Goal: Task Accomplishment & Management: Use online tool/utility

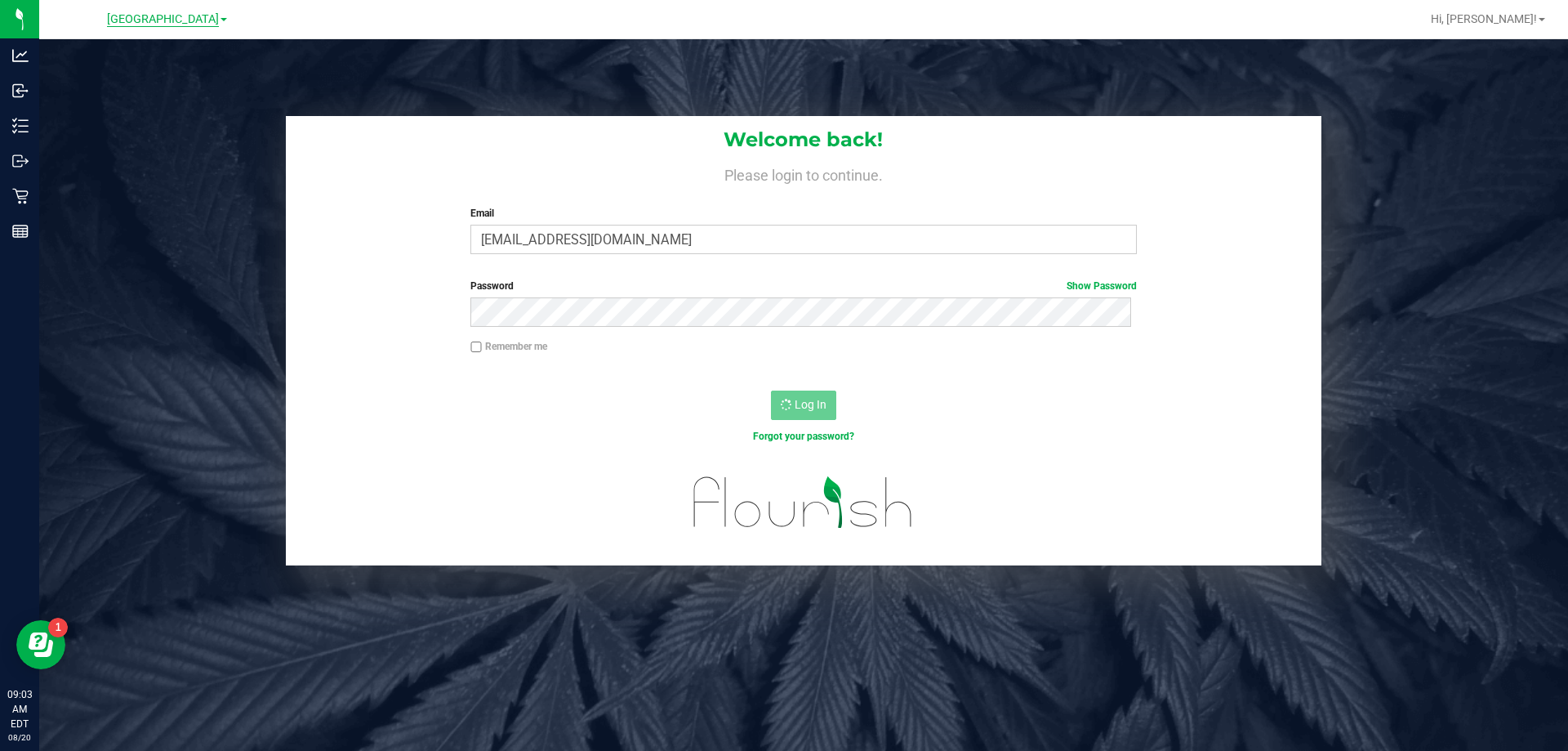
click at [183, 21] on span "[GEOGRAPHIC_DATA]" at bounding box center [163, 19] width 112 height 14
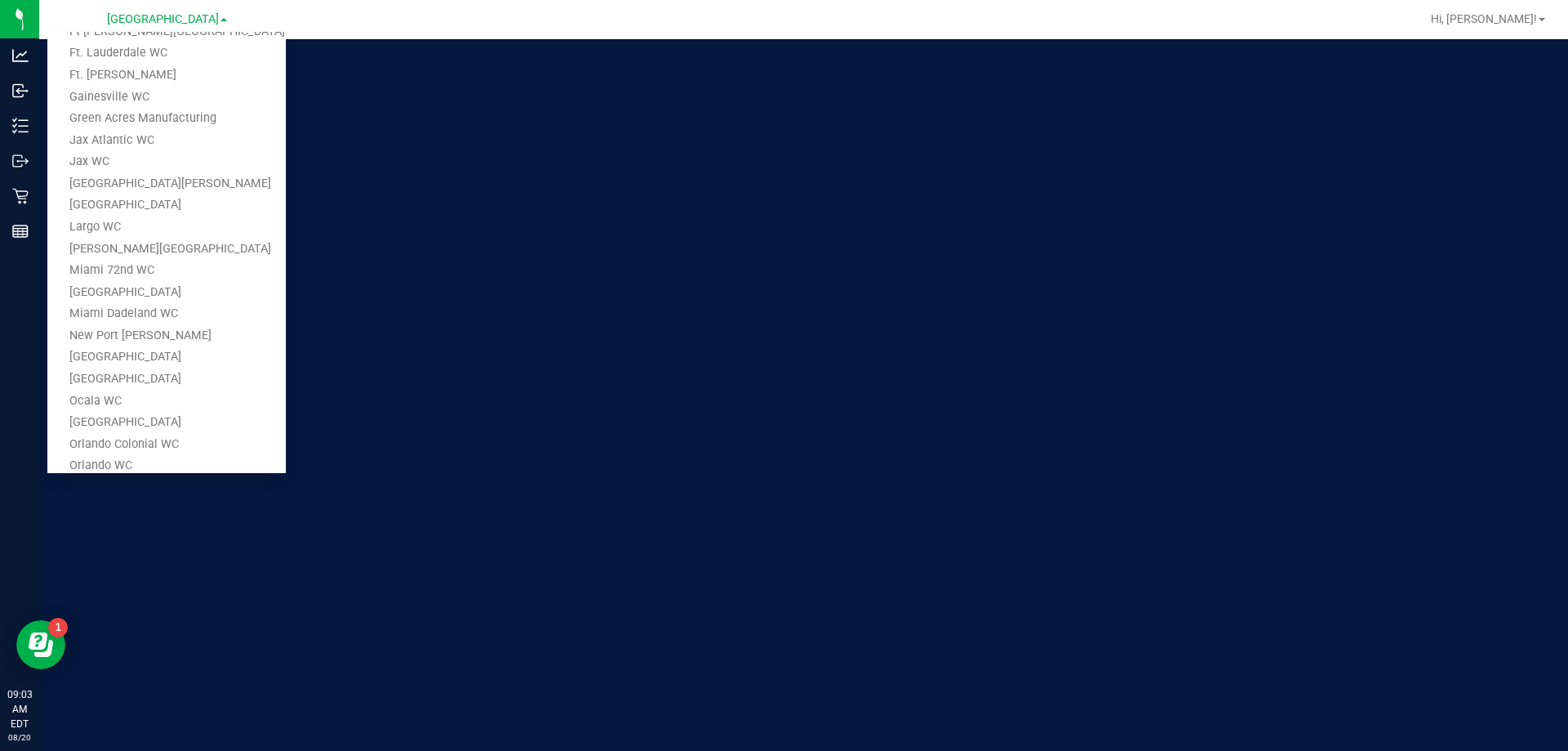
scroll to position [630, 0]
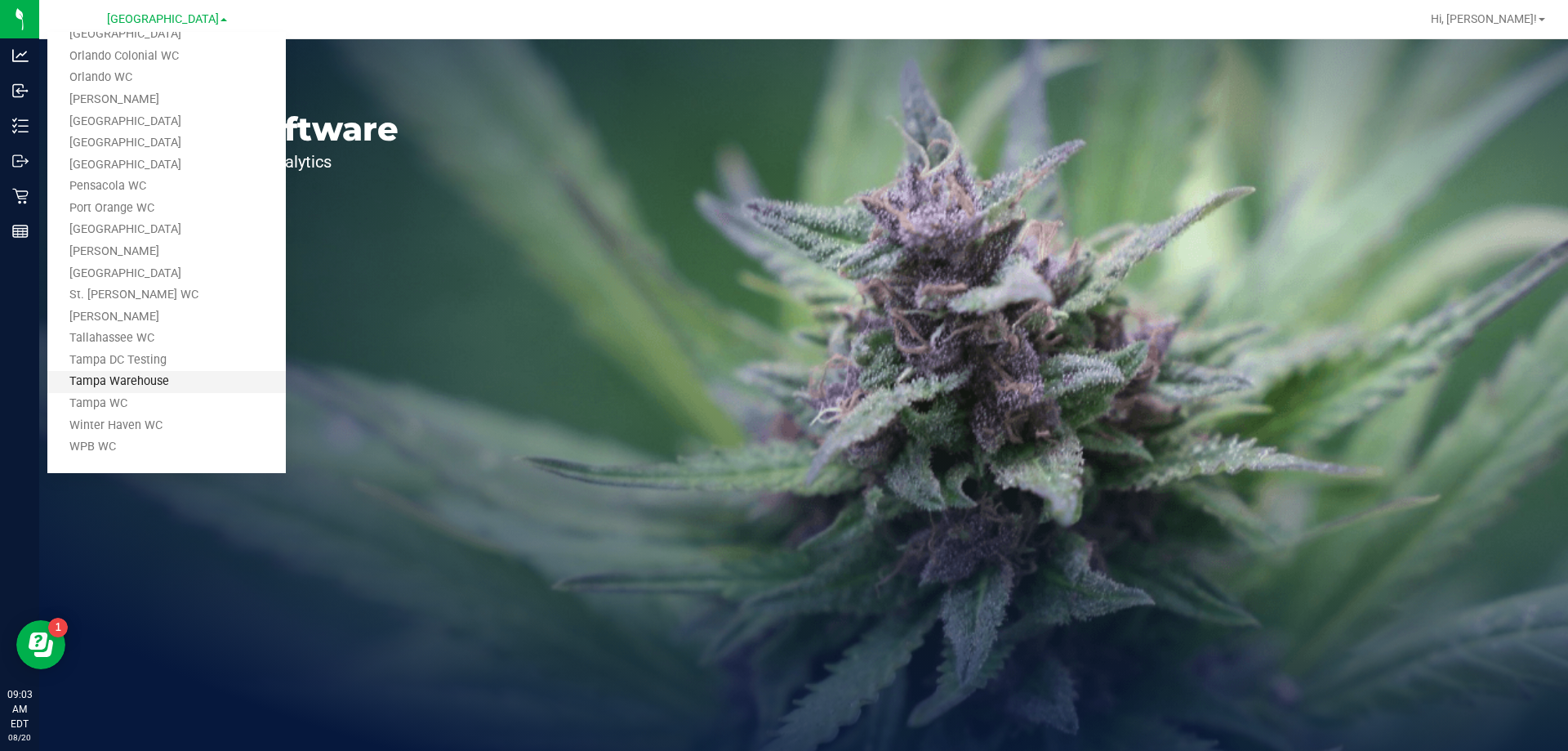
click at [166, 387] on link "Tampa Warehouse" at bounding box center [166, 382] width 238 height 22
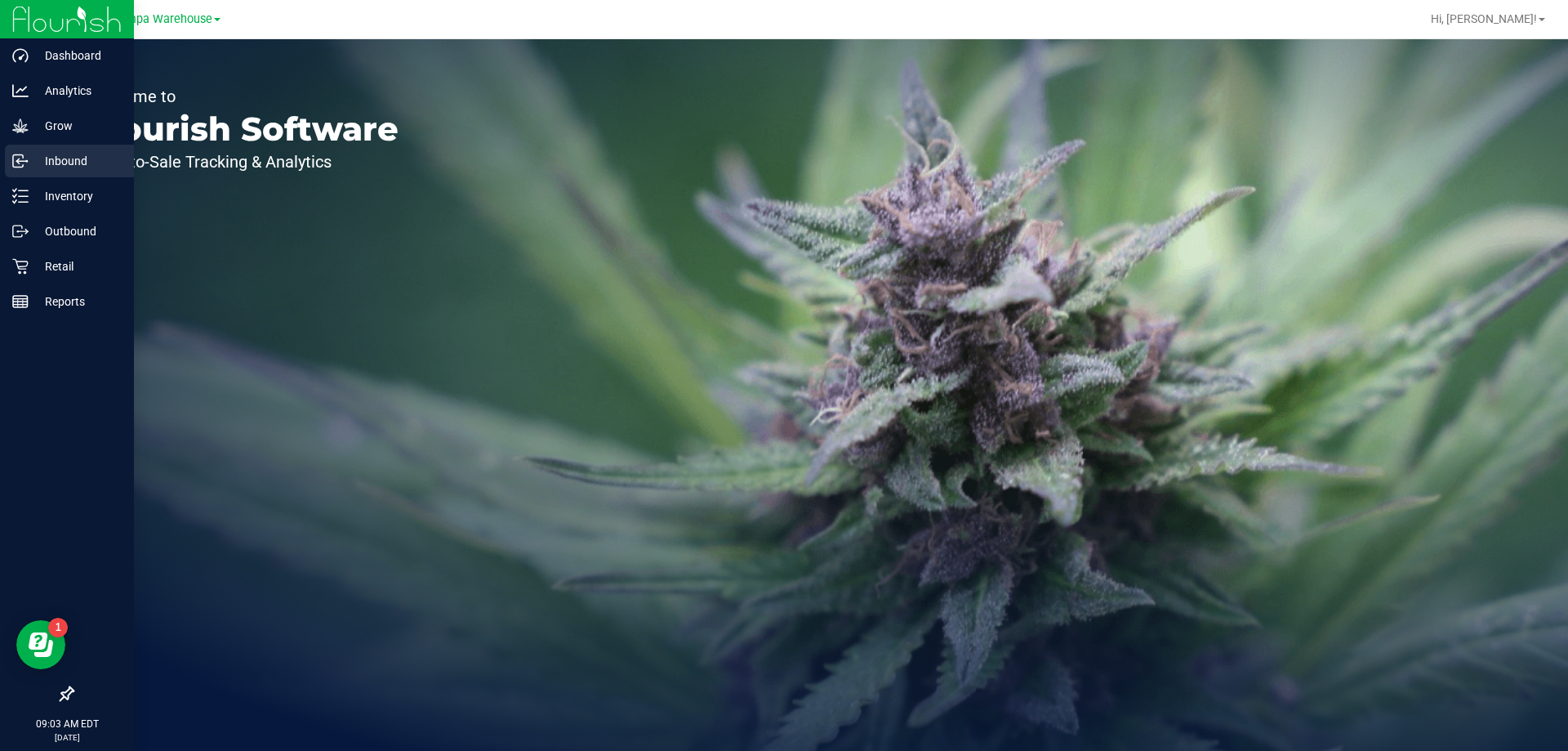
click at [44, 152] on p "Inbound" at bounding box center [77, 161] width 98 height 19
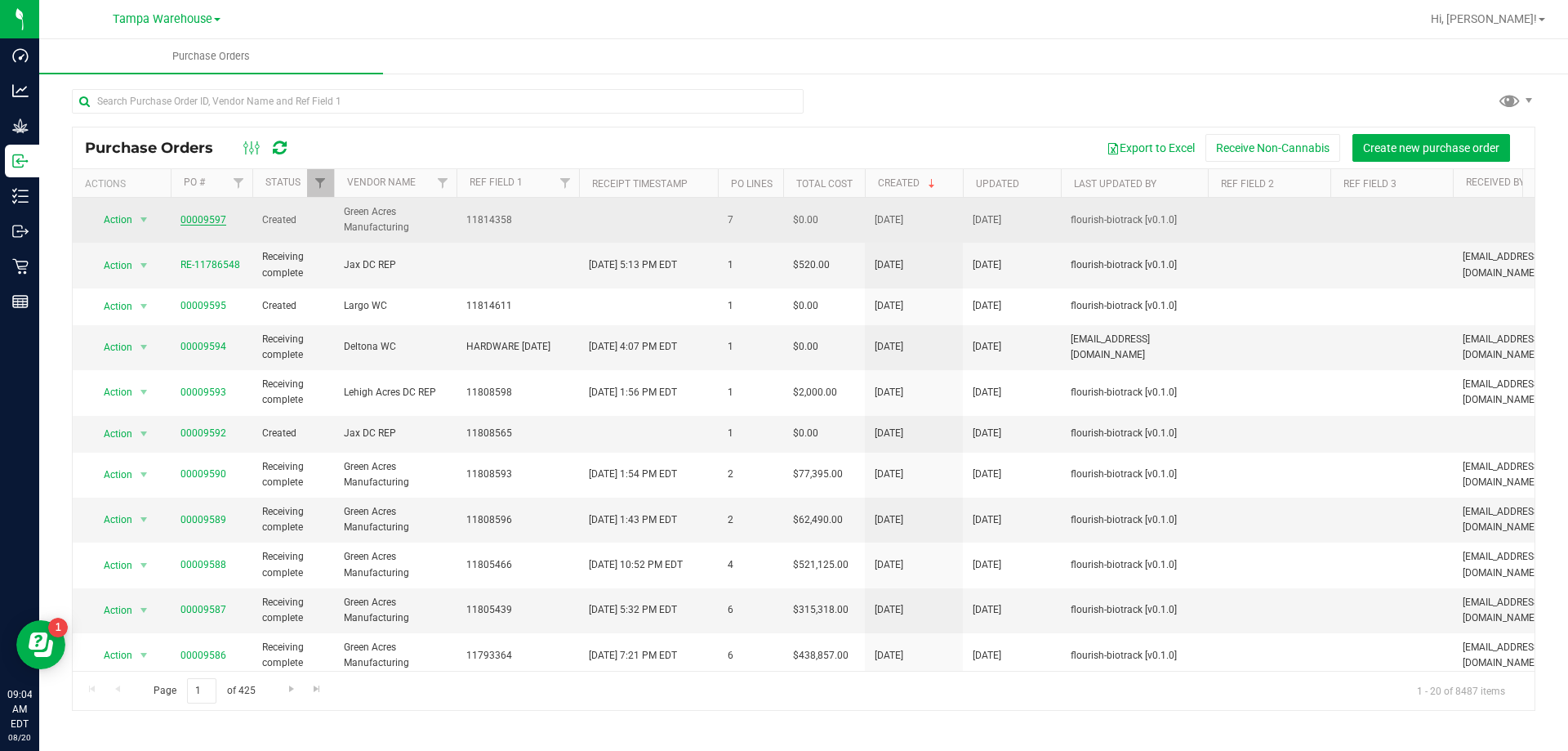
click at [204, 217] on link "00009597" at bounding box center [204, 220] width 46 height 11
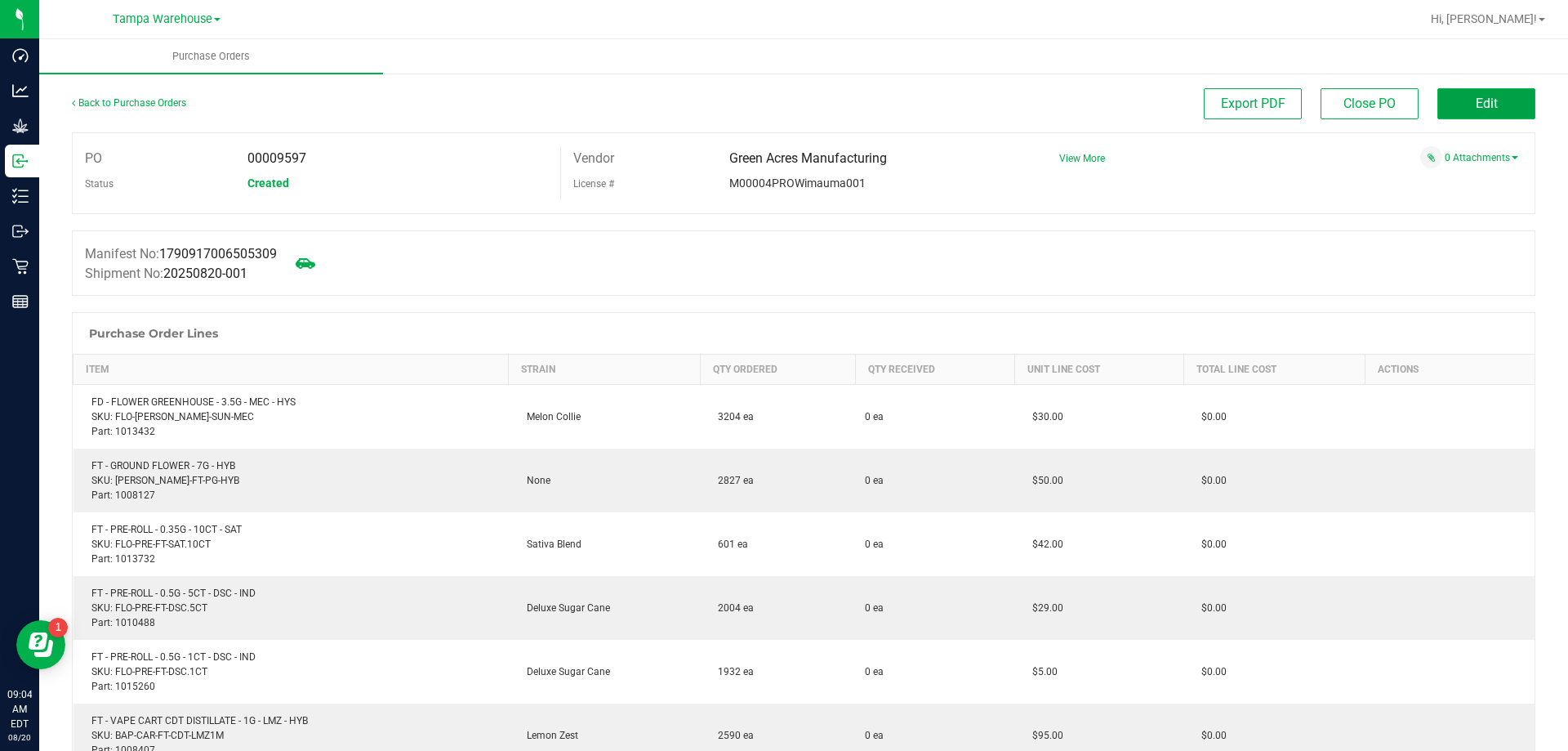
click at [1476, 114] on button "Edit" at bounding box center [1486, 103] width 98 height 31
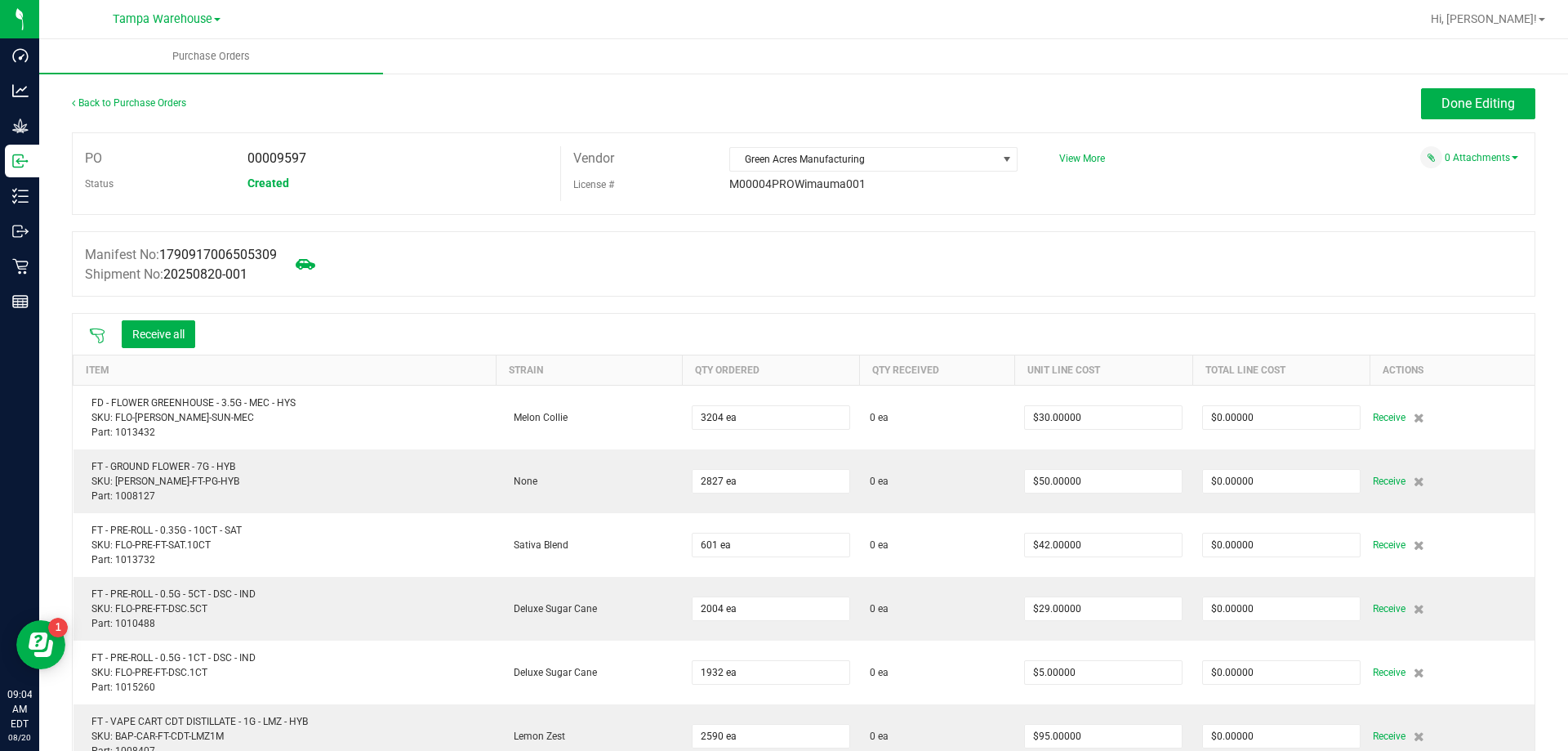
click at [89, 336] on icon at bounding box center [97, 336] width 16 height 16
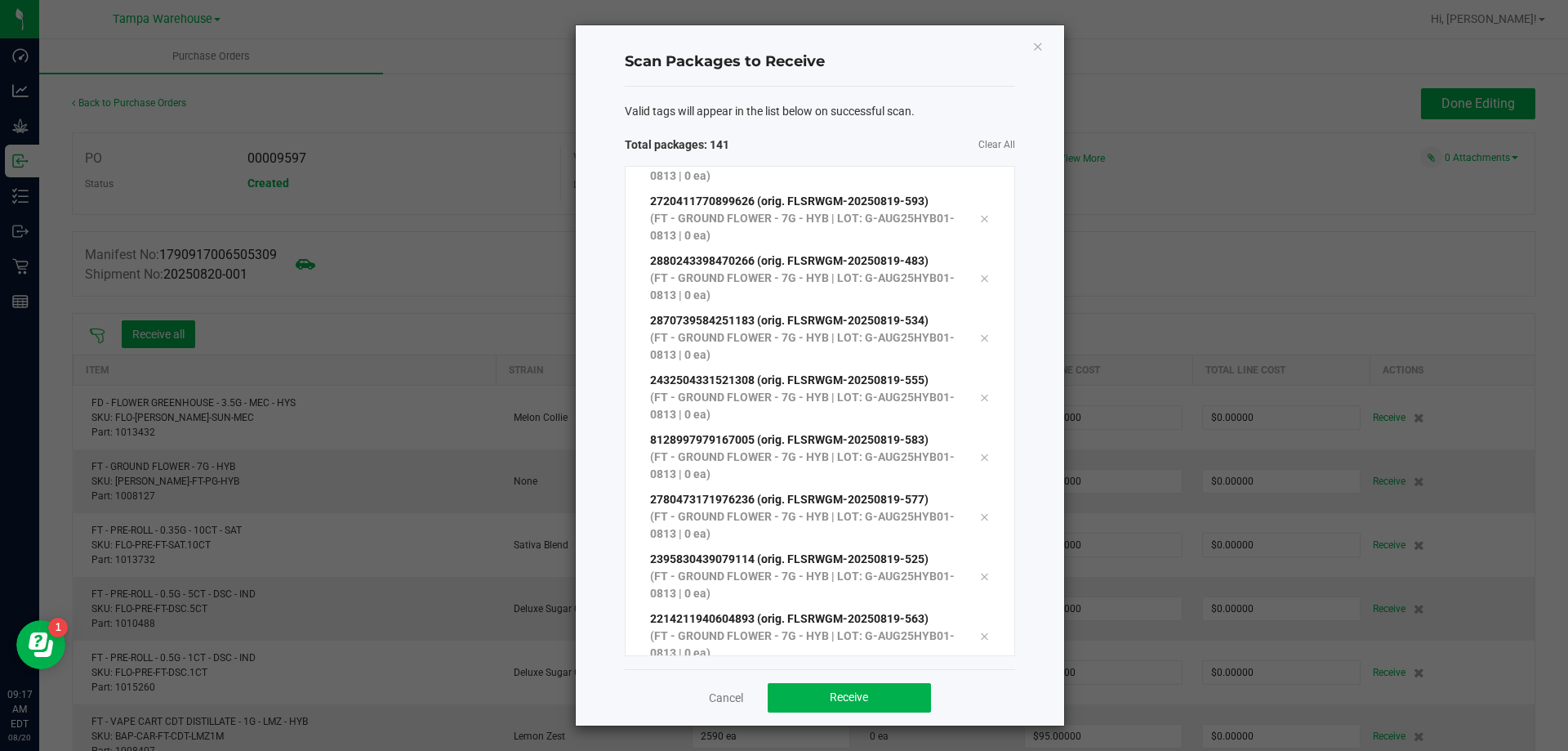
scroll to position [7963, 0]
click at [856, 697] on span "Receive" at bounding box center [849, 697] width 38 height 13
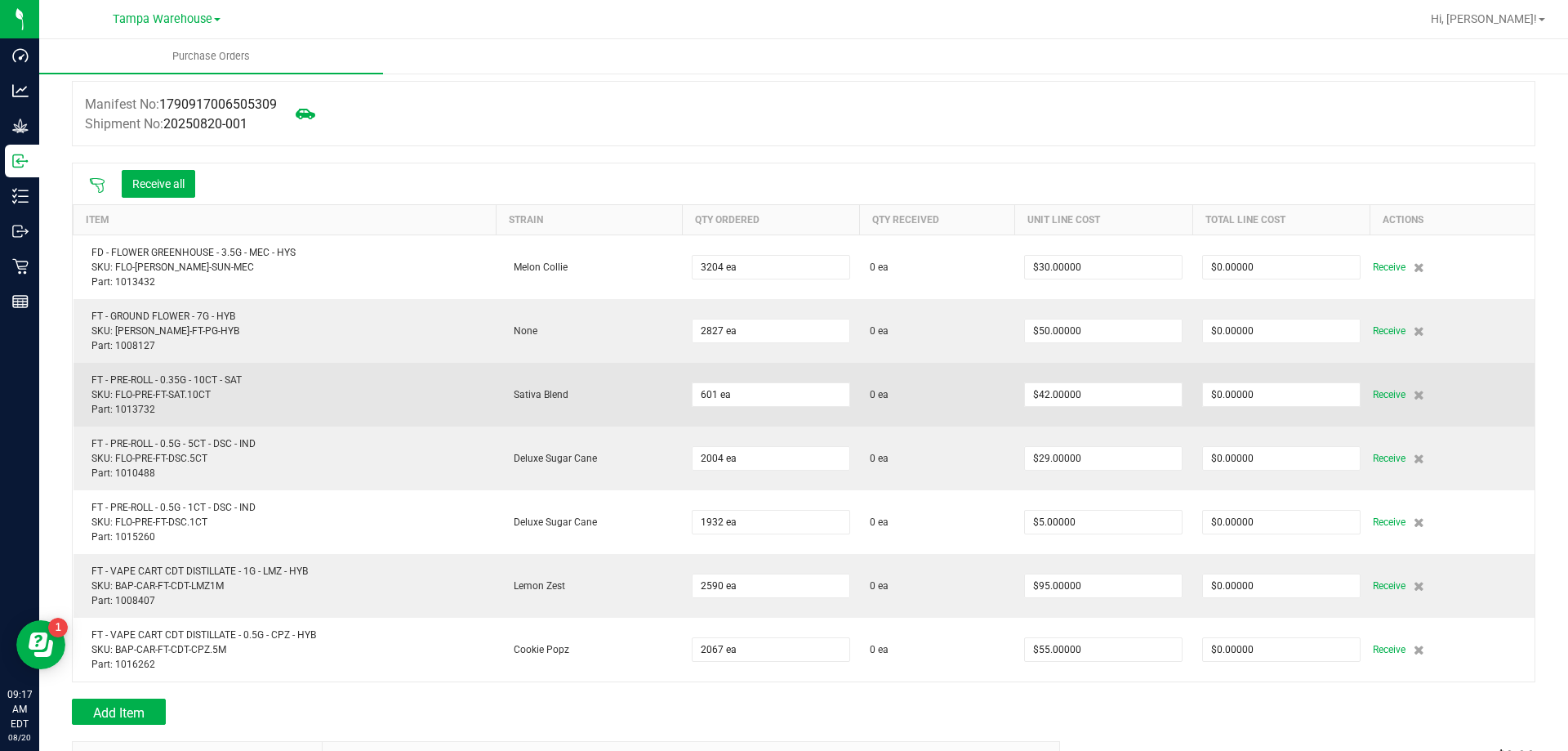
scroll to position [245, 0]
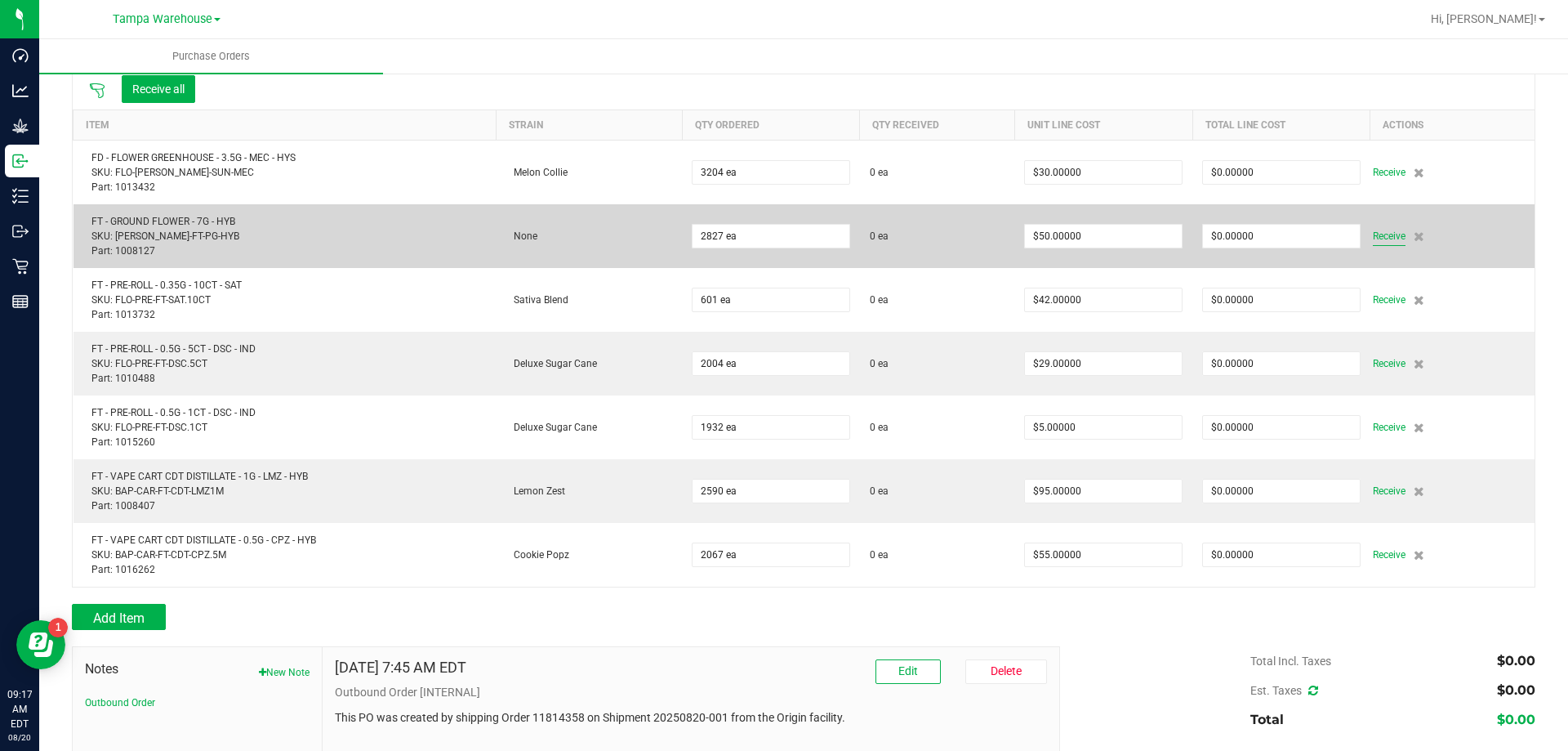
click at [1373, 232] on span "Receive" at bounding box center [1389, 236] width 33 height 19
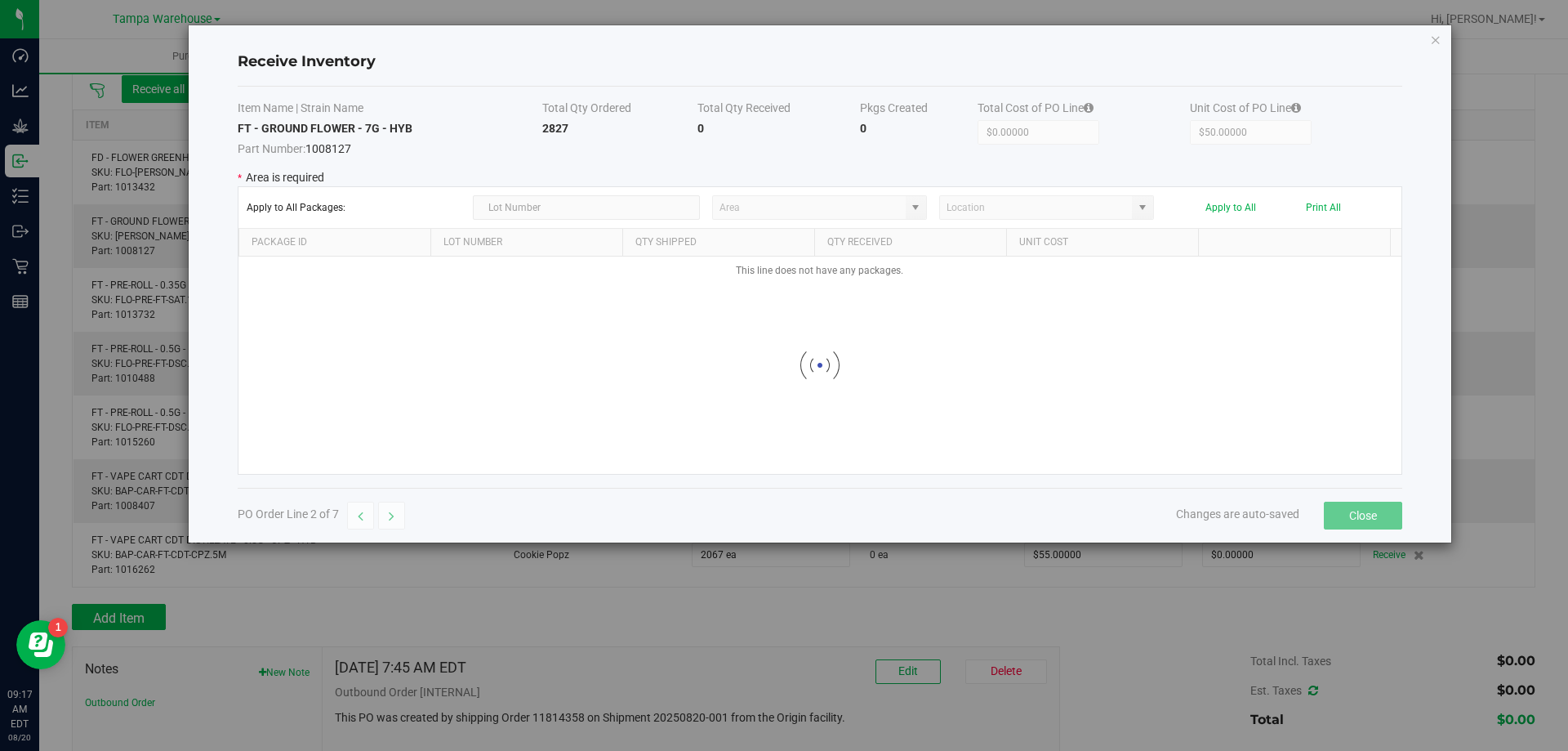
type input "State Pantry 1"
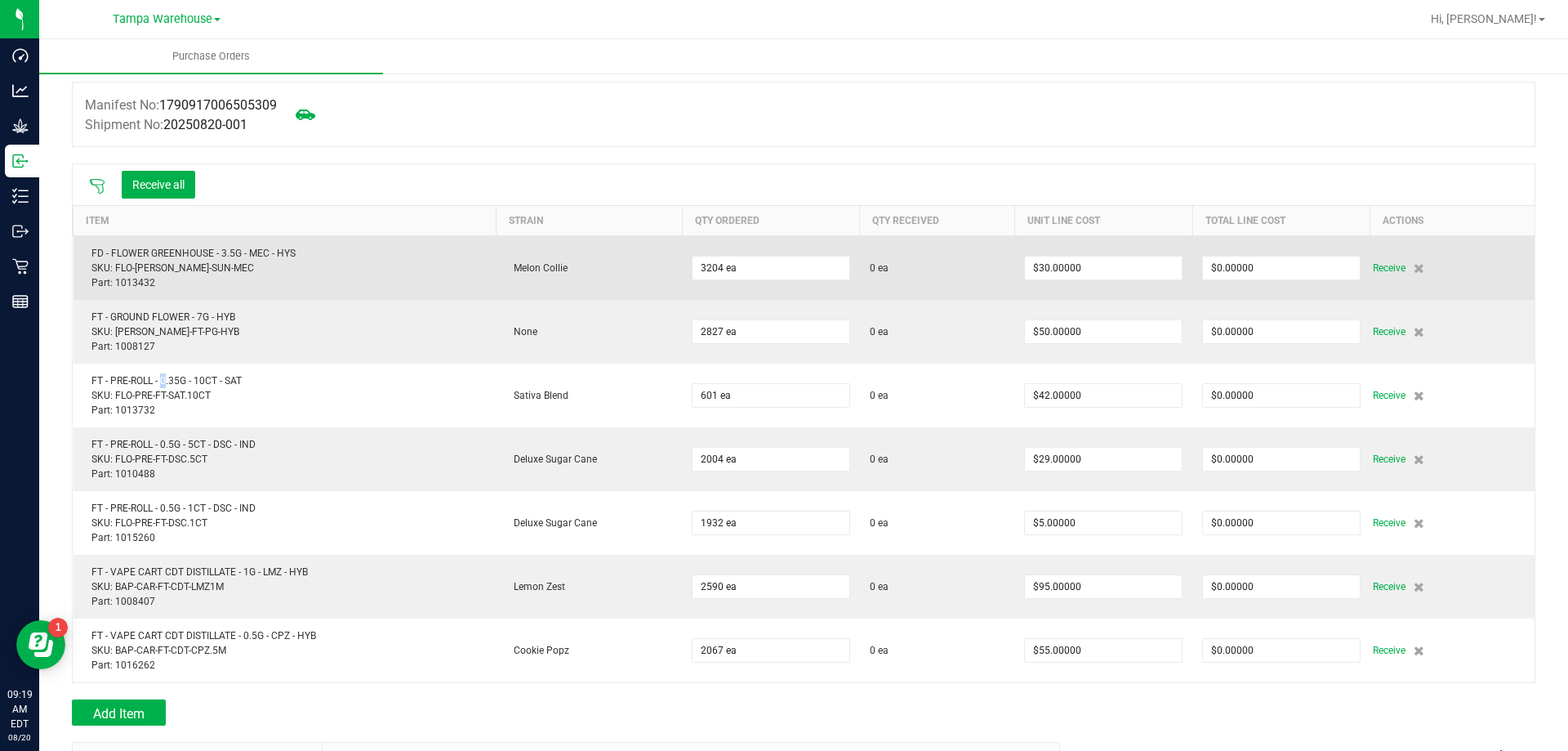
scroll to position [0, 0]
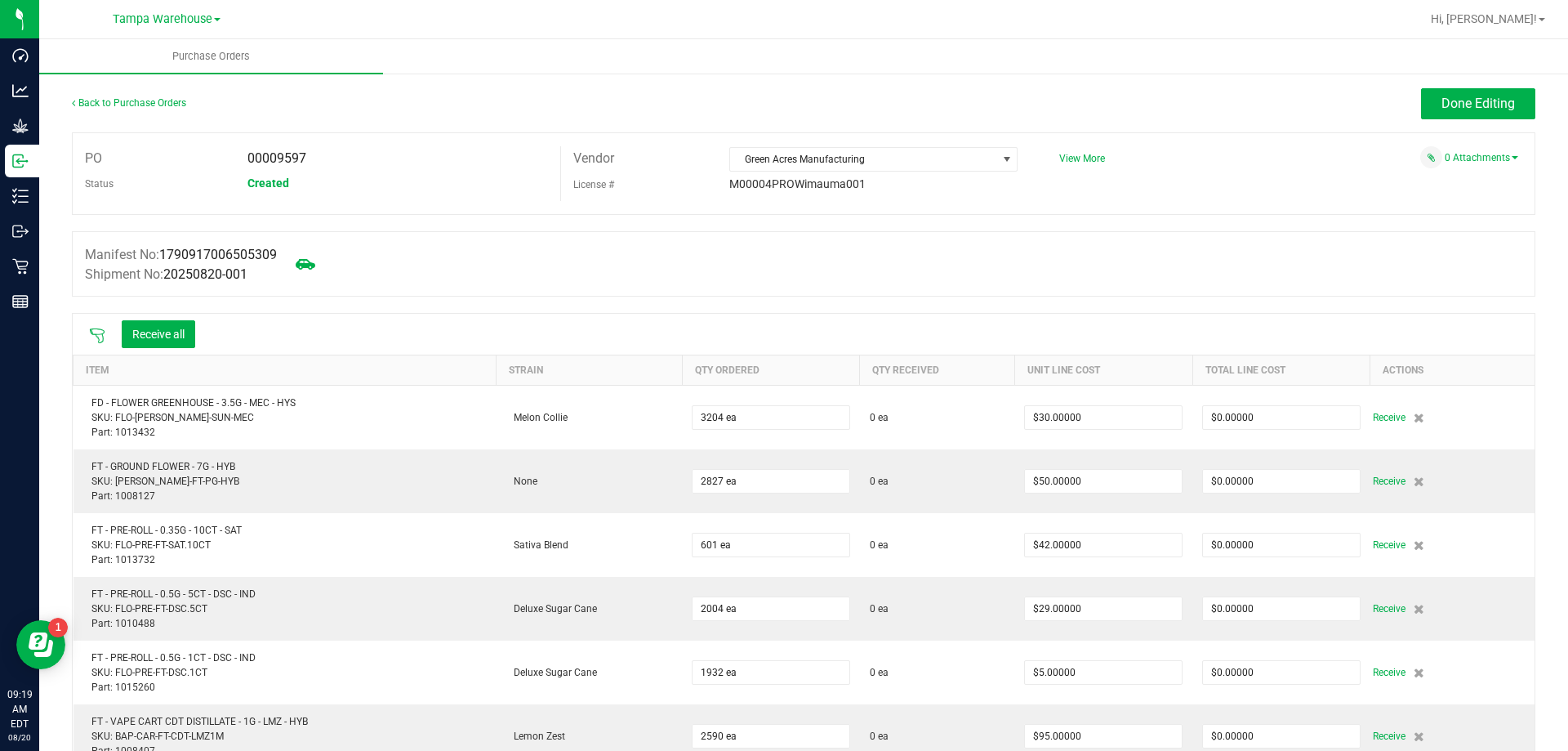
click at [98, 328] on icon at bounding box center [97, 336] width 16 height 16
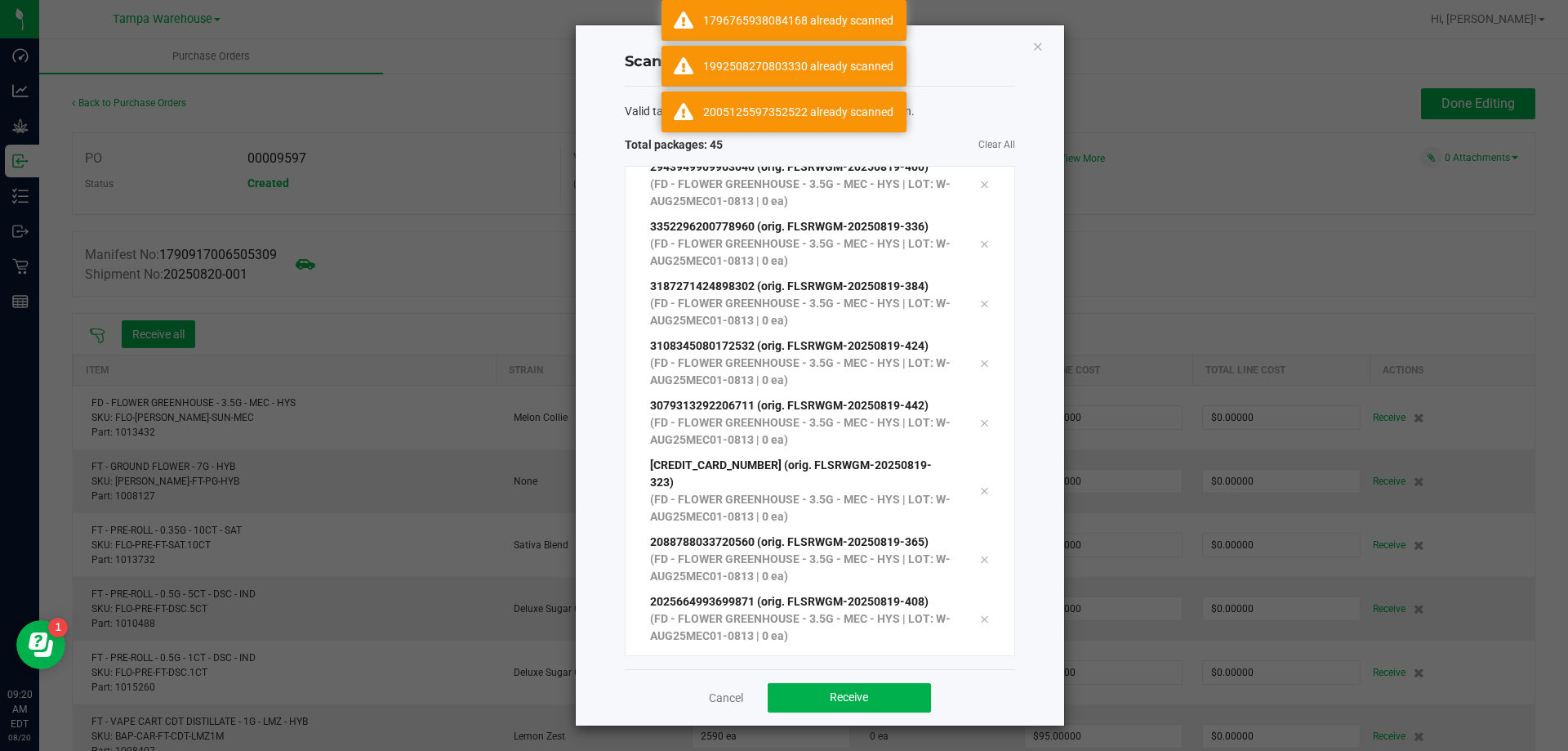
scroll to position [2176, 0]
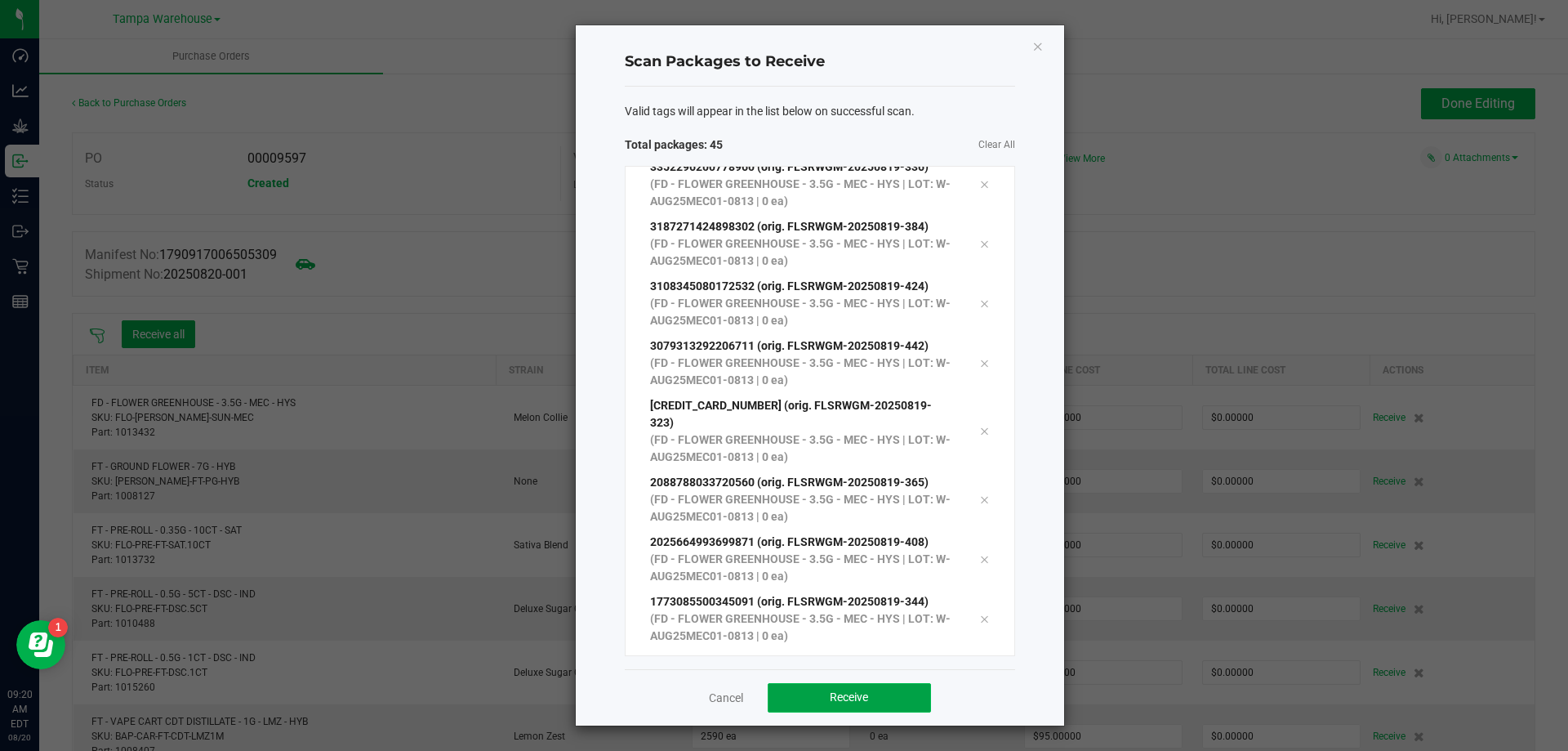
click at [842, 700] on span "Receive" at bounding box center [849, 697] width 38 height 13
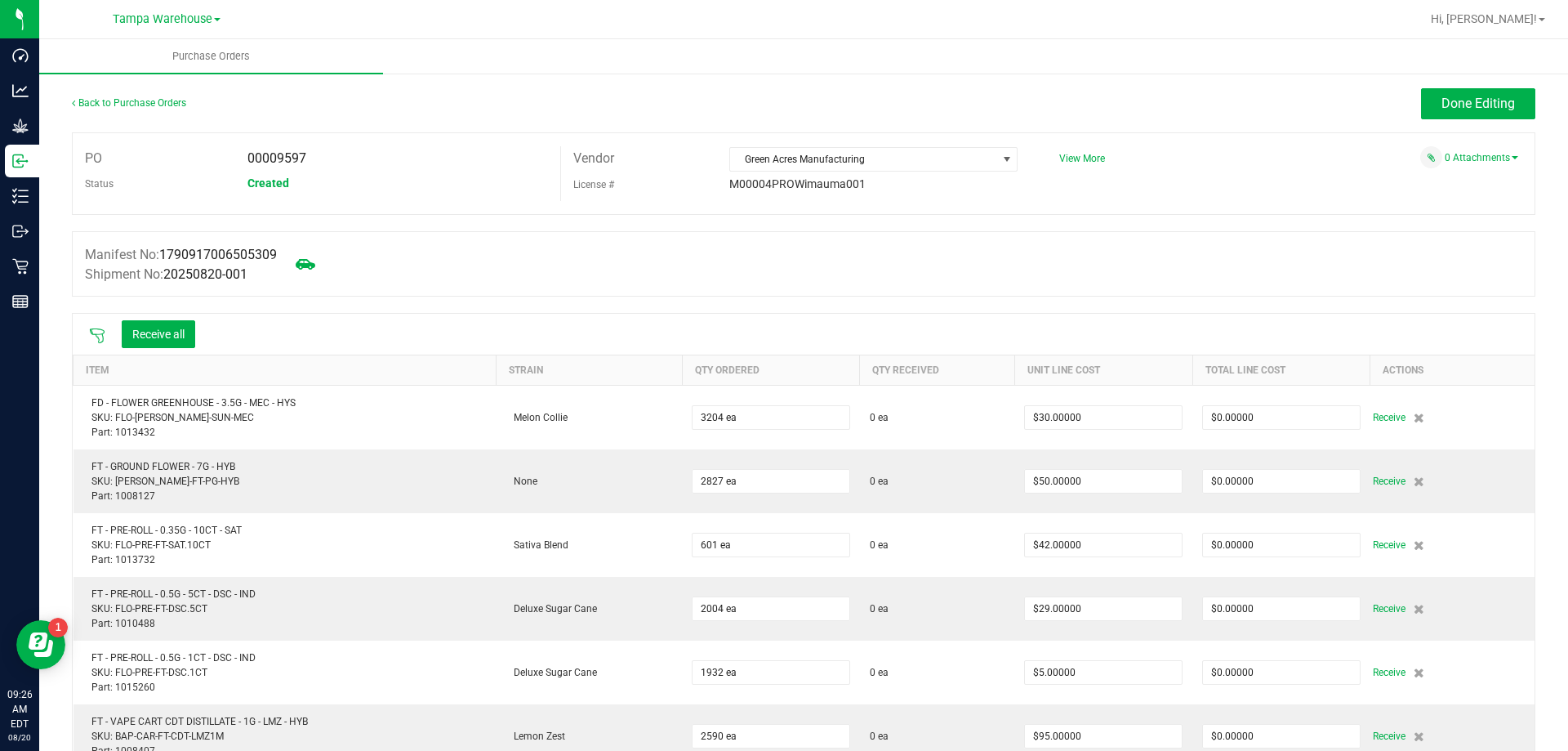
click at [100, 328] on icon at bounding box center [97, 335] width 14 height 14
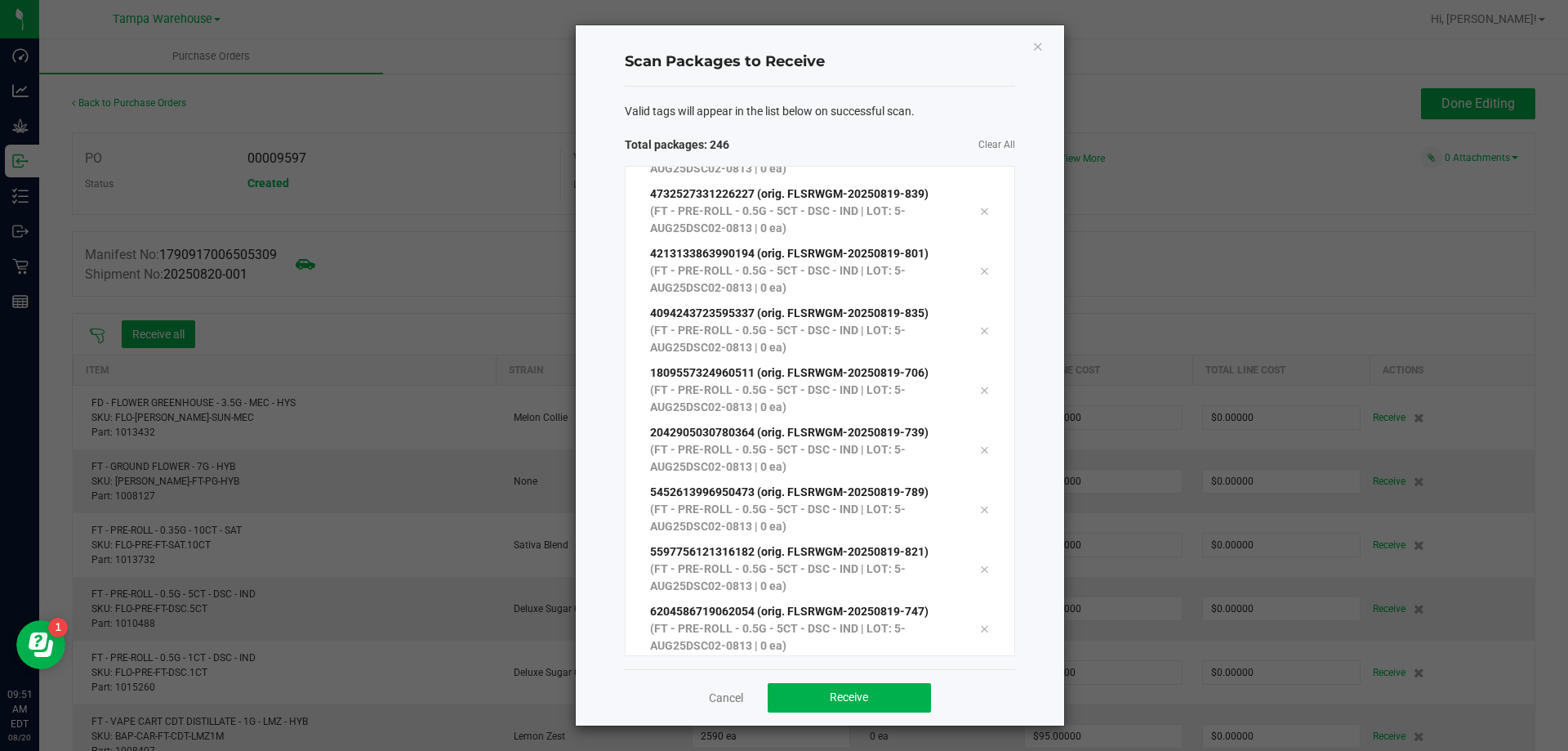
scroll to position [14226, 0]
click at [881, 697] on button "Receive" at bounding box center [849, 697] width 163 height 30
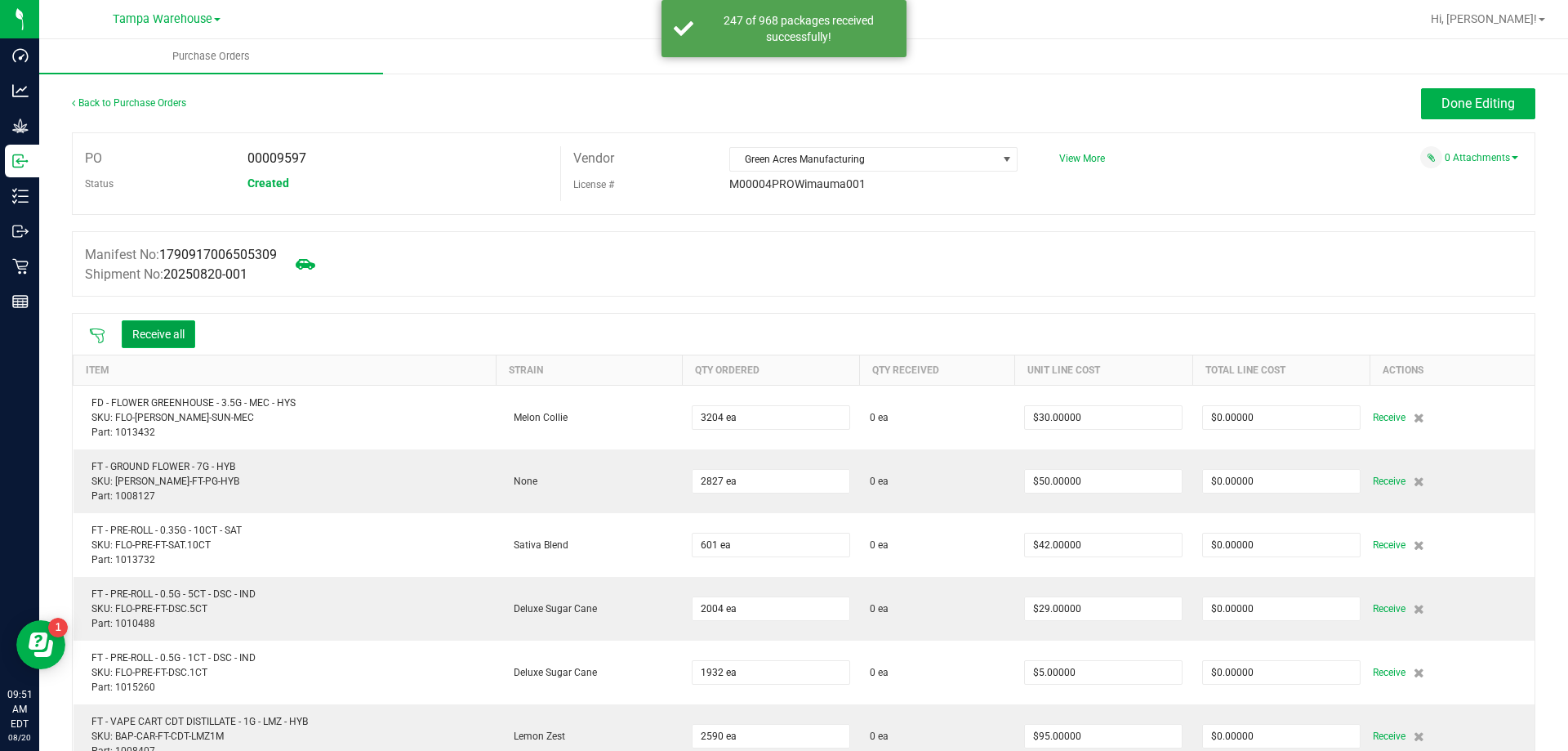
click at [165, 326] on button "Receive all" at bounding box center [158, 334] width 74 height 28
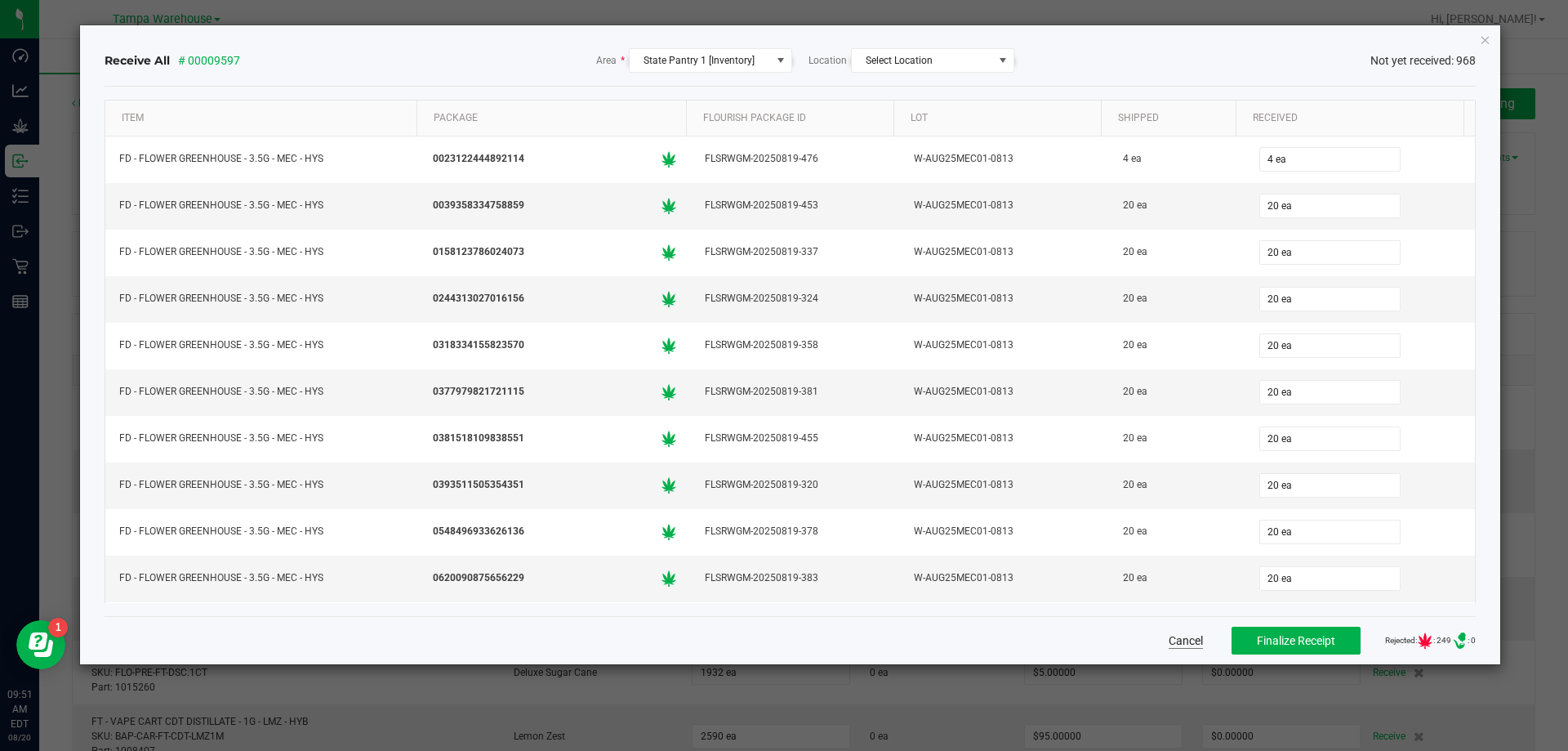
click at [1168, 638] on button "Cancel" at bounding box center [1186, 640] width 34 height 16
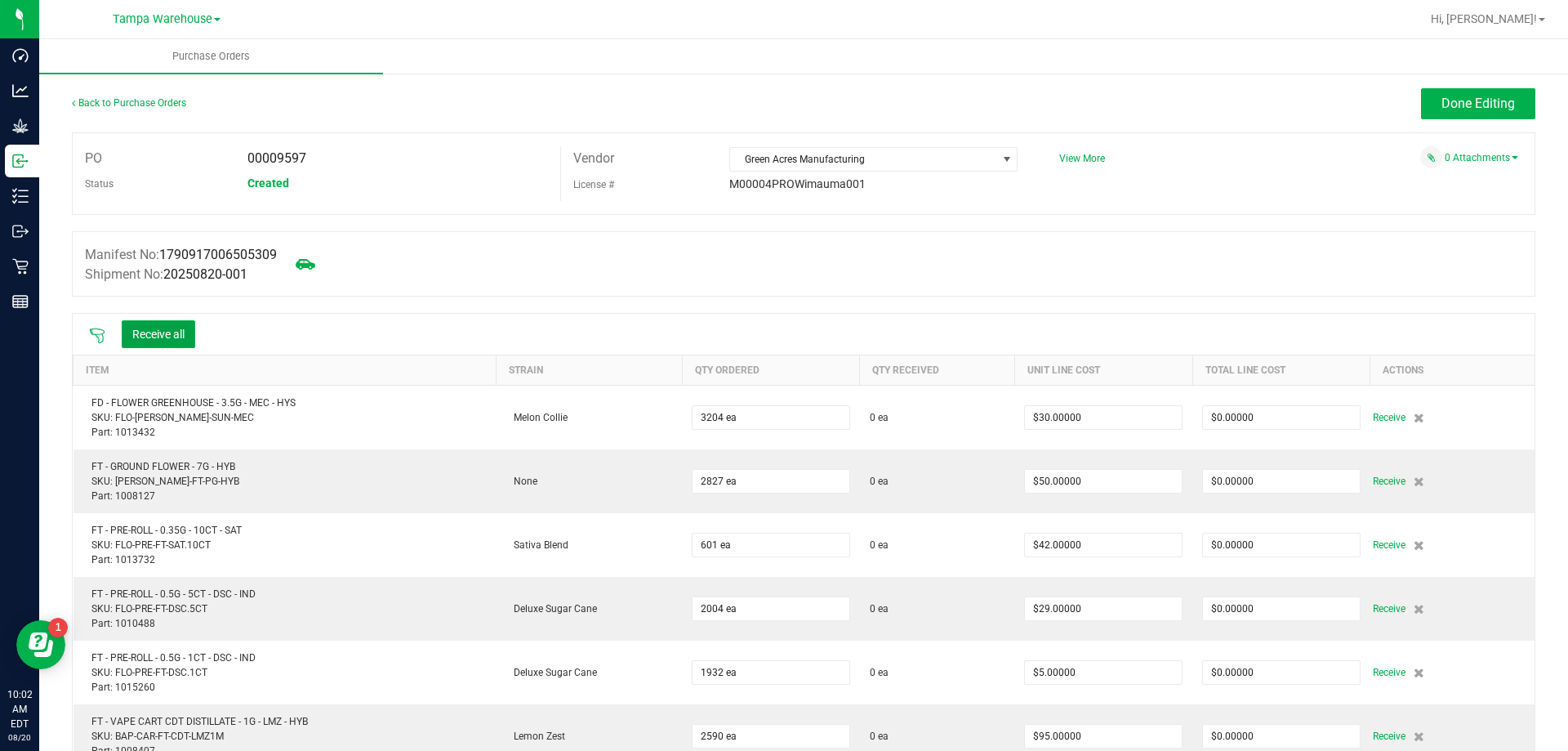
click at [121, 320] on button "Receive all" at bounding box center [158, 334] width 74 height 28
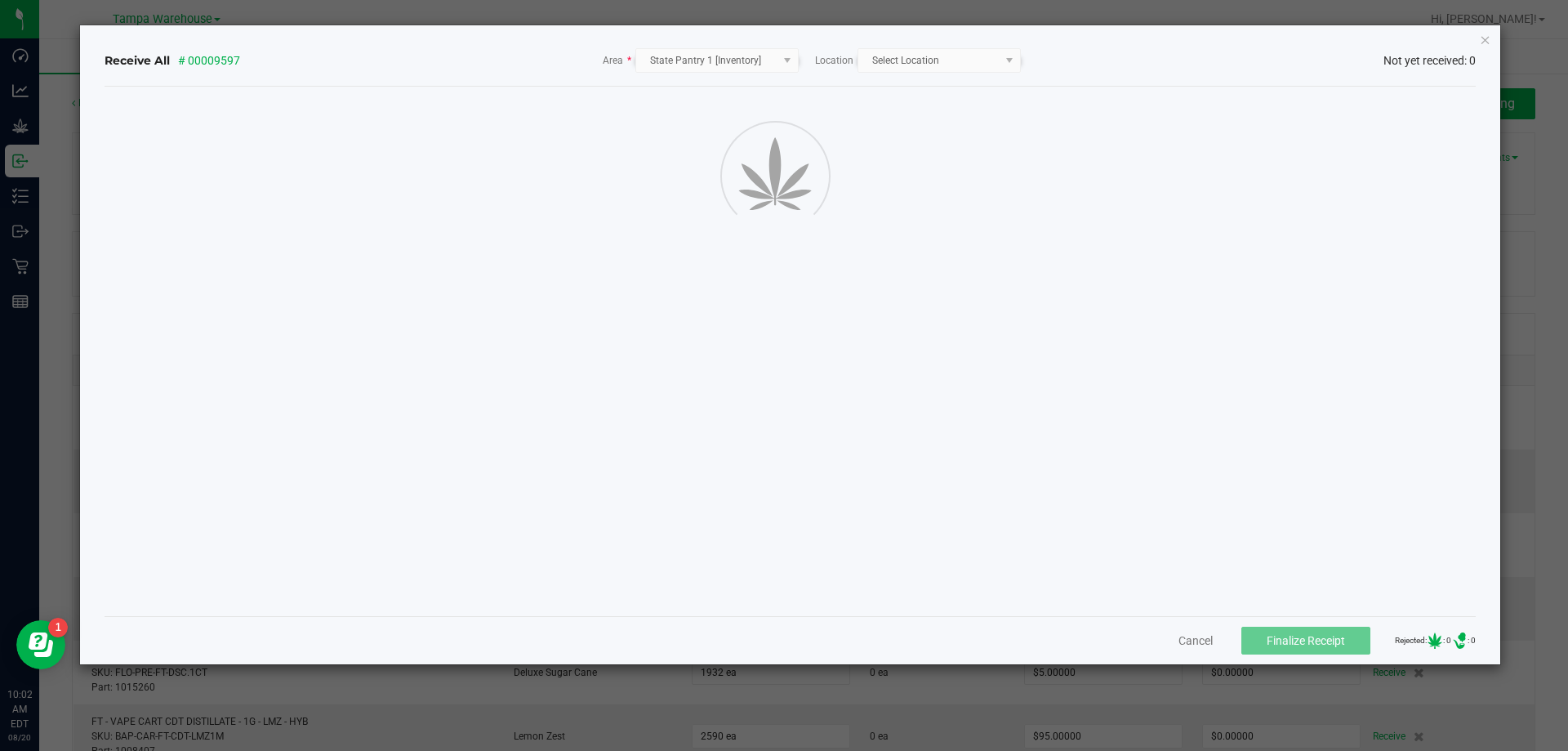
click at [1480, 40] on icon "Close" at bounding box center [1486, 39] width 11 height 19
click at [1487, 33] on div "Hi, [PERSON_NAME]!" at bounding box center [1490, 18] width 140 height 32
click at [1485, 42] on ul "Purchase Orders" at bounding box center [823, 56] width 1568 height 35
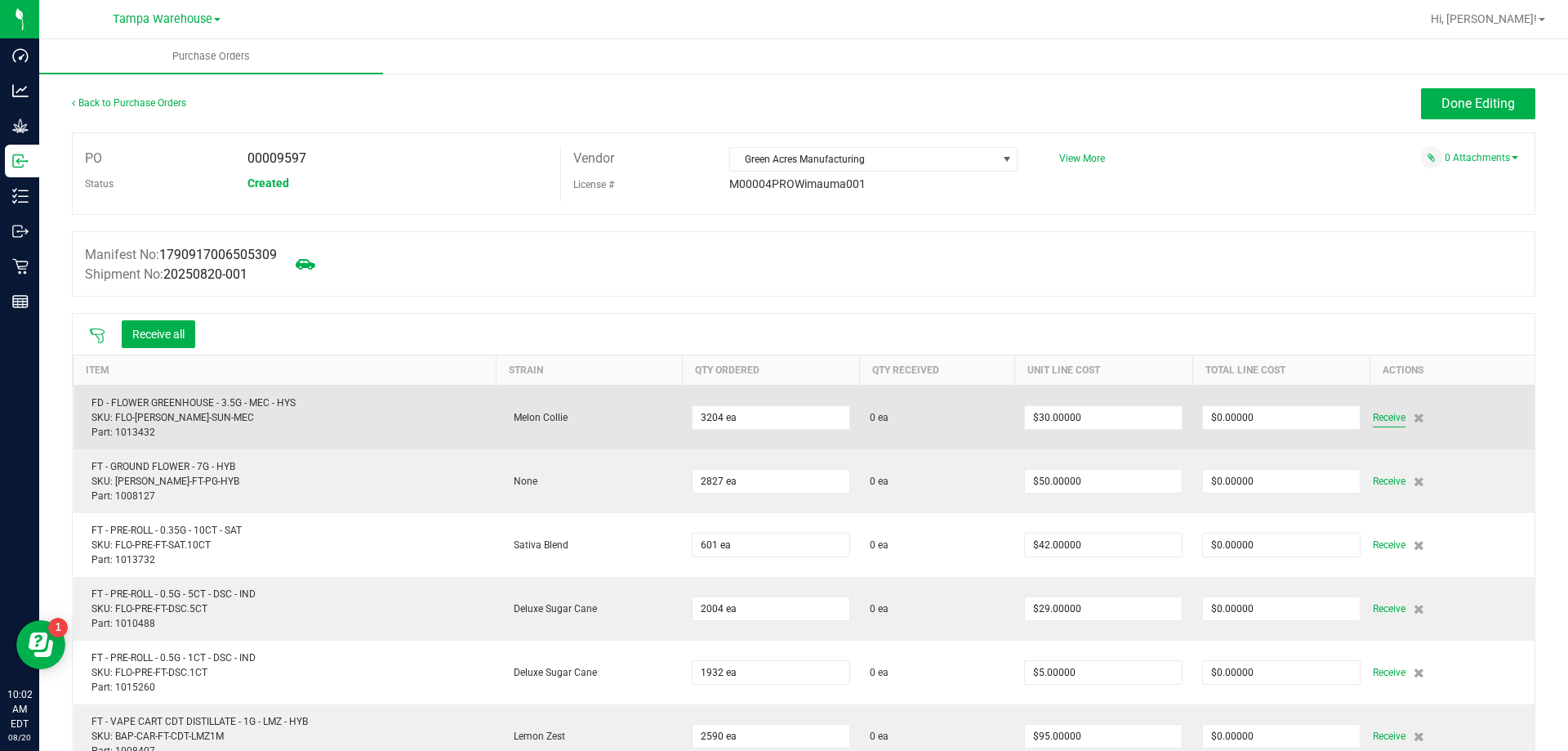
click at [1373, 423] on span "Receive" at bounding box center [1389, 417] width 33 height 19
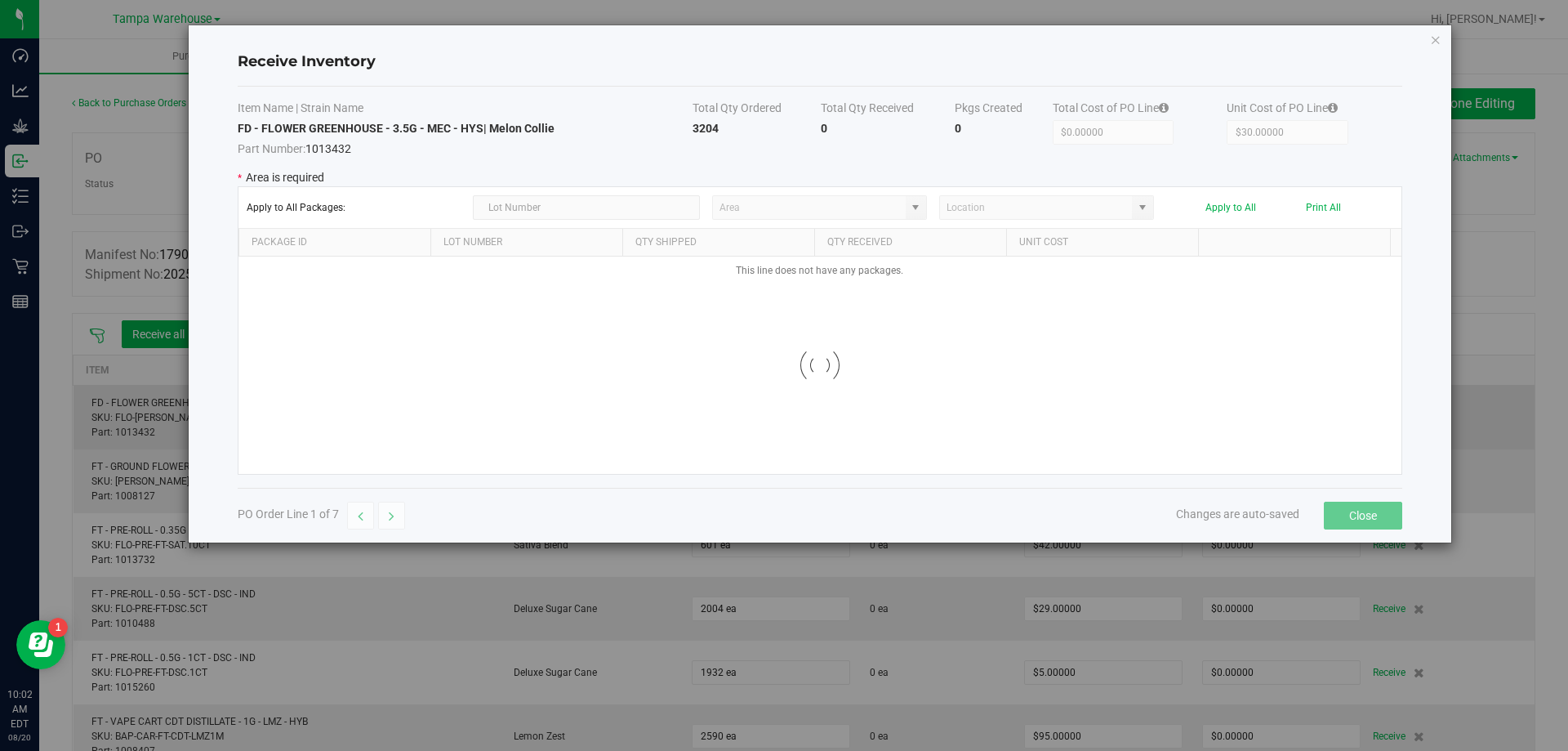
type input "State Pantry 1"
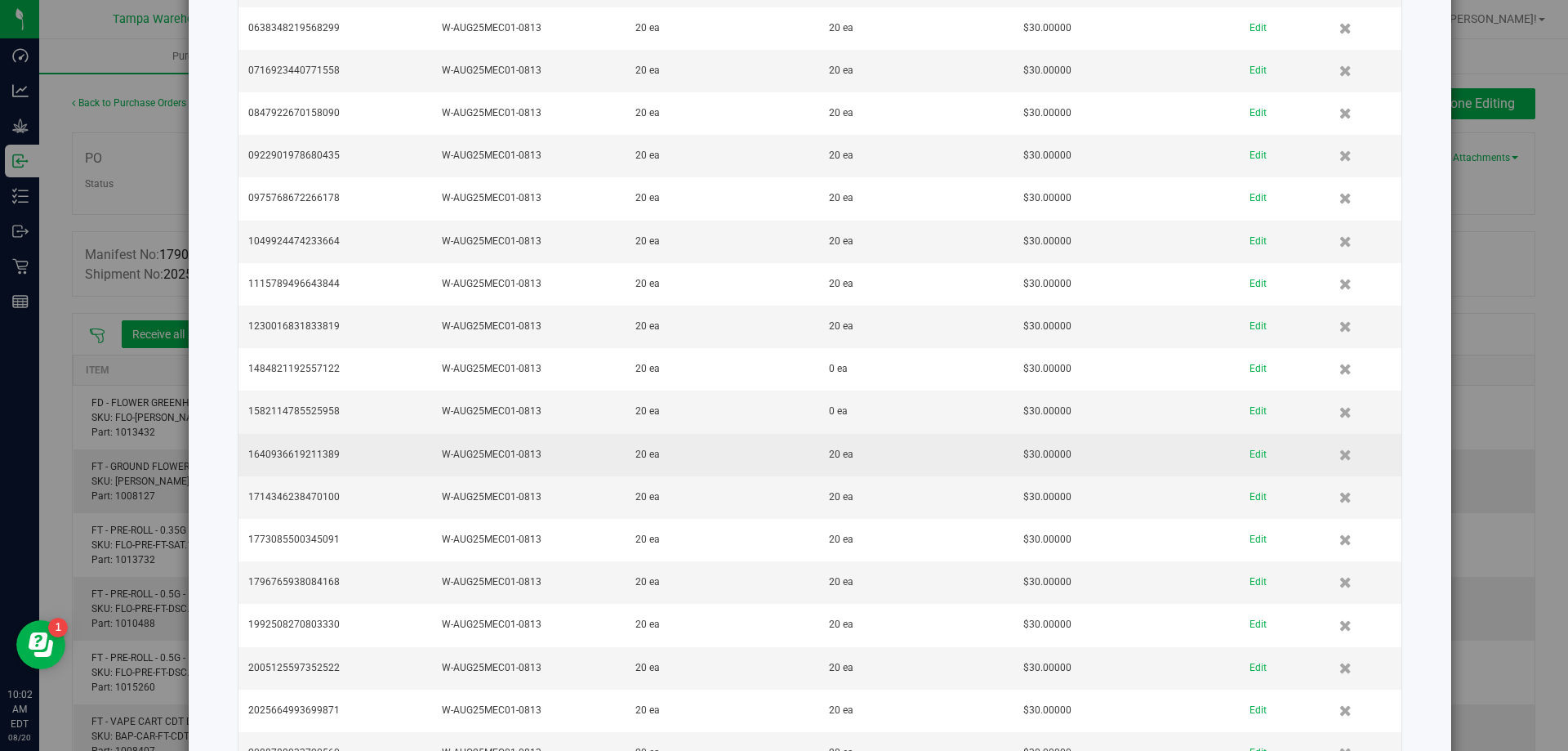
scroll to position [572, 0]
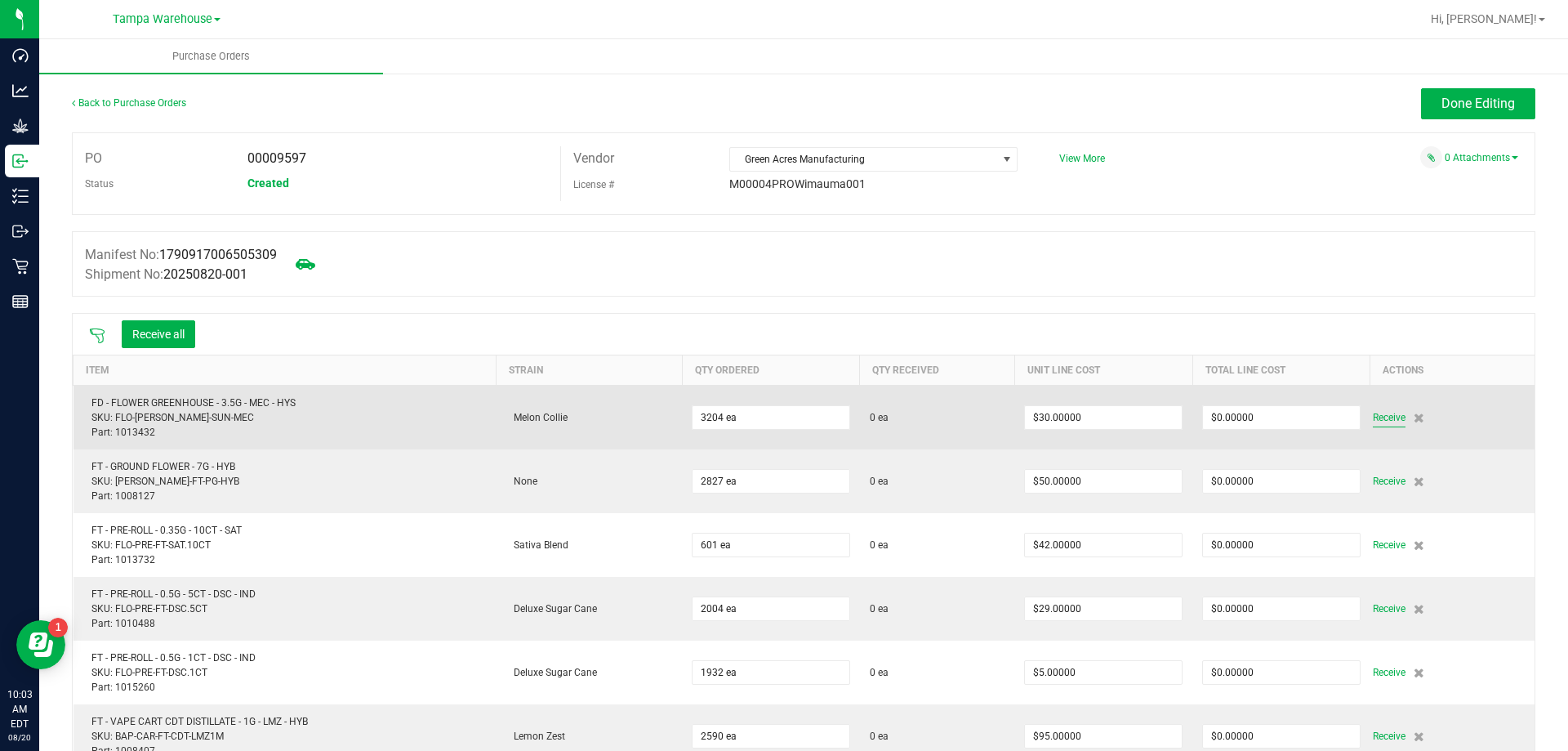
click at [1373, 413] on span "Receive" at bounding box center [1389, 417] width 33 height 19
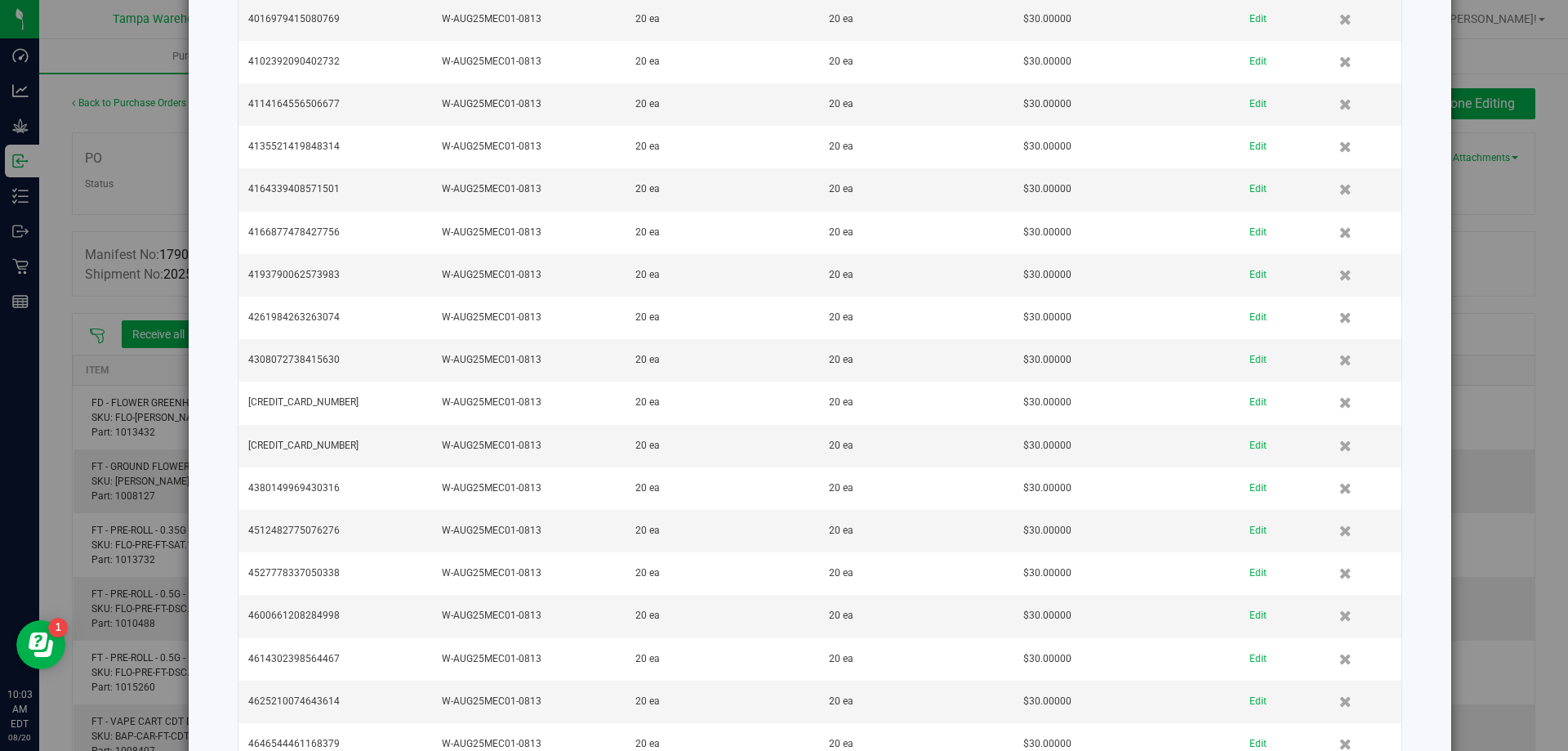
scroll to position [2778, 0]
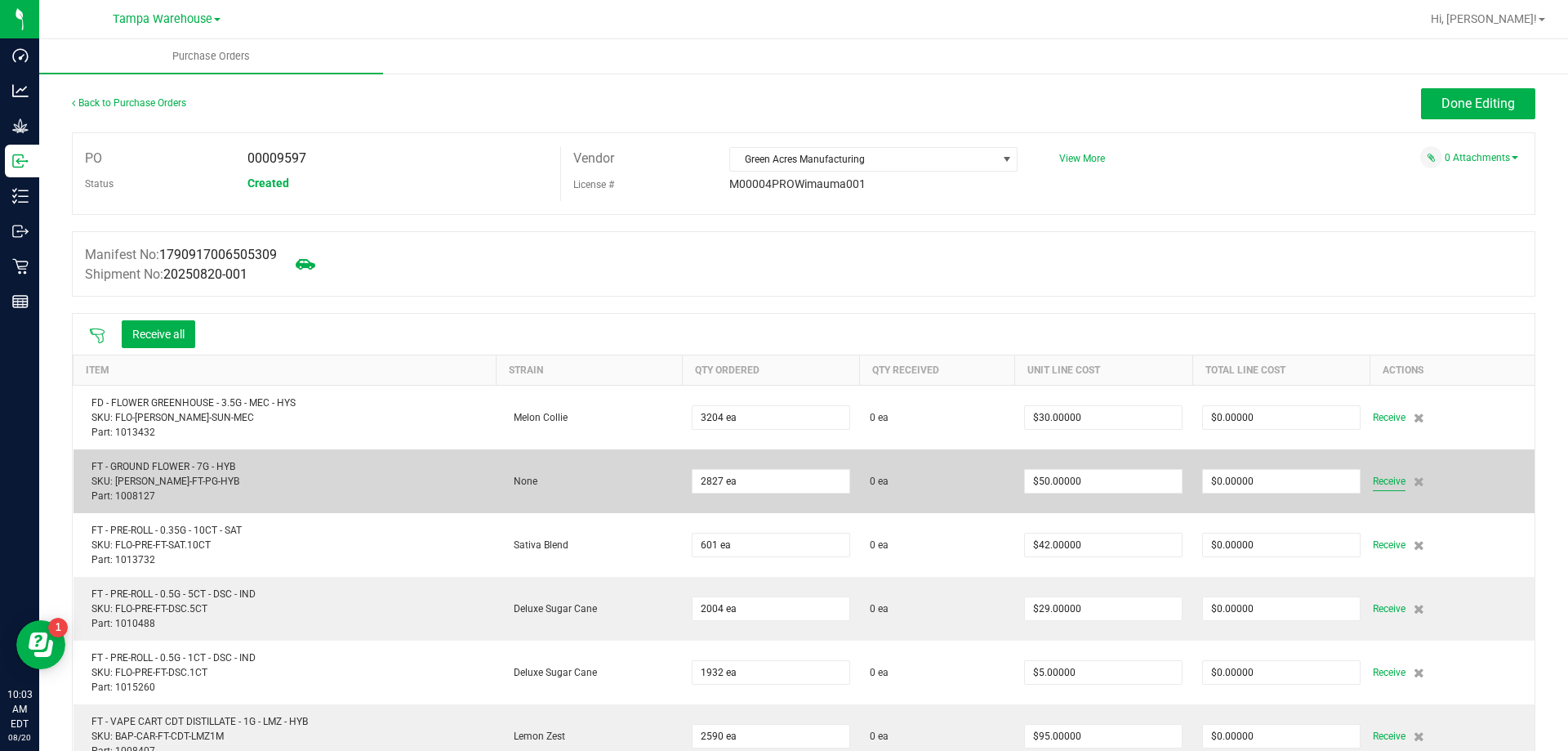
click at [1373, 478] on span "Receive" at bounding box center [1389, 481] width 33 height 19
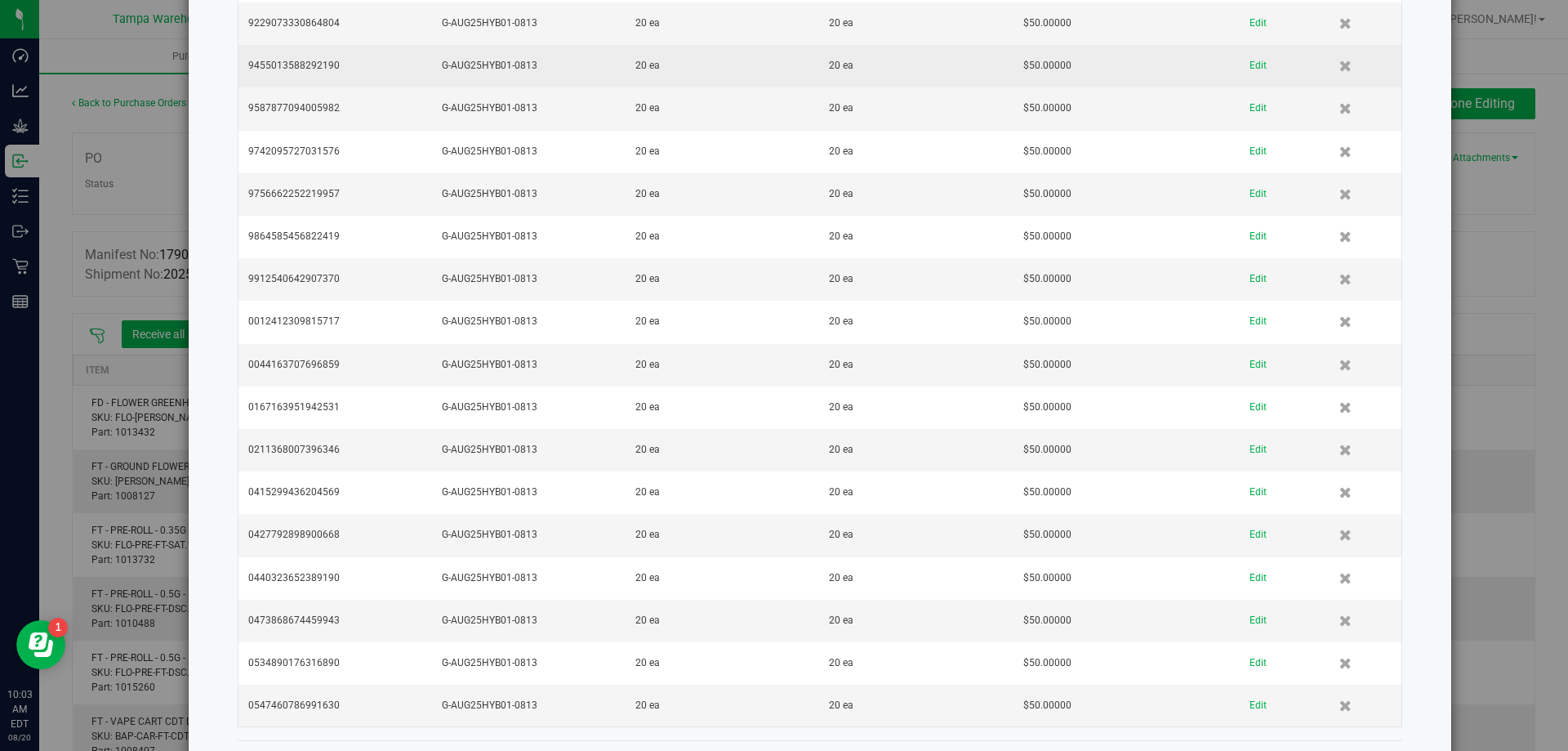
scroll to position [5655, 0]
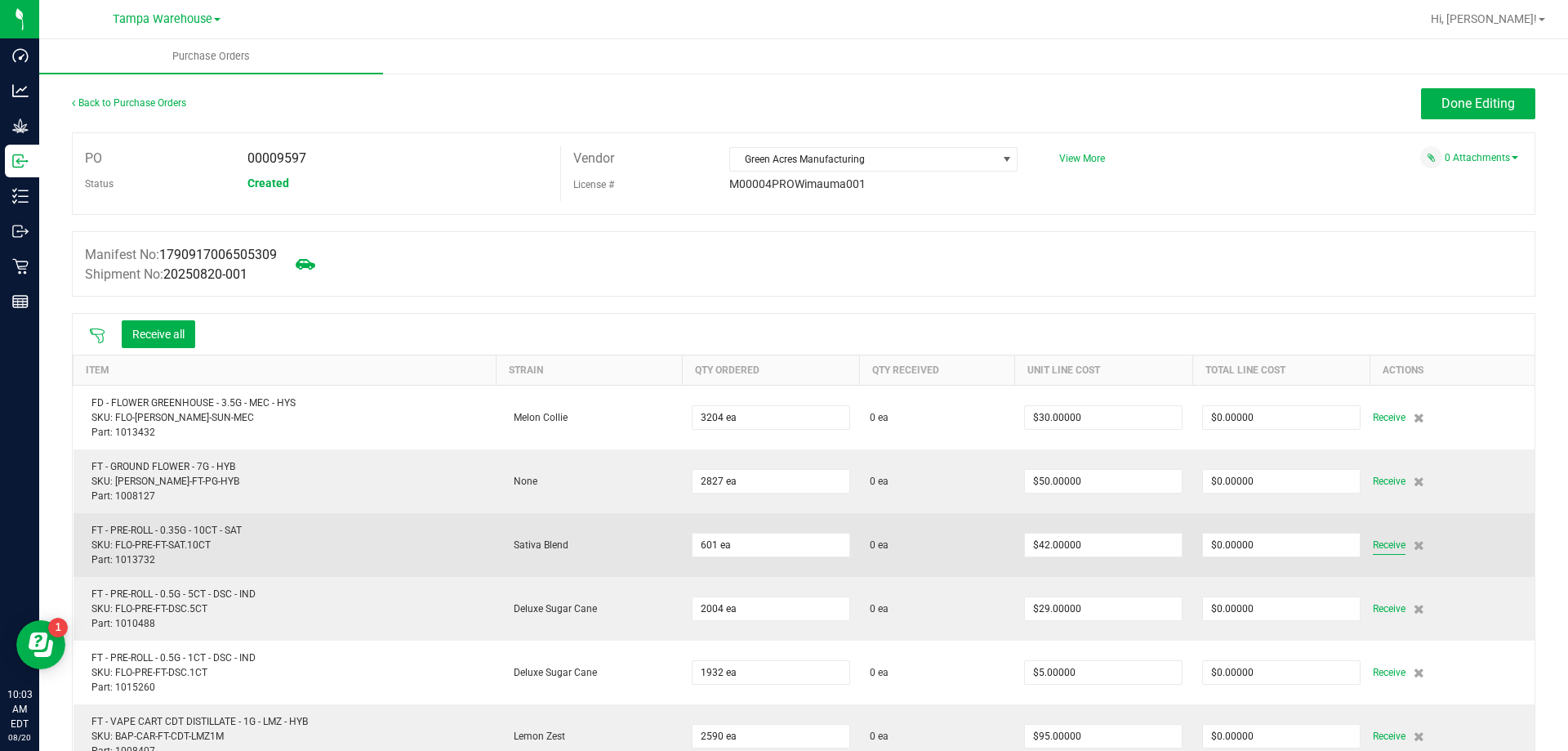
click at [1373, 544] on span "Receive" at bounding box center [1389, 544] width 33 height 19
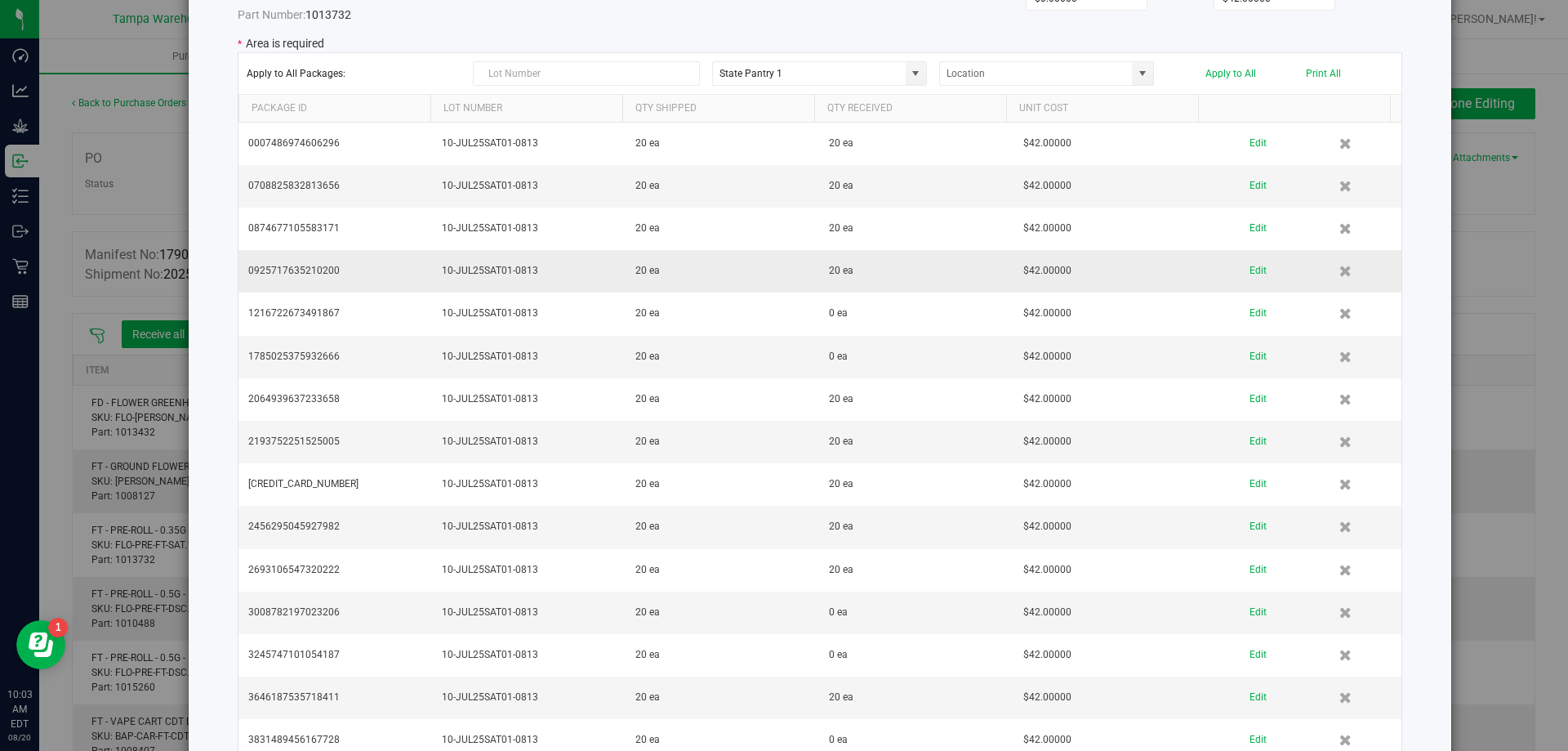
scroll to position [0, 0]
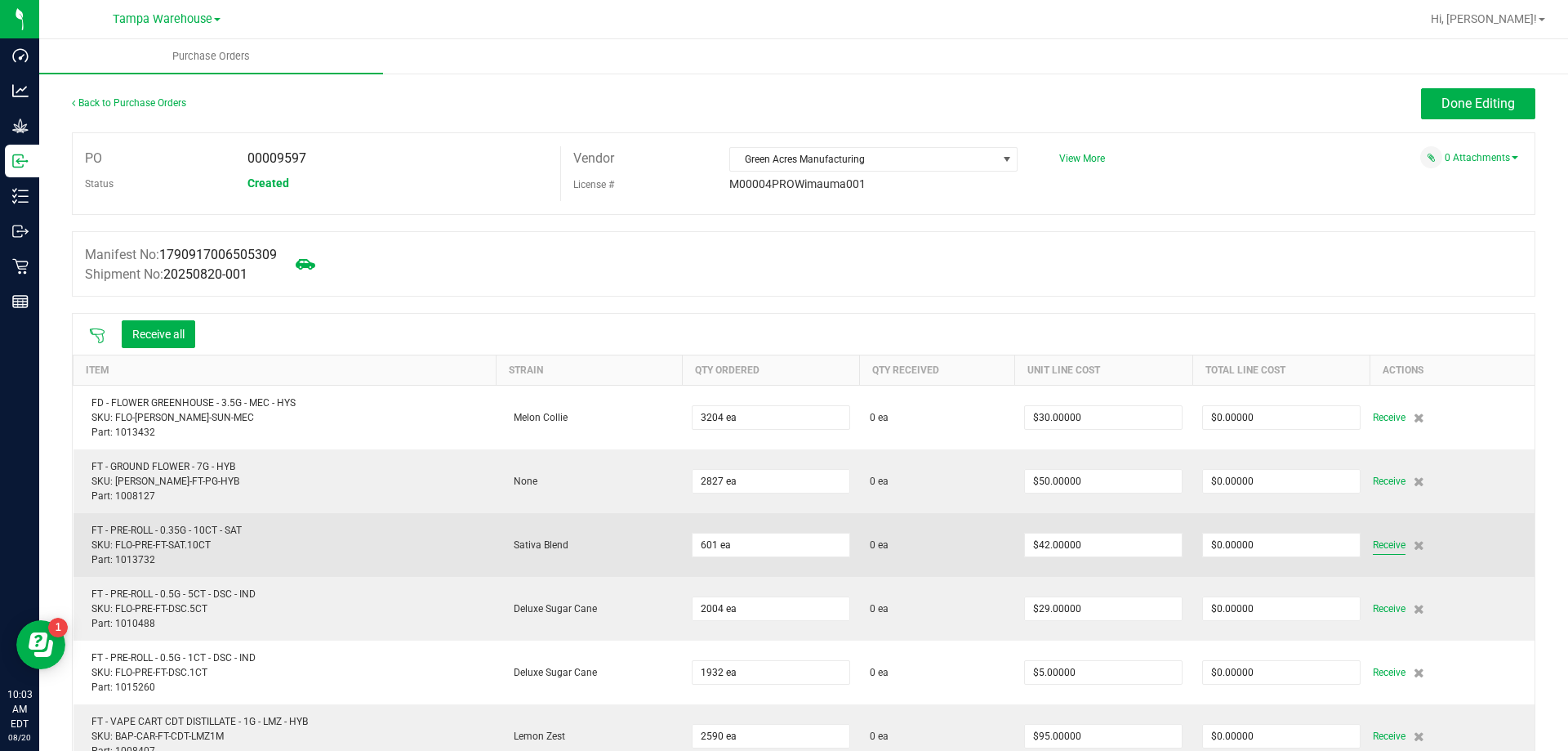
click at [1378, 546] on span "Receive" at bounding box center [1389, 544] width 33 height 19
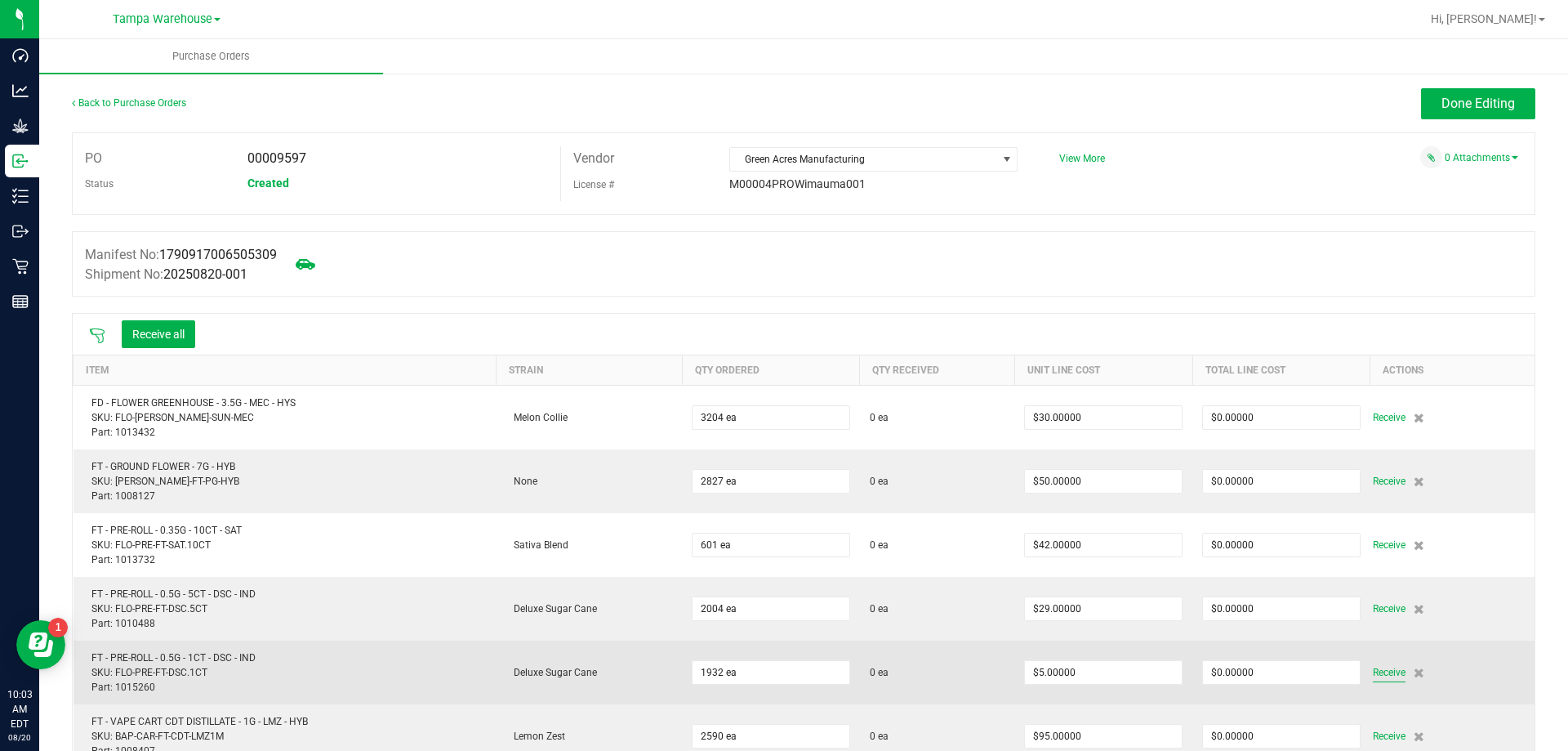
click at [1374, 673] on span "Receive" at bounding box center [1389, 673] width 33 height 19
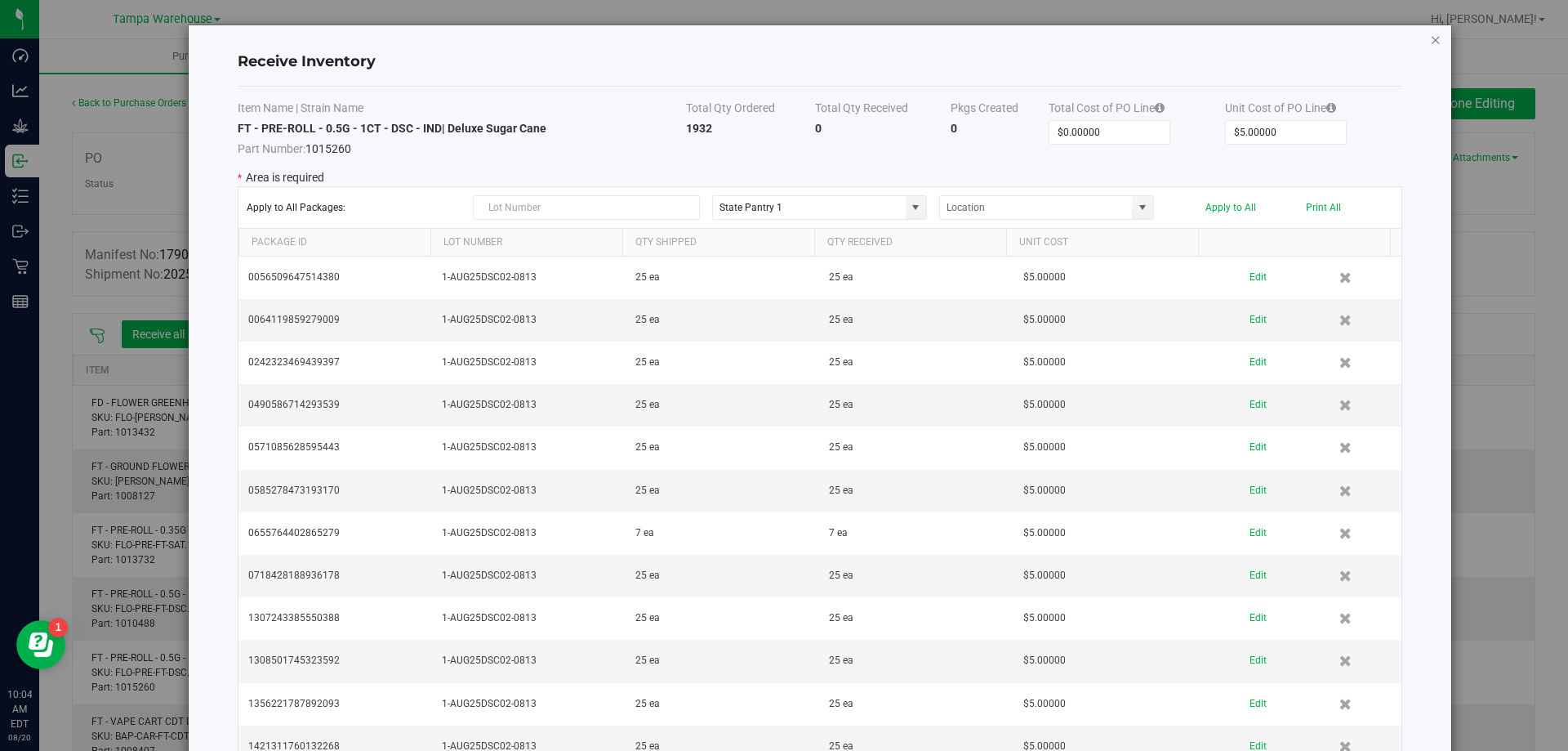
click at [1430, 38] on icon "Close modal" at bounding box center [1436, 39] width 11 height 19
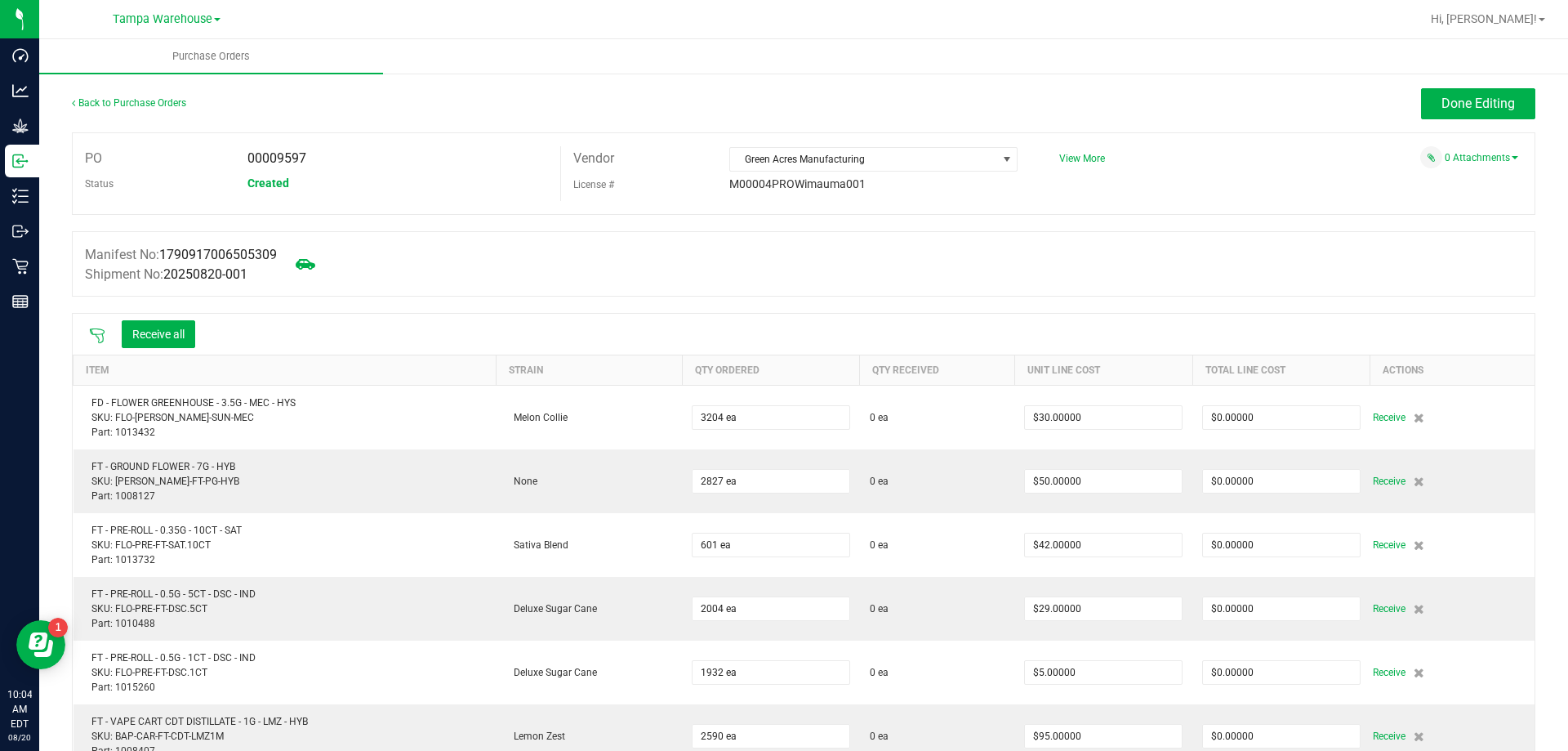
click at [100, 333] on icon at bounding box center [97, 335] width 14 height 14
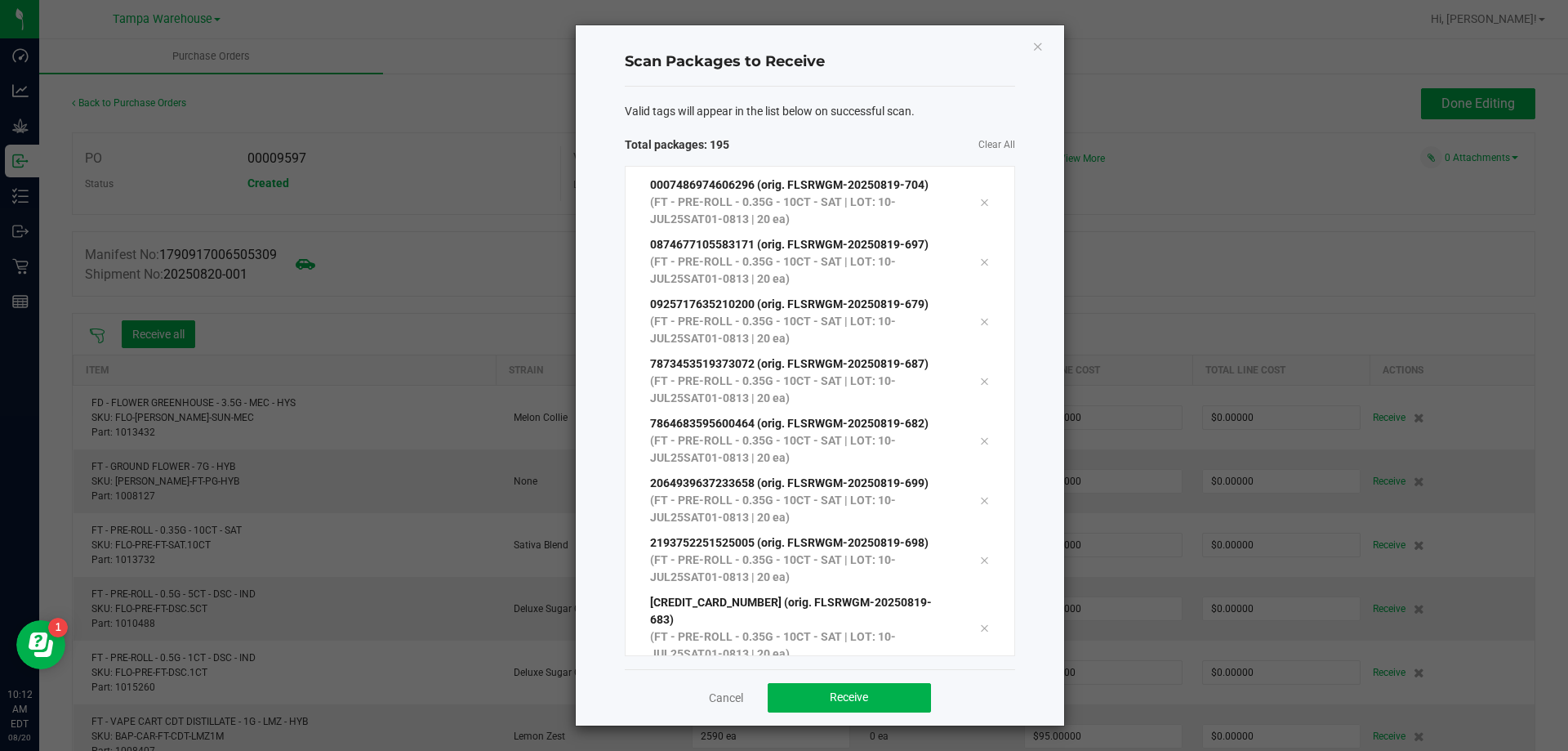
scroll to position [11184, 0]
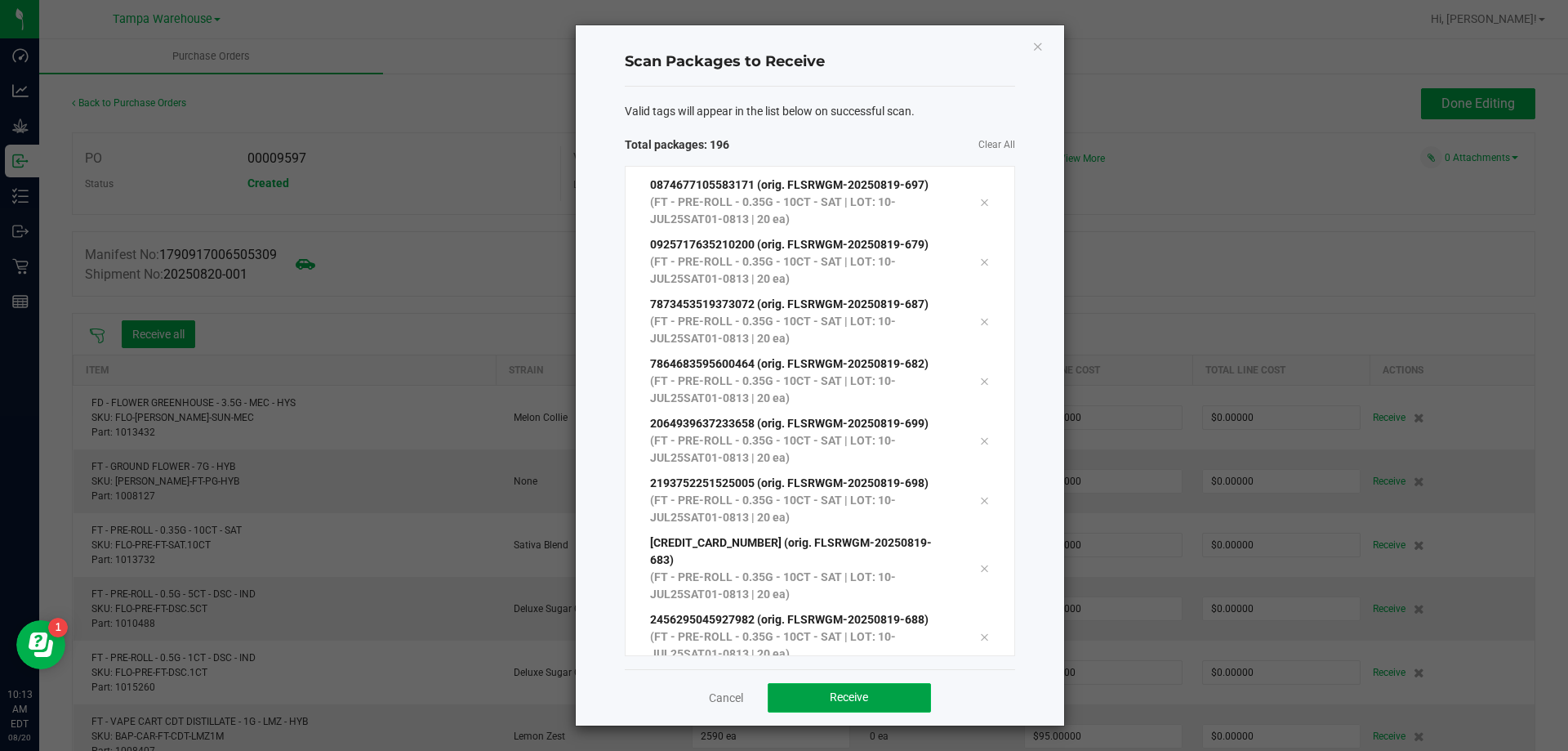
click at [813, 703] on button "Receive" at bounding box center [849, 697] width 163 height 30
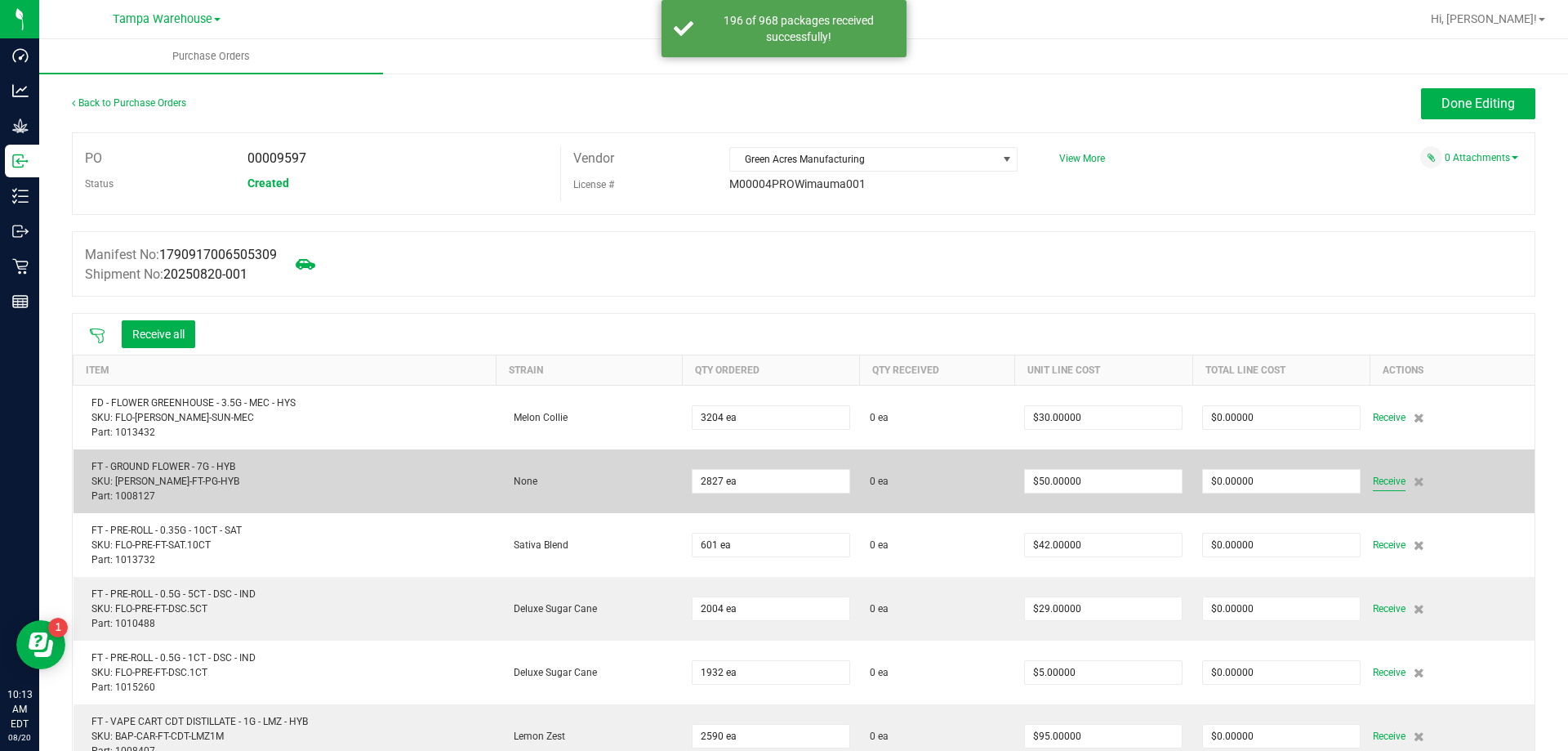
click at [1378, 480] on span "Receive" at bounding box center [1389, 481] width 33 height 19
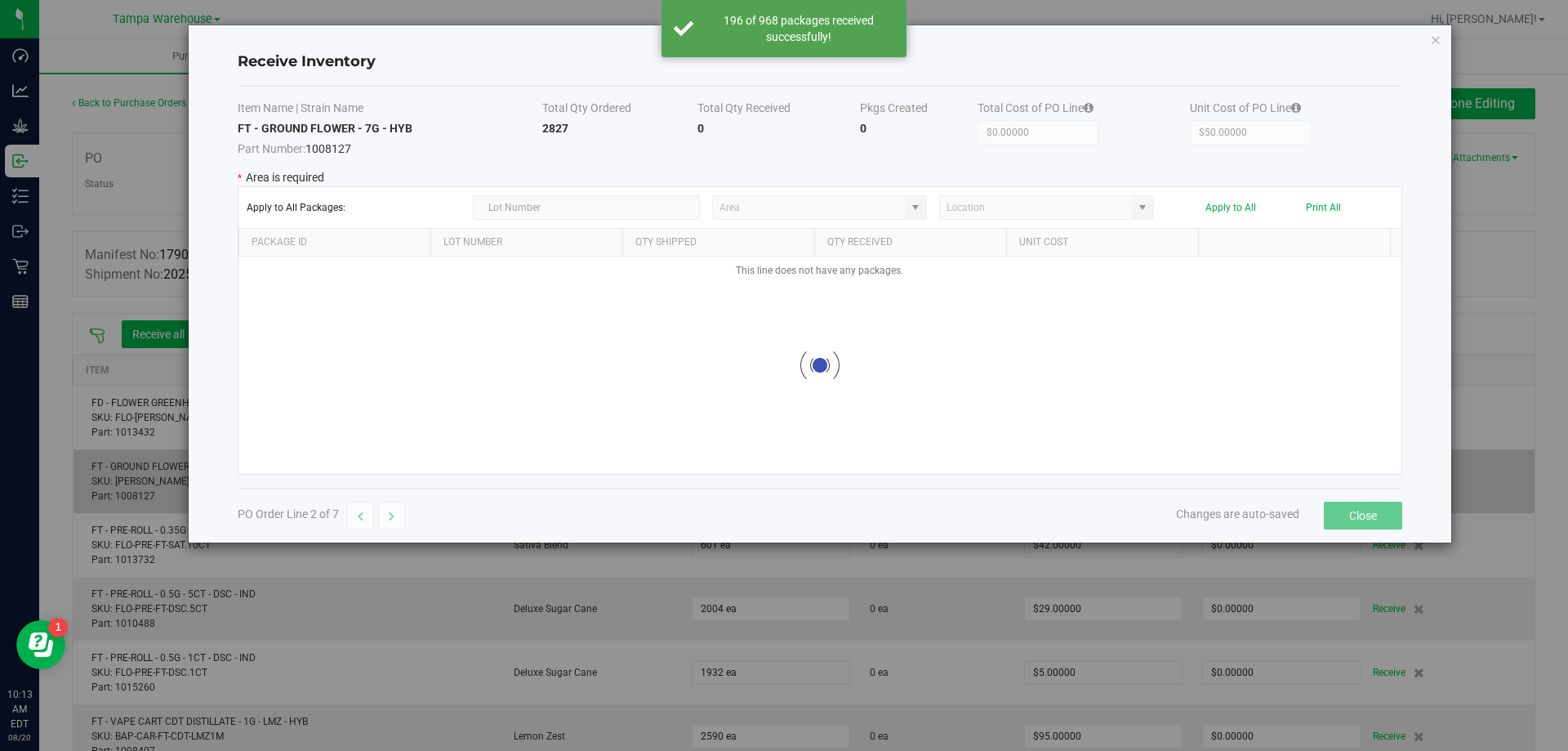
type input "State Pantry 1"
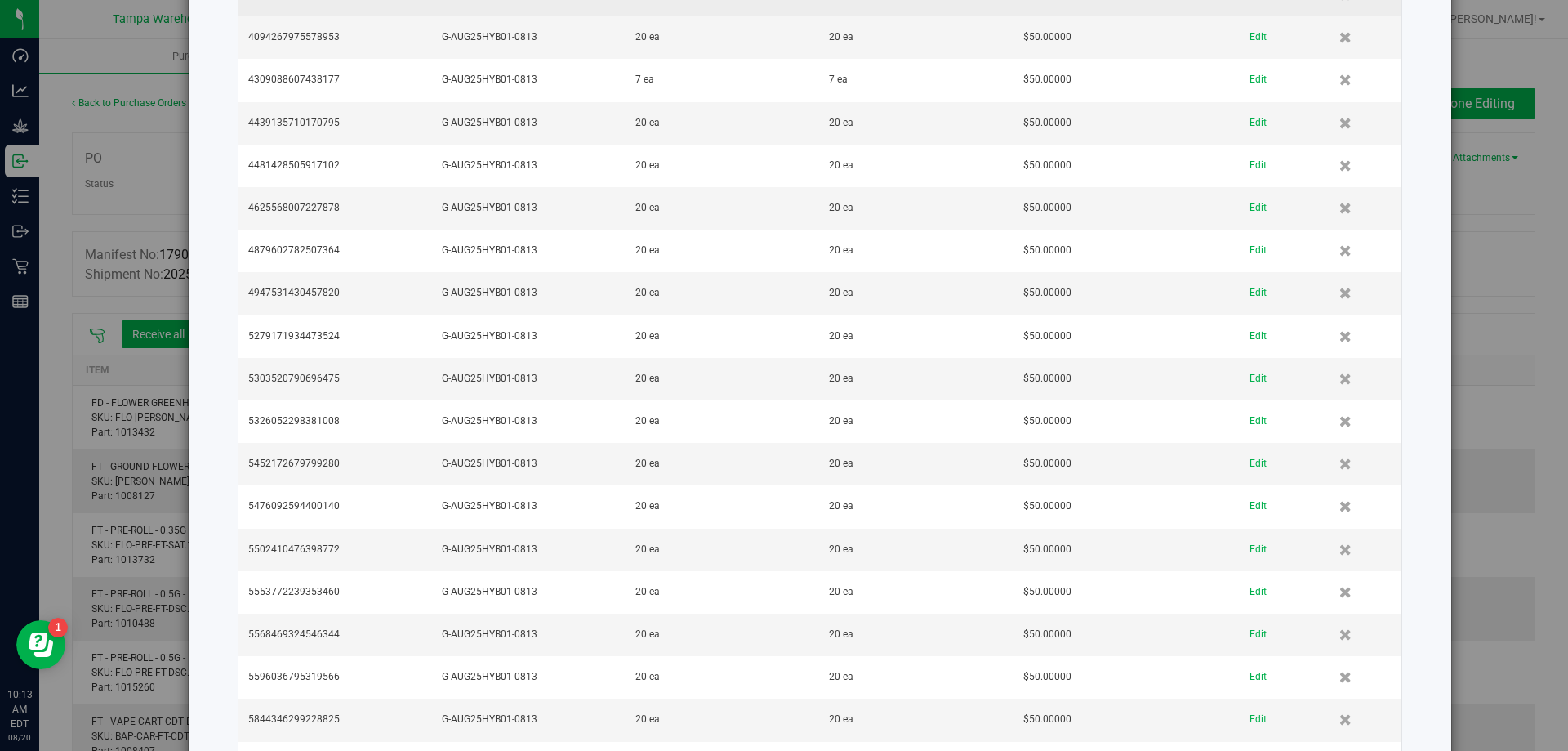
scroll to position [2697, 0]
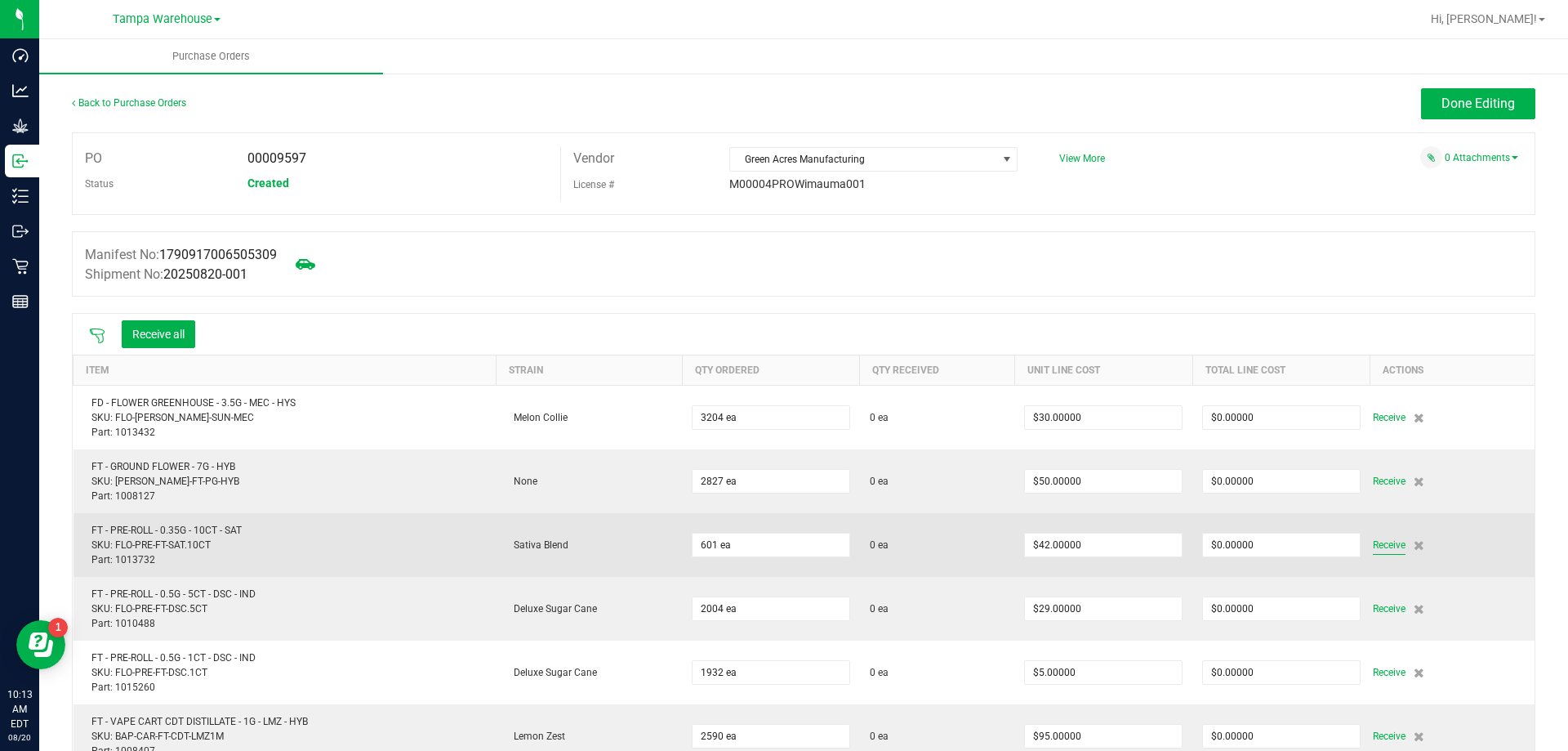
click at [1373, 546] on span "Receive" at bounding box center [1389, 544] width 33 height 19
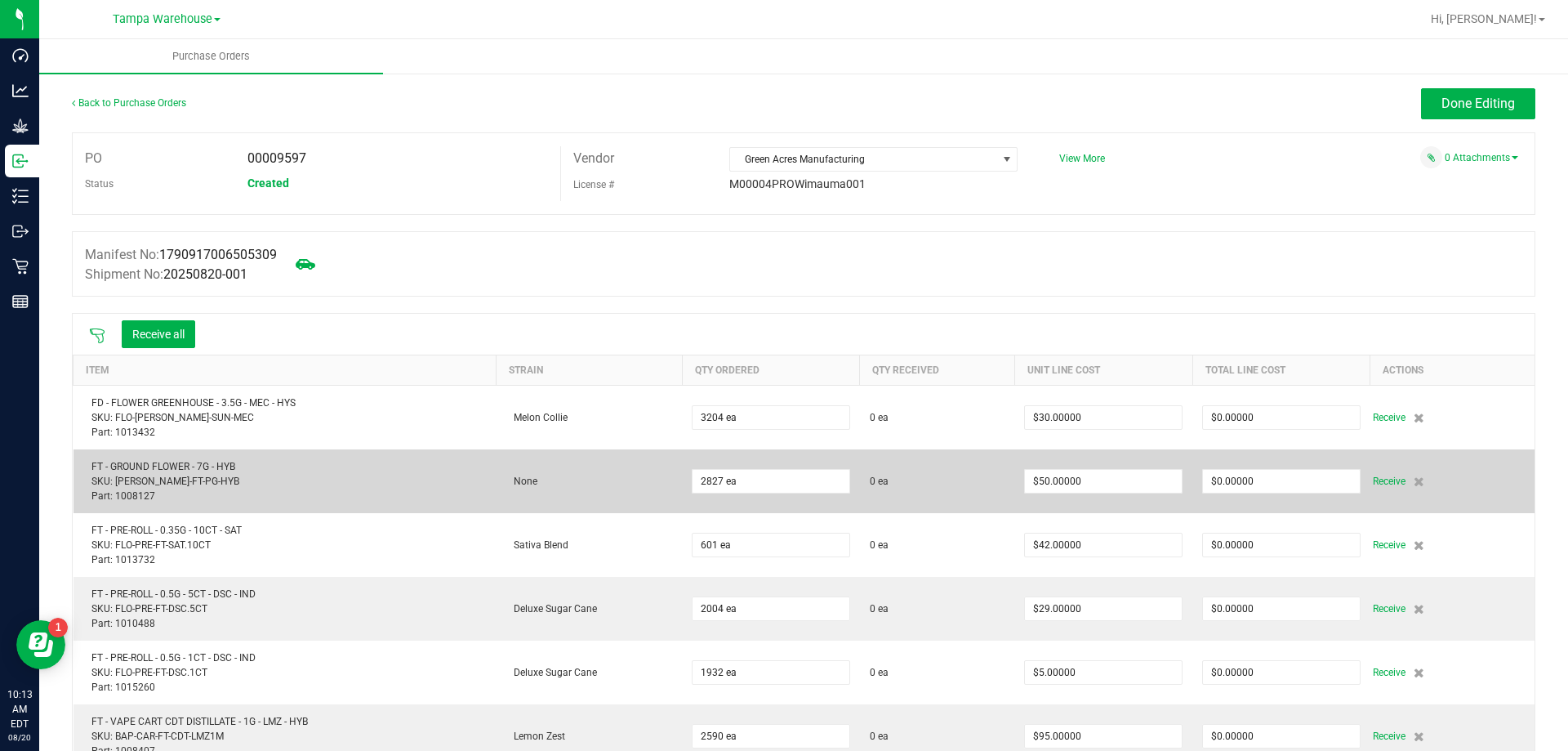
scroll to position [81, 0]
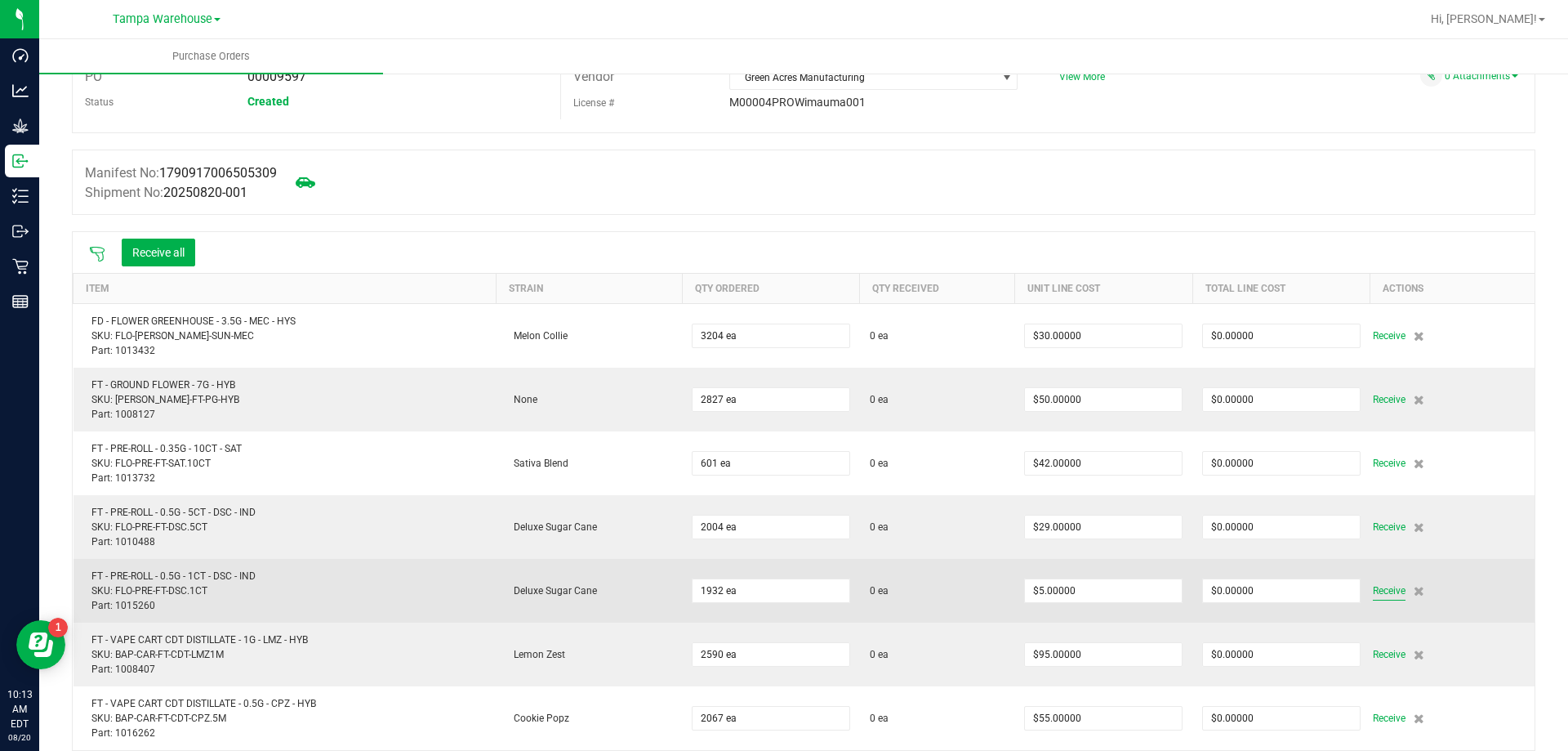
click at [1373, 587] on span "Receive" at bounding box center [1389, 590] width 33 height 19
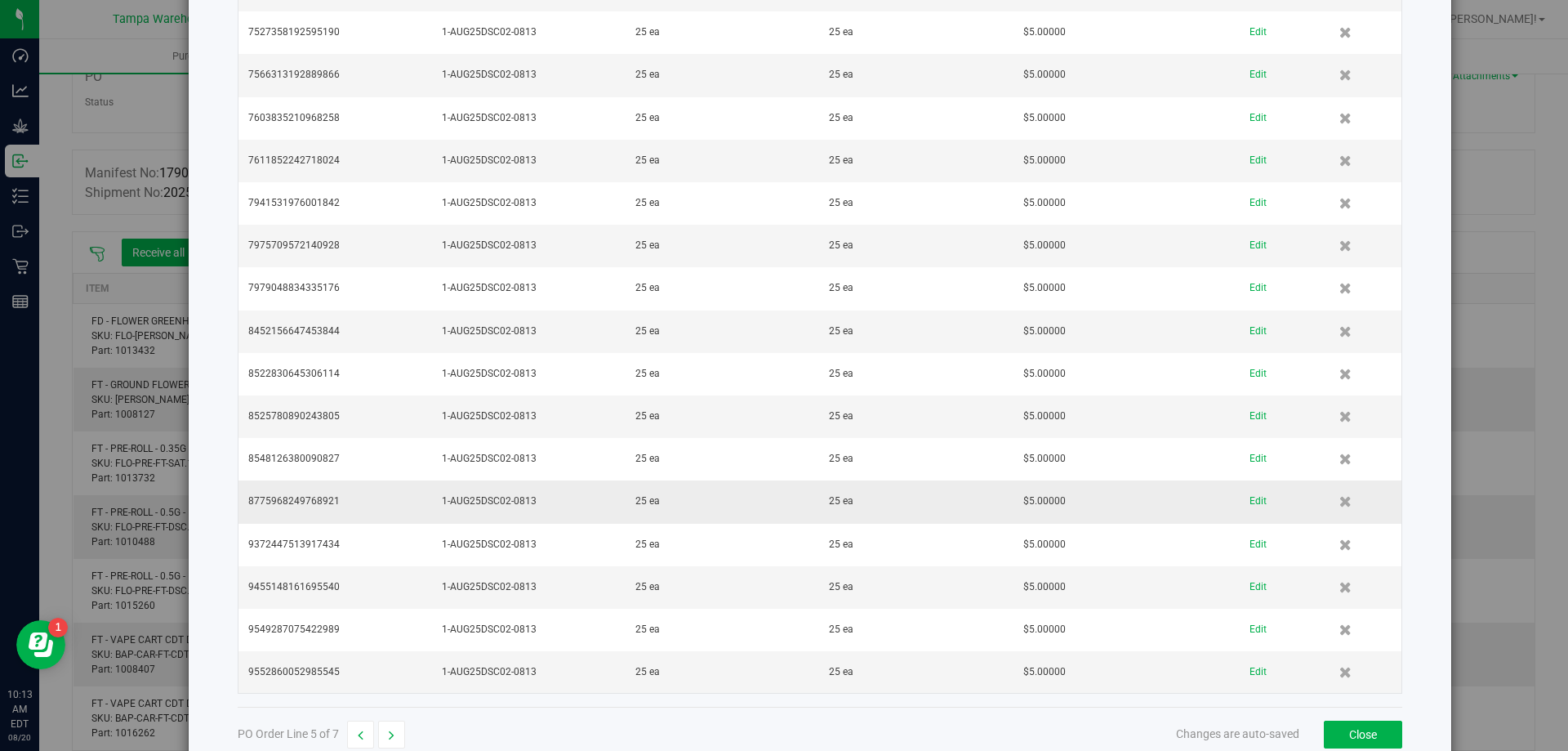
scroll to position [2926, 0]
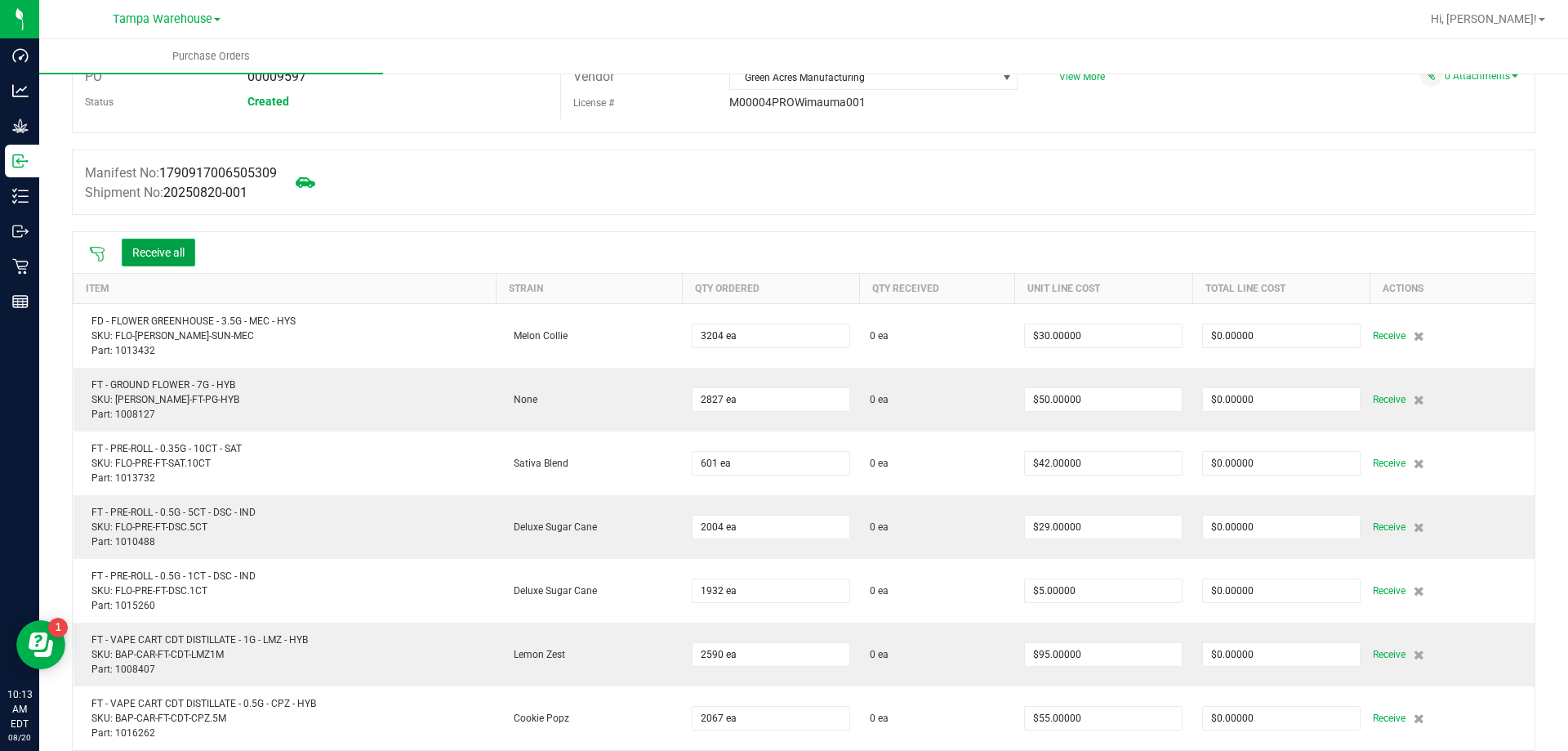
click at [172, 254] on button "Receive all" at bounding box center [158, 252] width 74 height 28
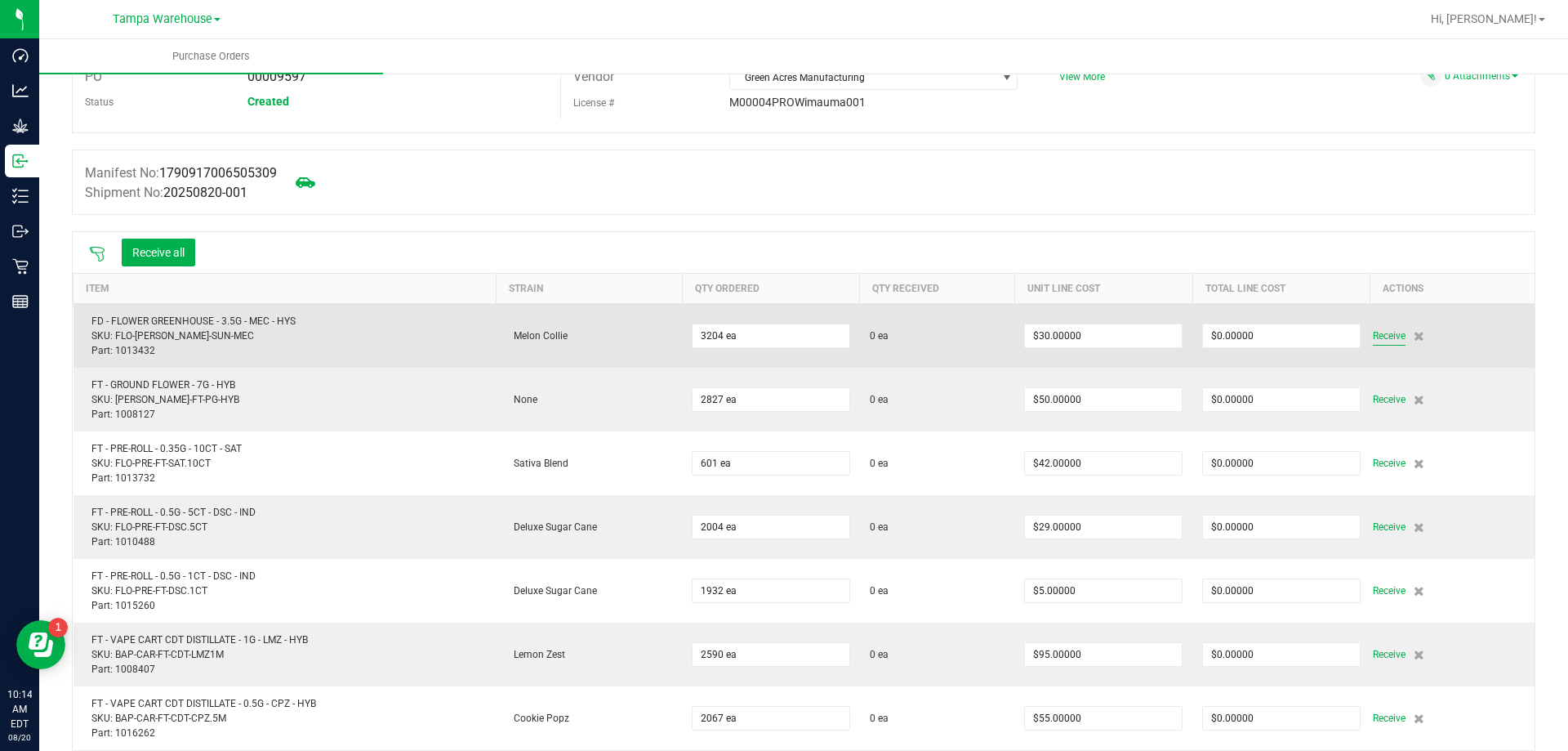
click at [1377, 336] on span "Receive" at bounding box center [1389, 336] width 33 height 19
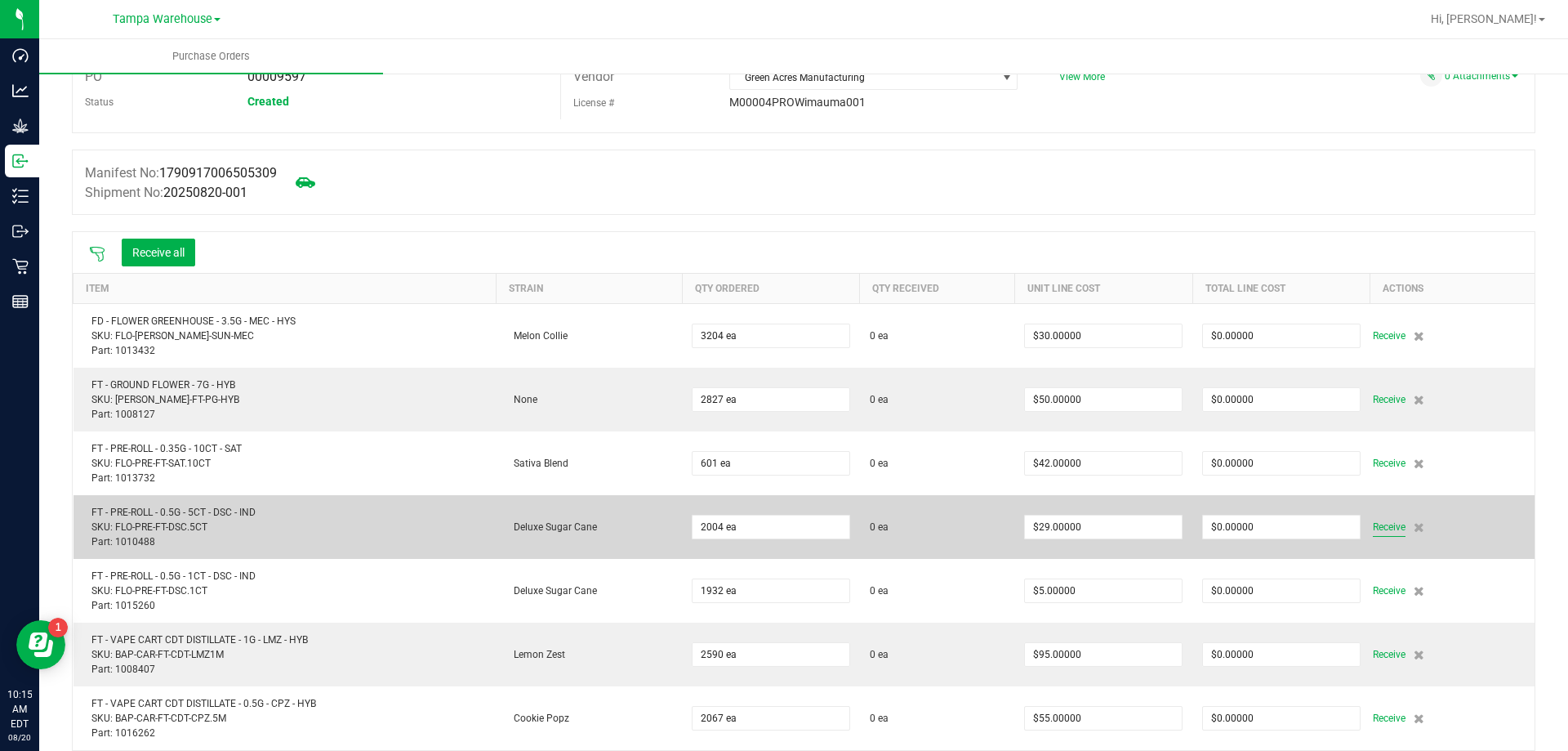
click at [1377, 528] on span "Receive" at bounding box center [1389, 527] width 33 height 19
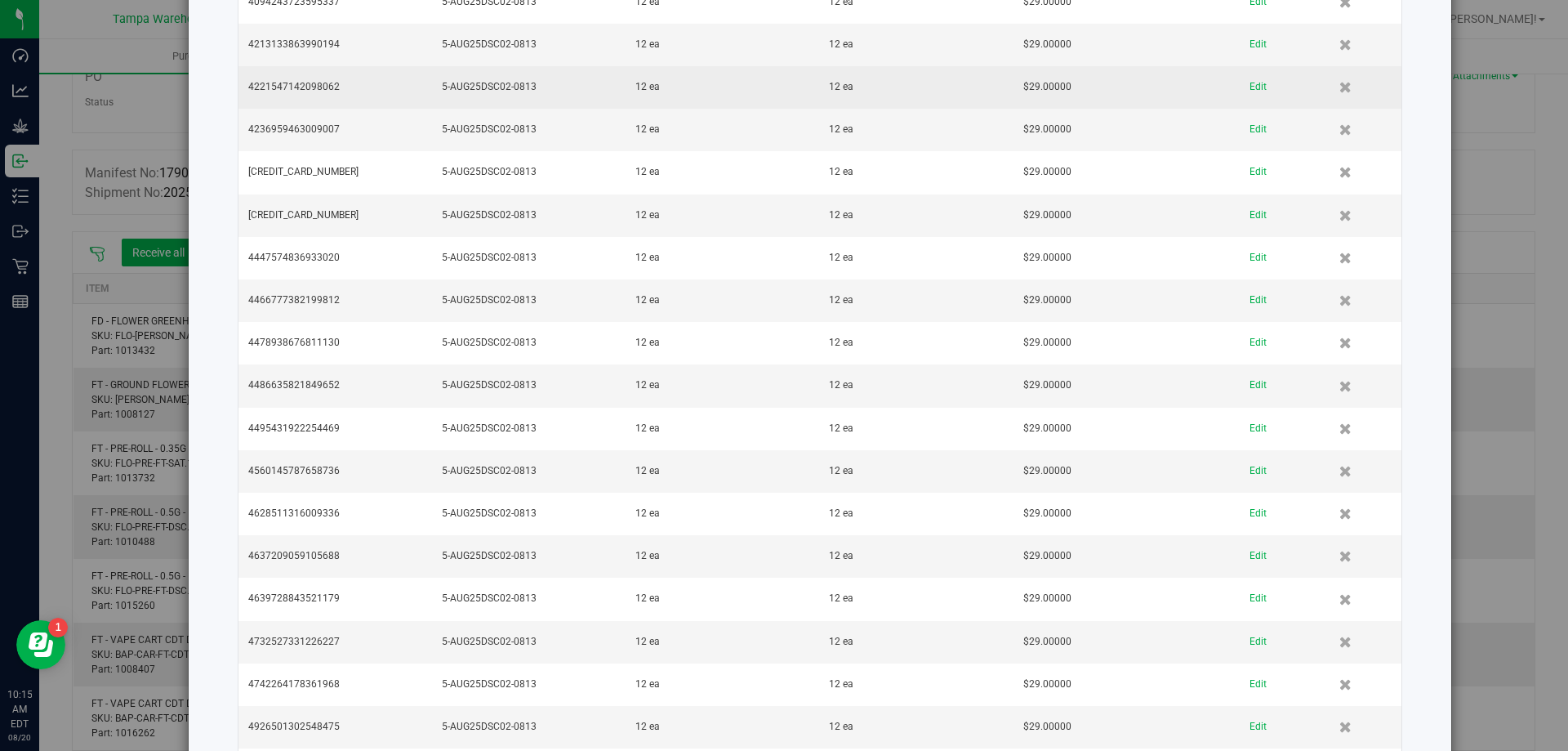
scroll to position [2860, 0]
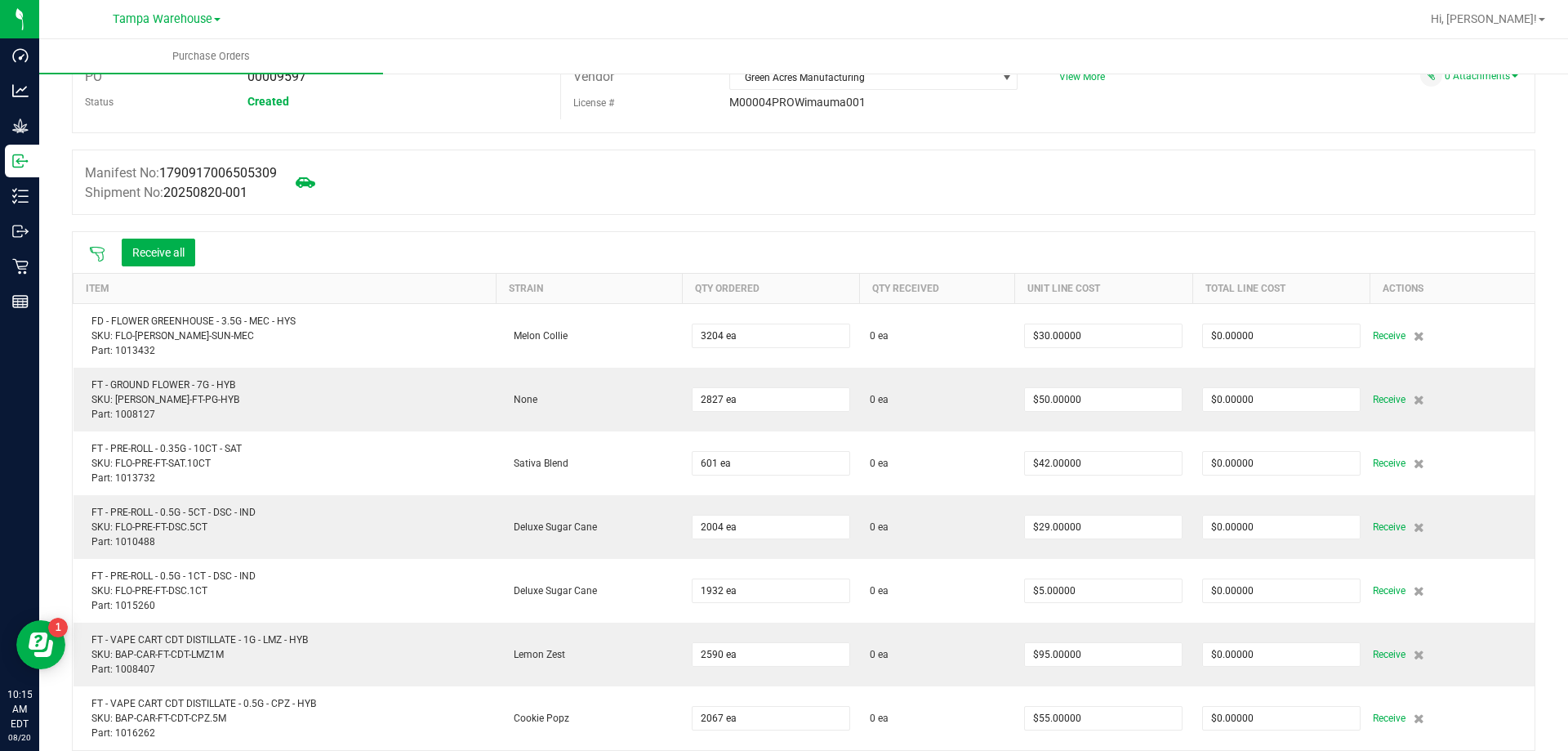
click at [100, 259] on icon at bounding box center [97, 254] width 16 height 16
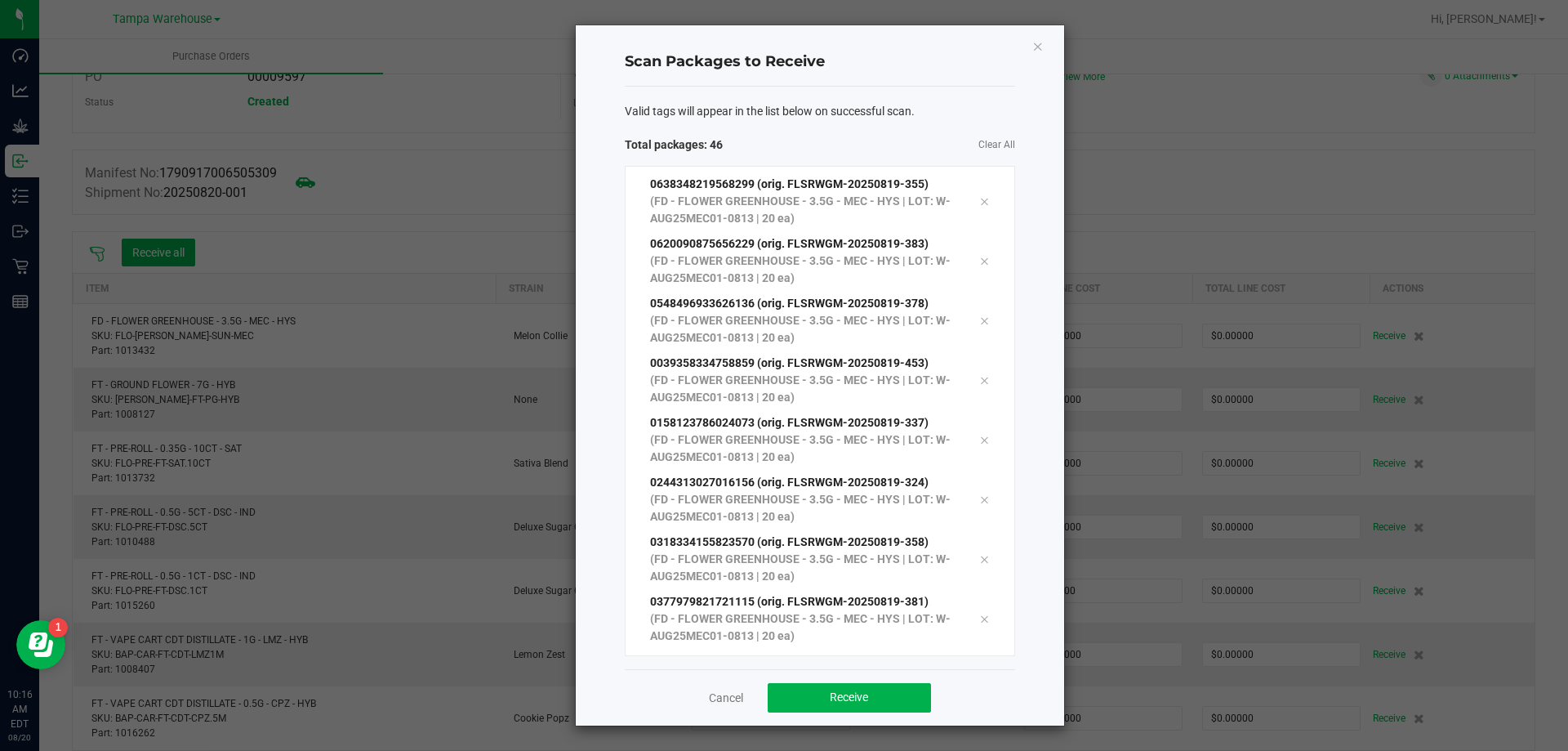
scroll to position [2296, 0]
click at [848, 686] on button "Receive" at bounding box center [849, 697] width 163 height 30
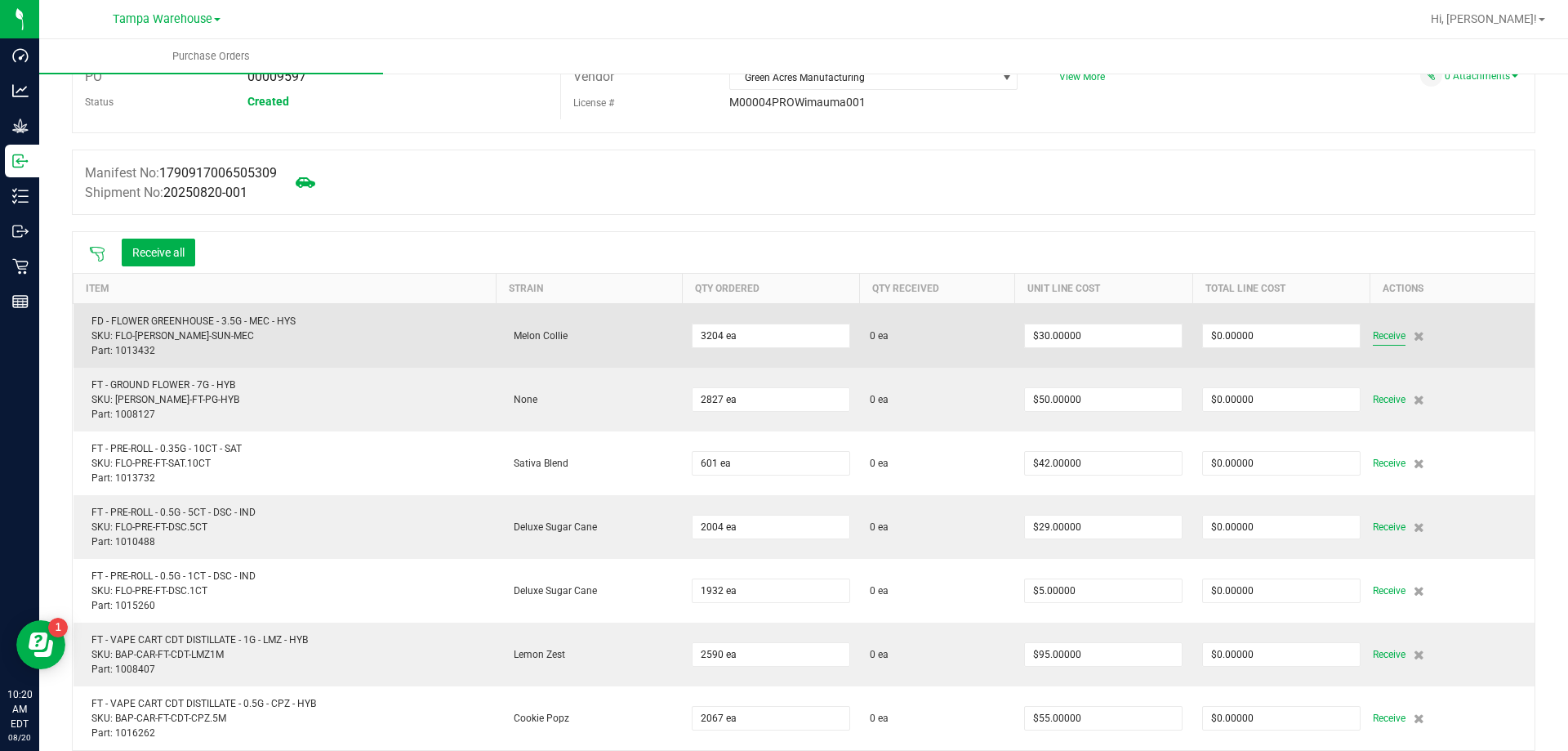
click at [1375, 335] on span "Receive" at bounding box center [1389, 336] width 33 height 19
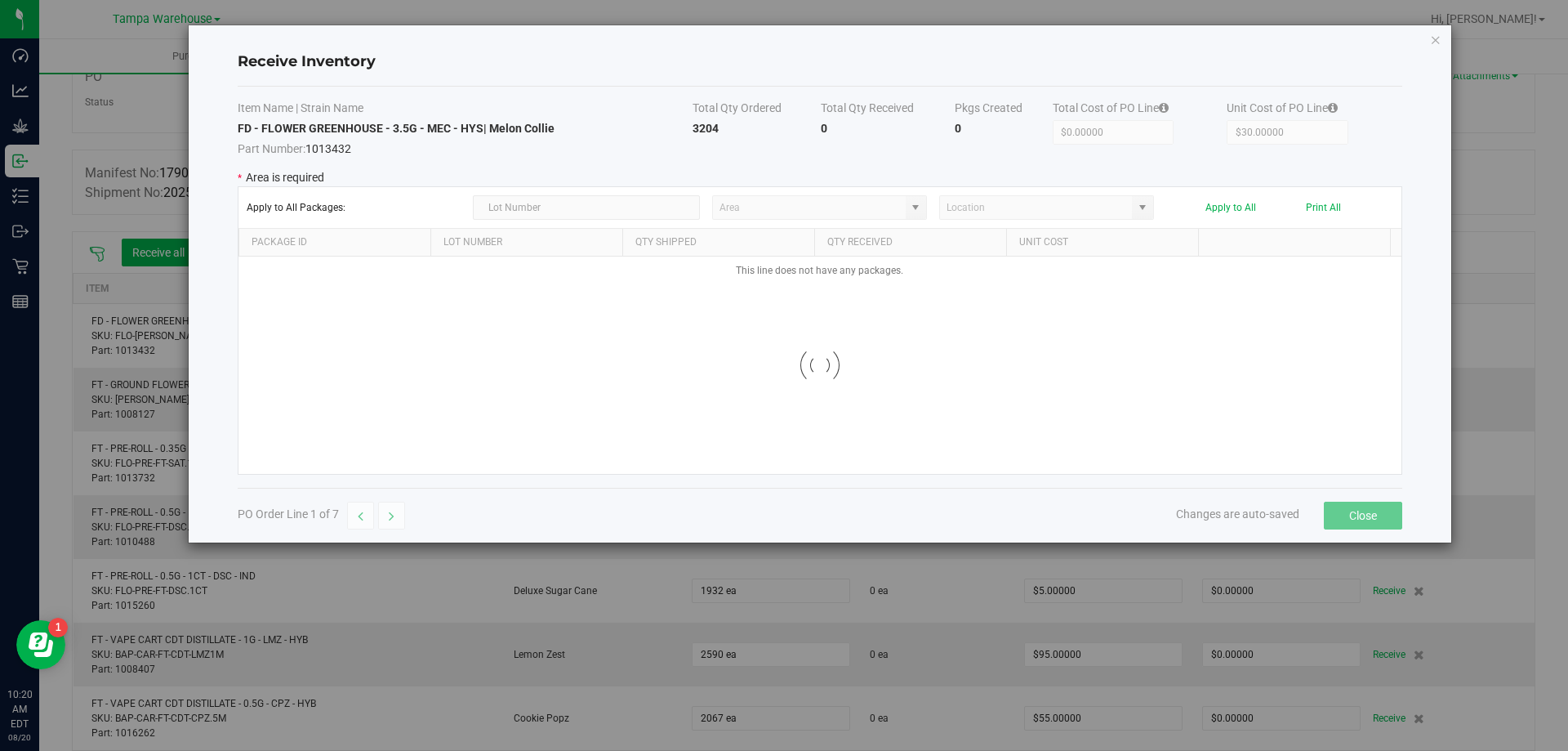
type input "State Pantry 1"
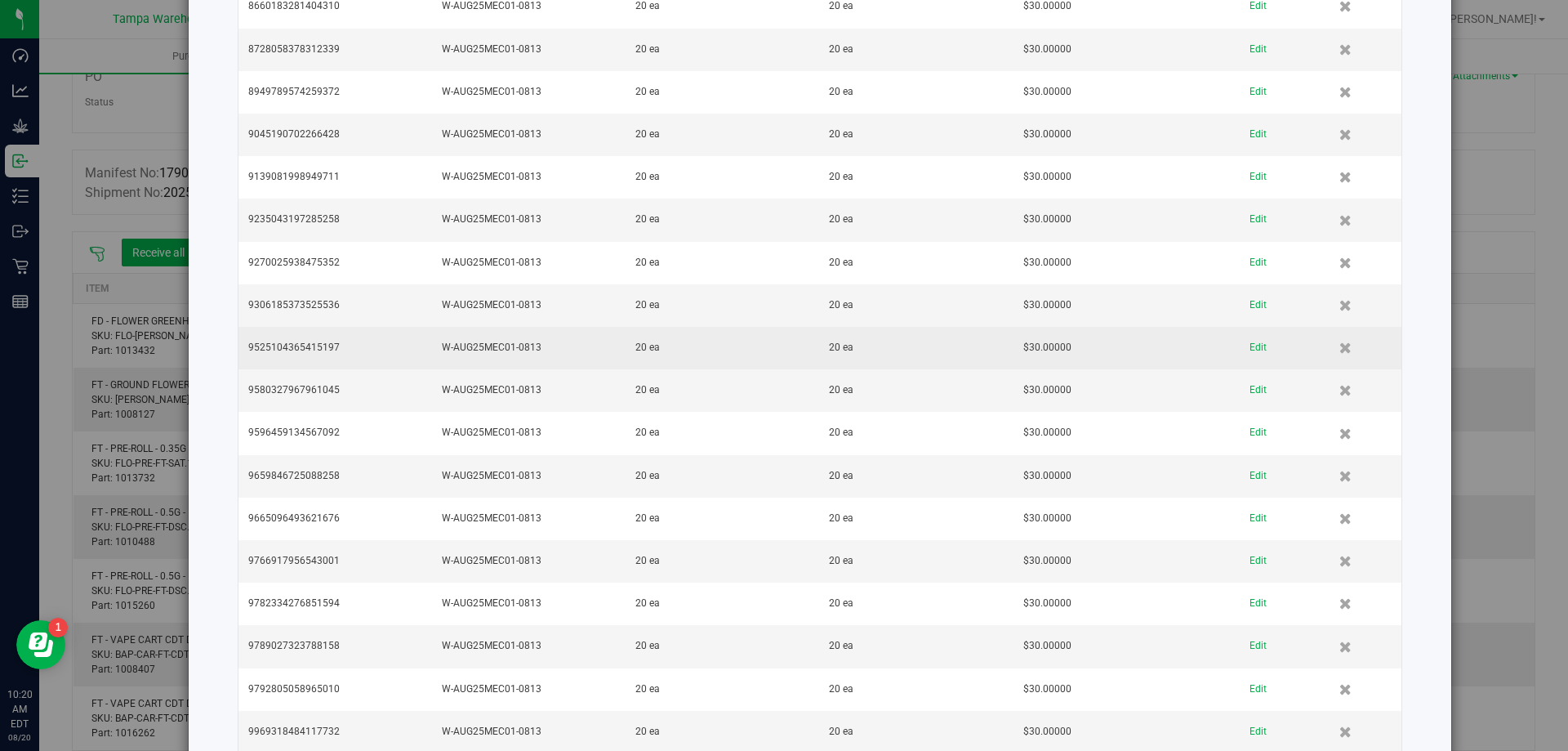
scroll to position [6466, 0]
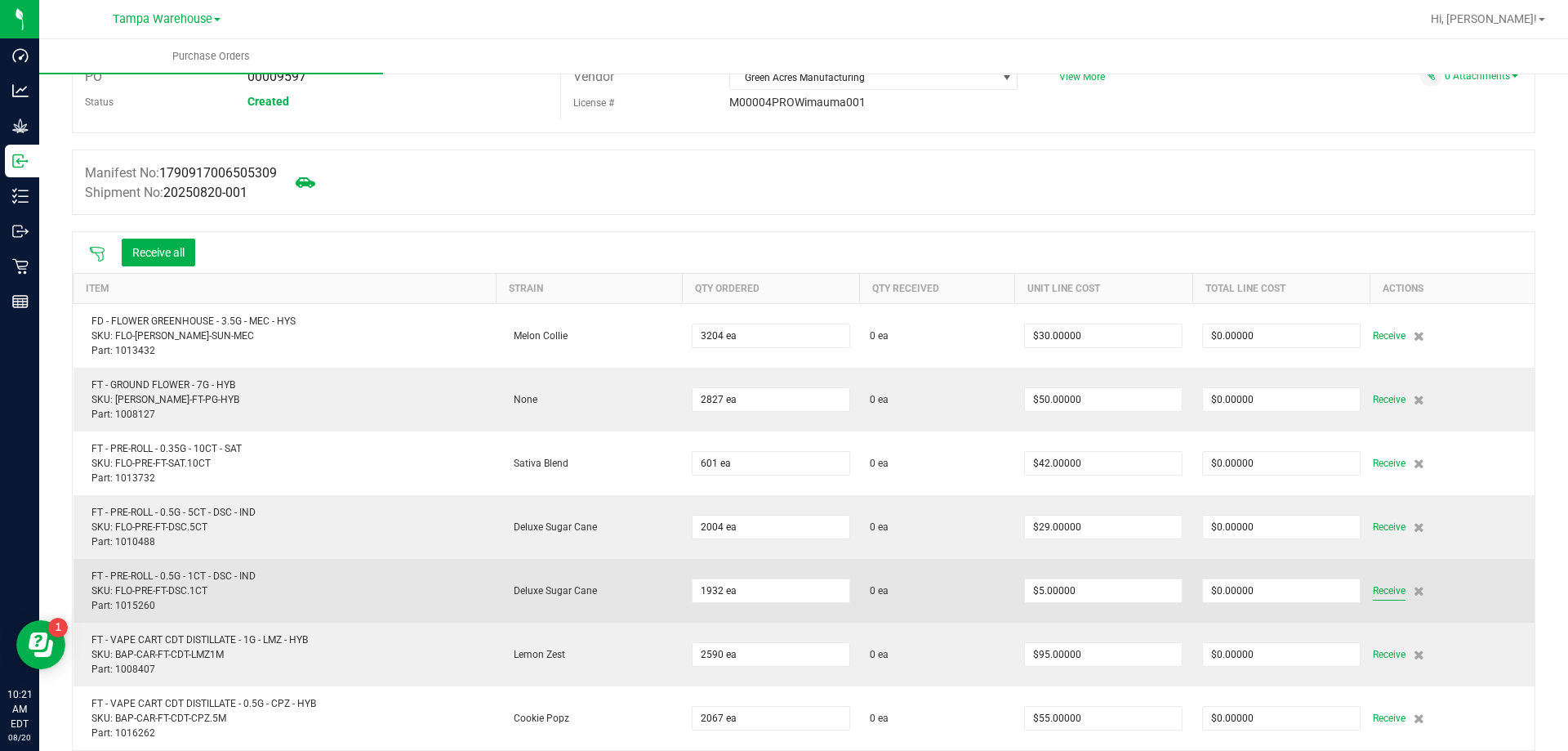
click at [1386, 593] on span "Receive" at bounding box center [1389, 590] width 33 height 19
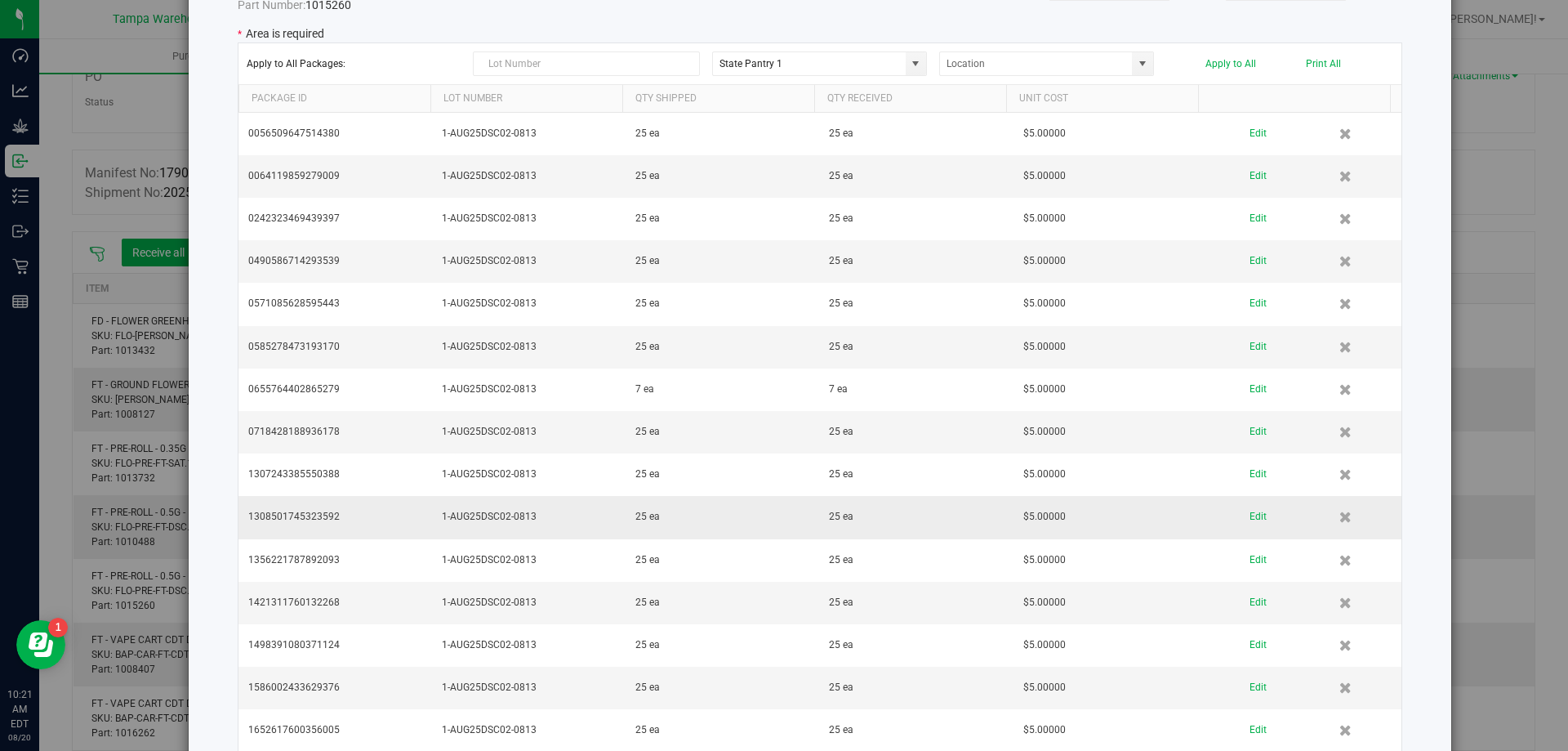
scroll to position [0, 0]
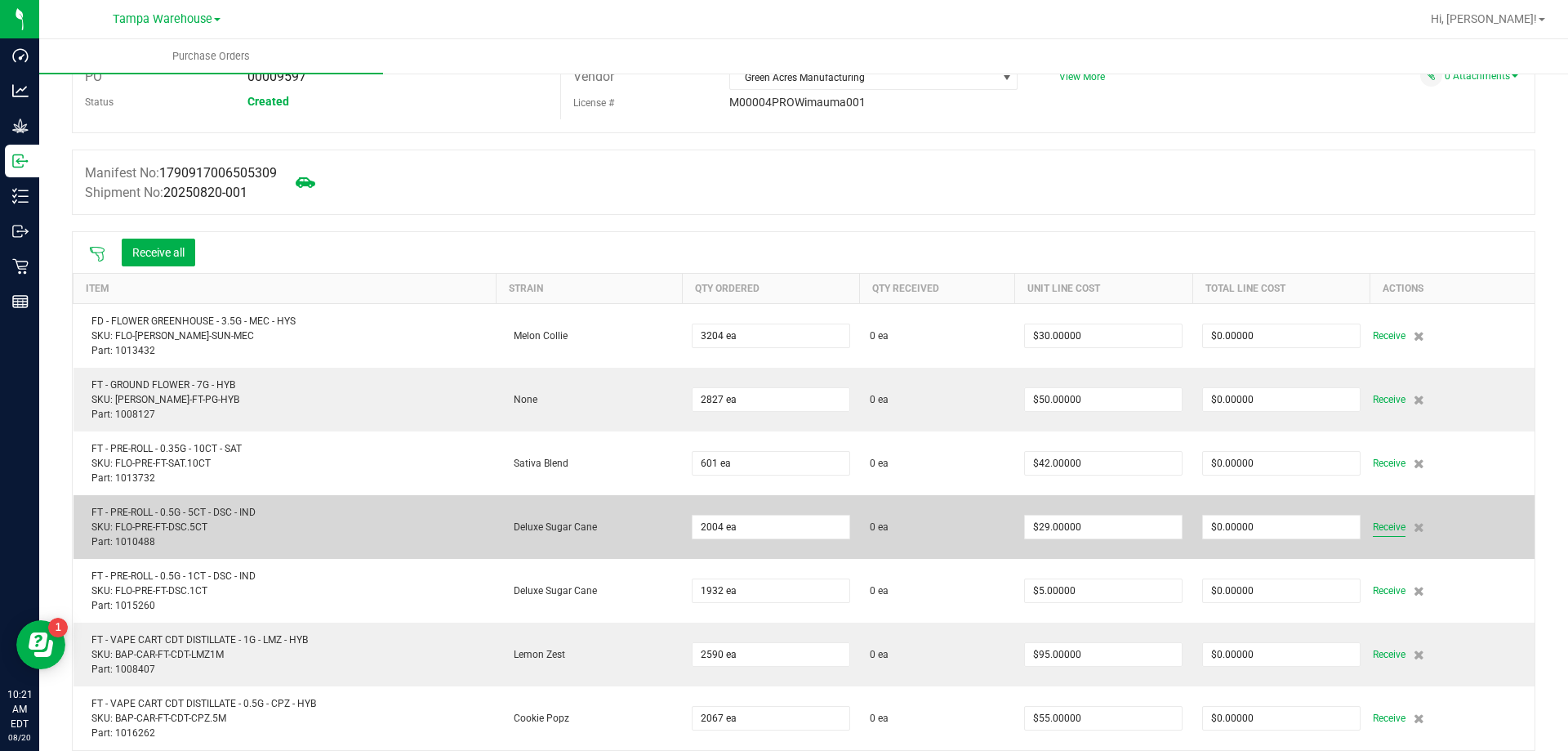
click at [1374, 523] on span "Receive" at bounding box center [1389, 527] width 33 height 19
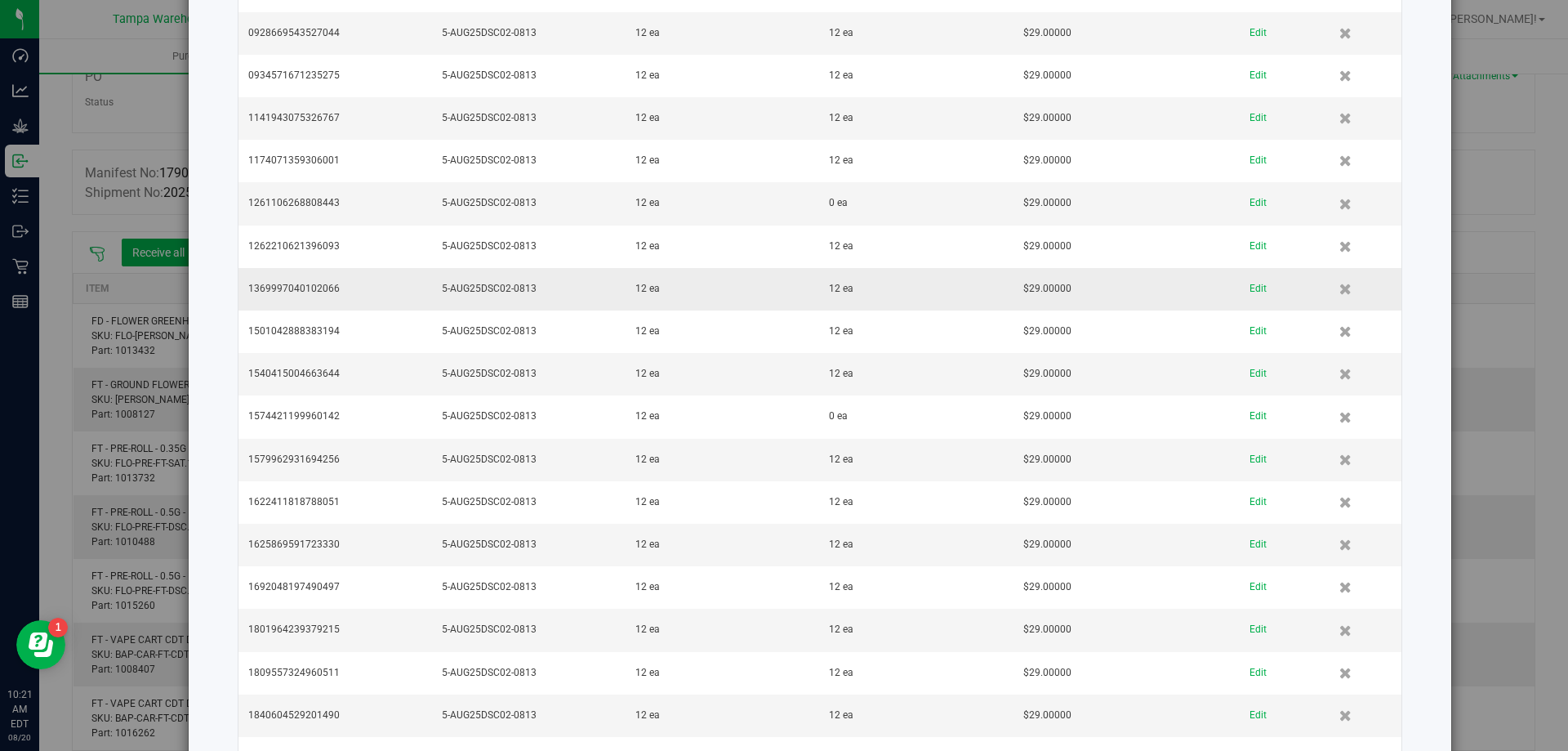
scroll to position [1553, 0]
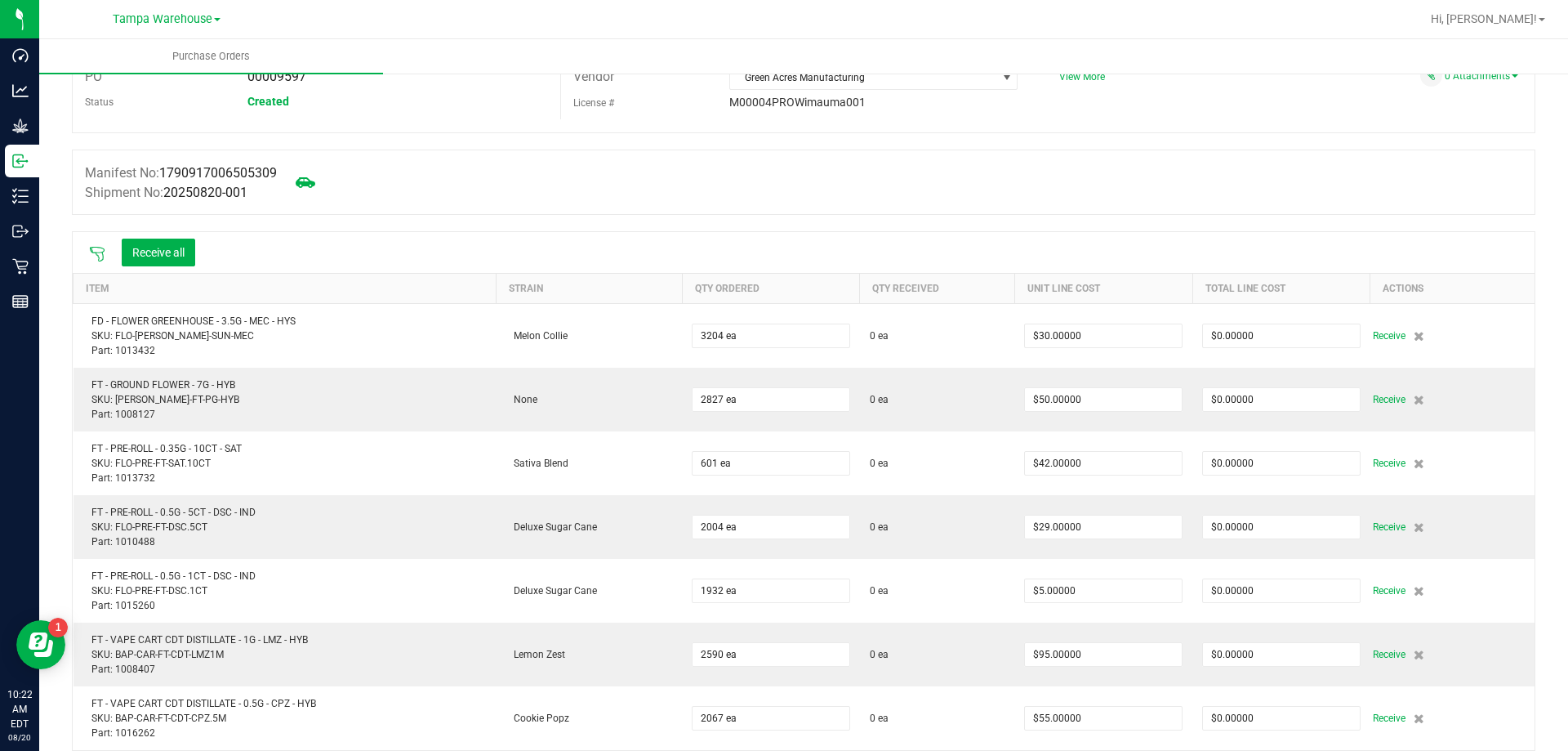
click at [98, 249] on icon at bounding box center [97, 254] width 16 height 16
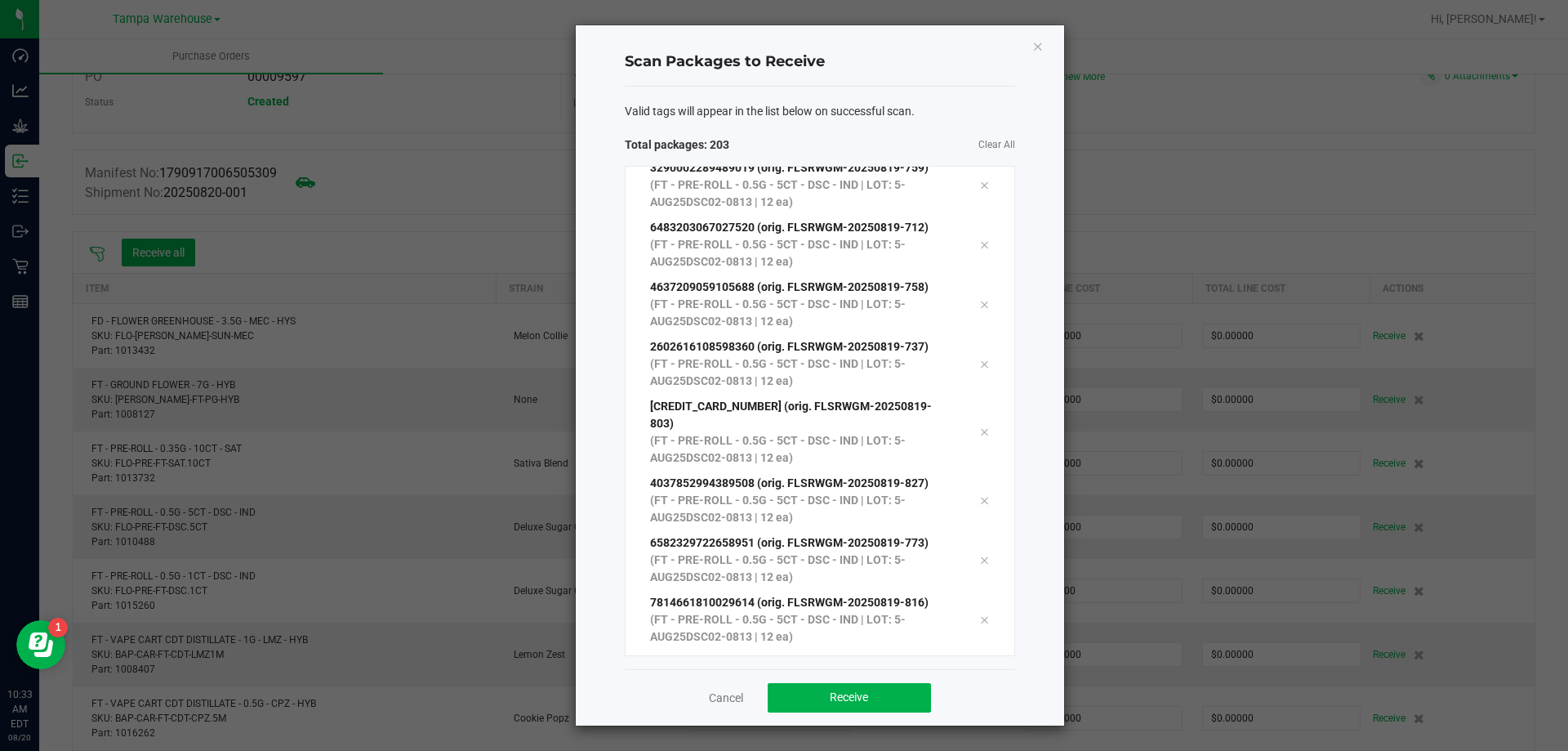
scroll to position [11661, 0]
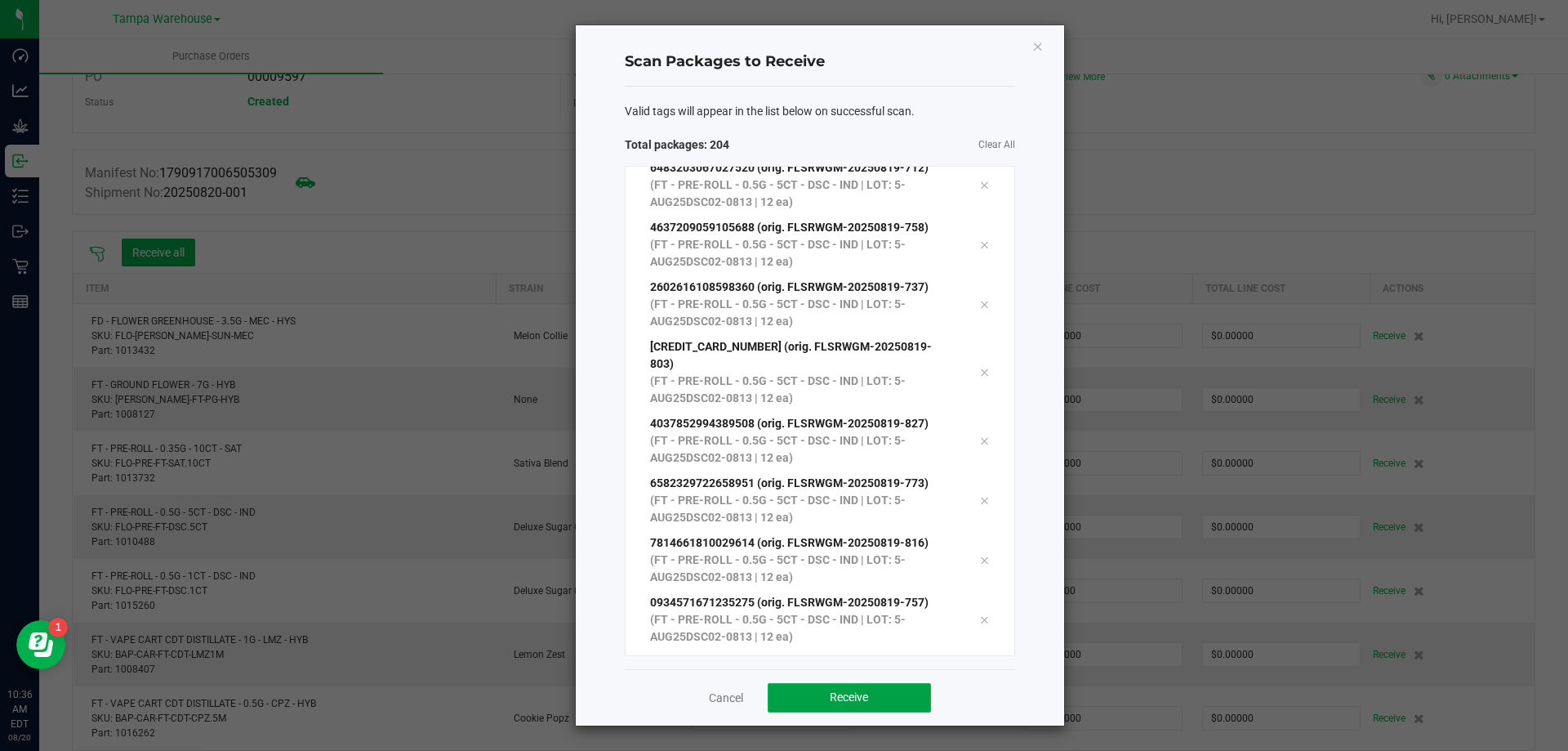
click at [809, 703] on button "Receive" at bounding box center [849, 697] width 163 height 30
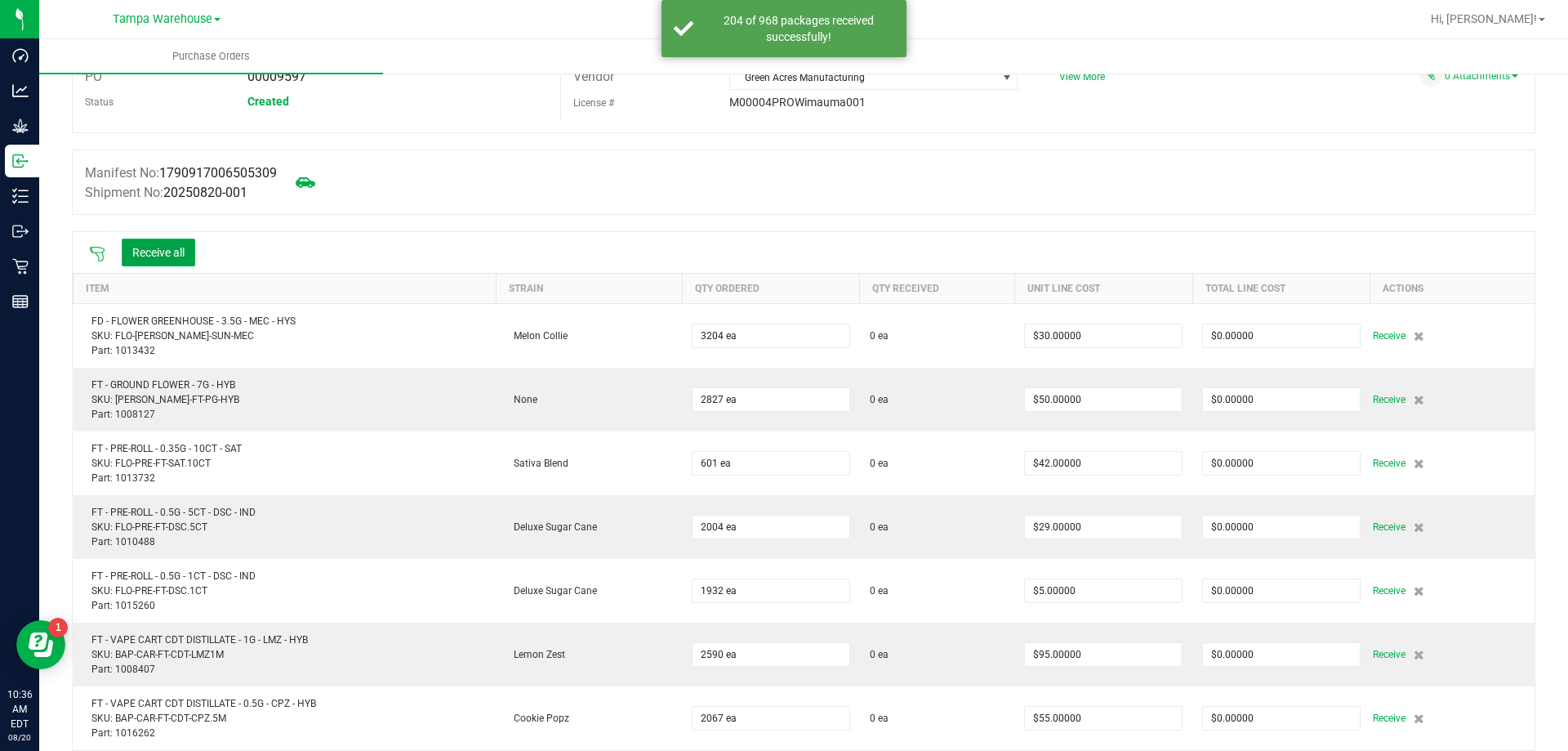
click at [178, 250] on button "Receive all" at bounding box center [158, 252] width 74 height 28
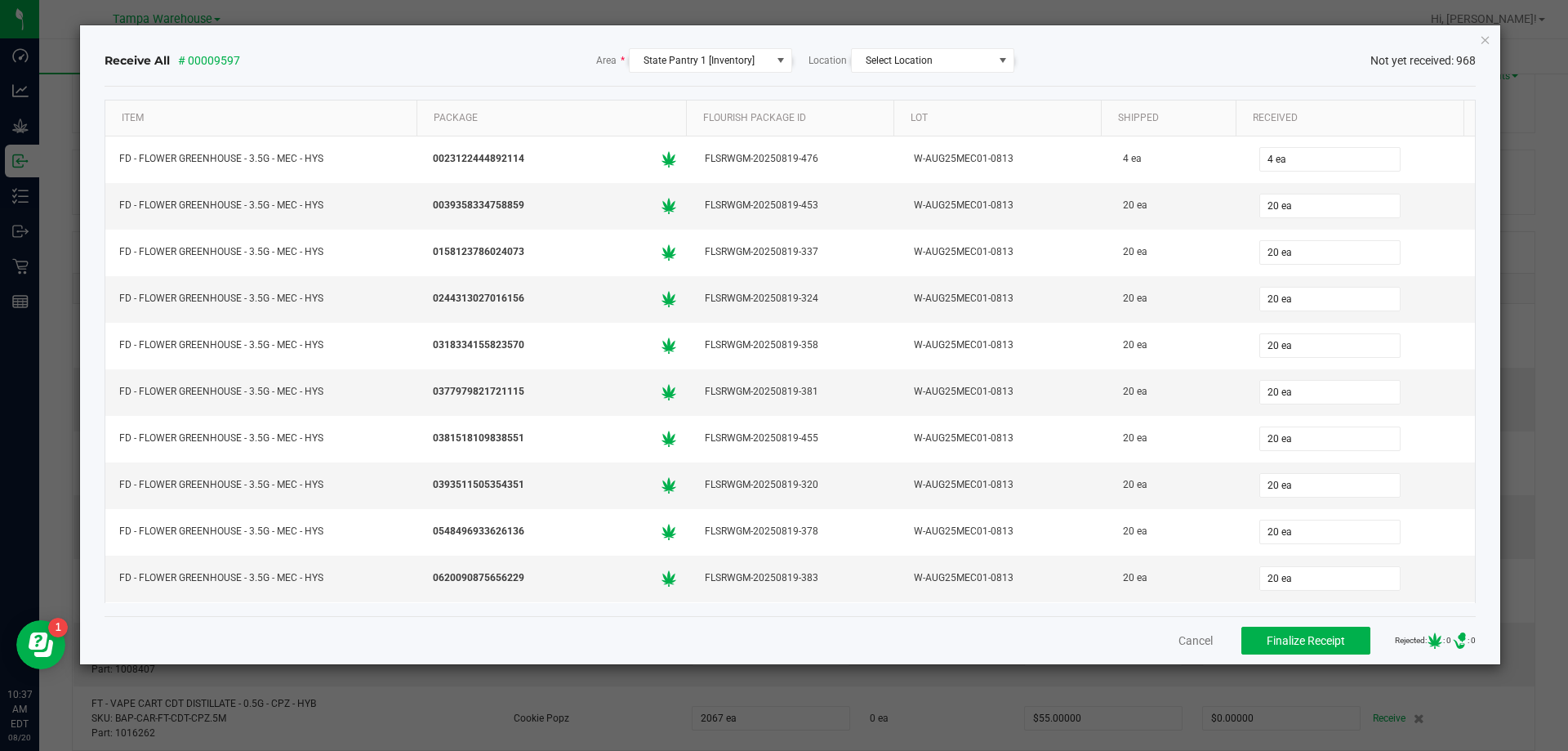
click at [1277, 620] on div "Cancel Finalize Receipt Rejected: : 0 .st0{ } : 0" at bounding box center [790, 640] width 1372 height 48
click at [1282, 640] on span "Finalize Receipt" at bounding box center [1306, 641] width 78 height 13
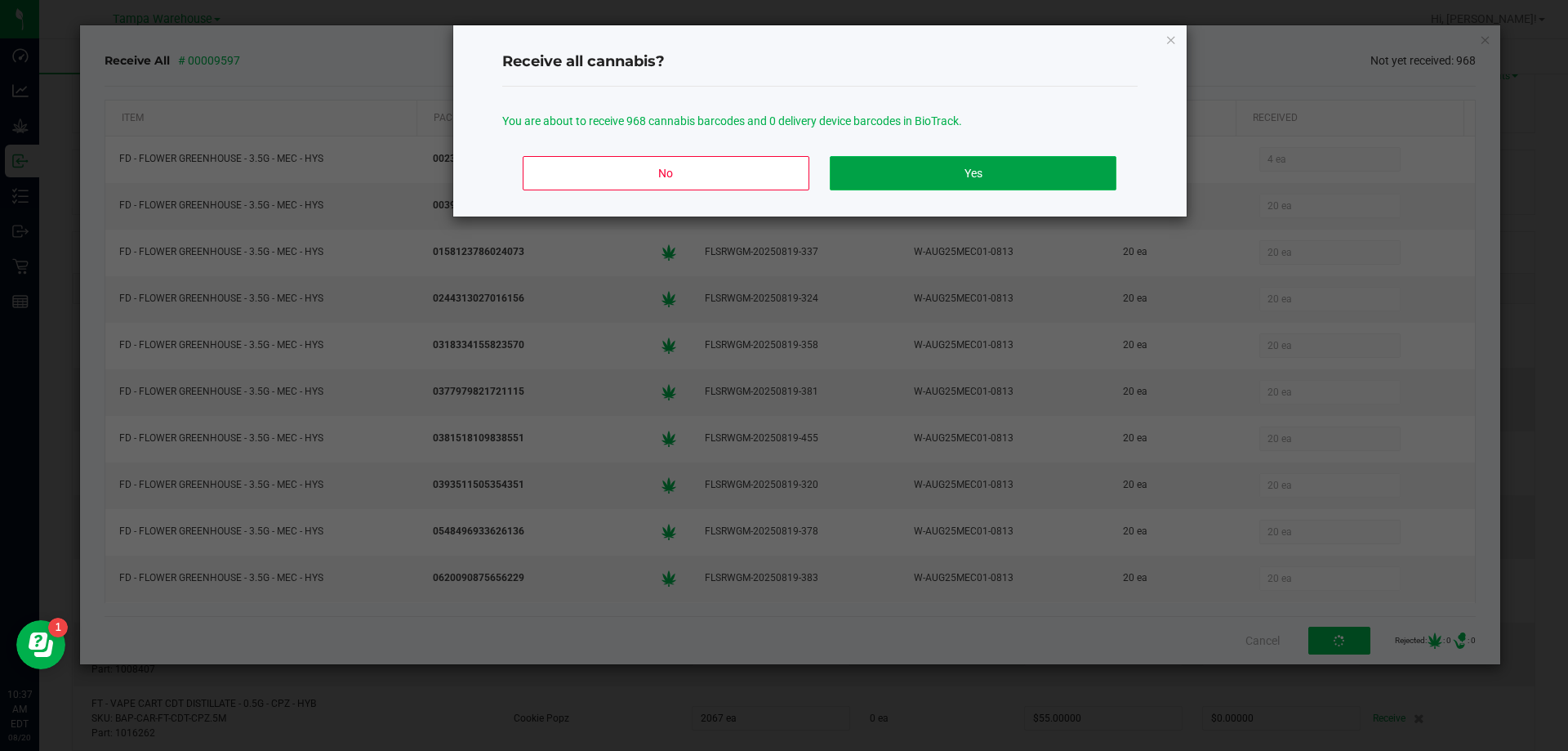
click at [943, 176] on button "Yes" at bounding box center [972, 173] width 286 height 34
